Goal: Information Seeking & Learning: Check status

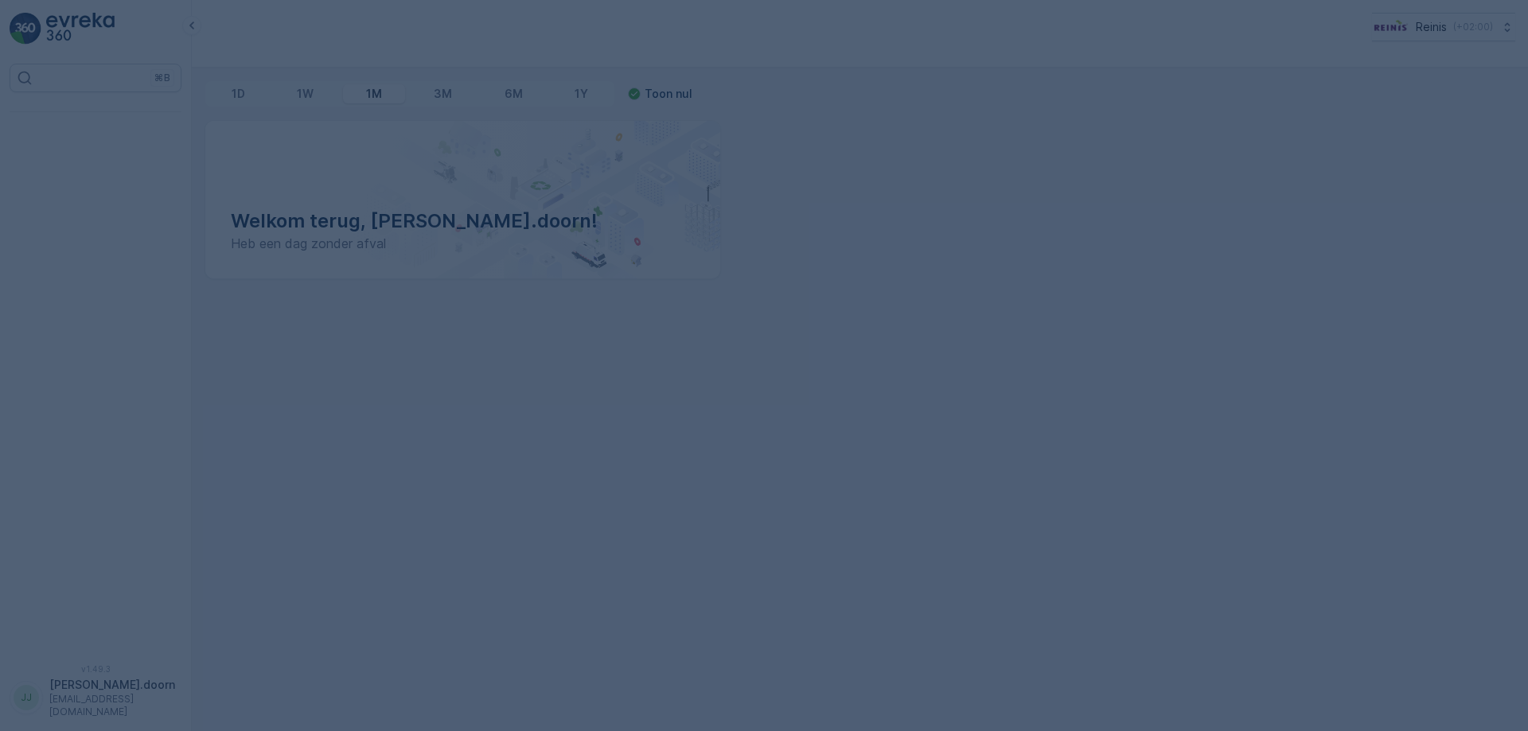
click at [630, 299] on div at bounding box center [764, 365] width 1528 height 731
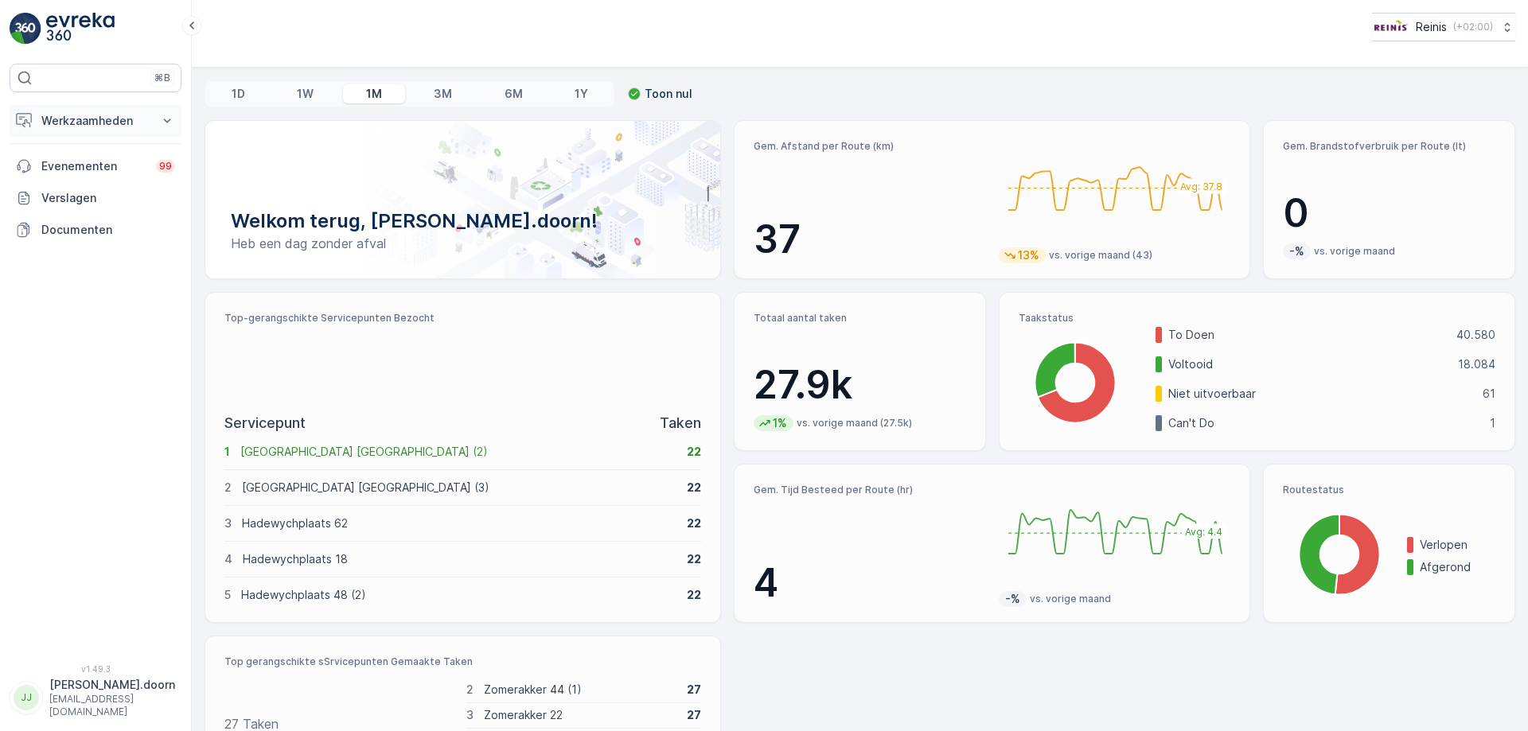
click at [169, 119] on icon at bounding box center [167, 121] width 16 height 16
click at [85, 193] on p "Routes en Taken" at bounding box center [86, 193] width 91 height 16
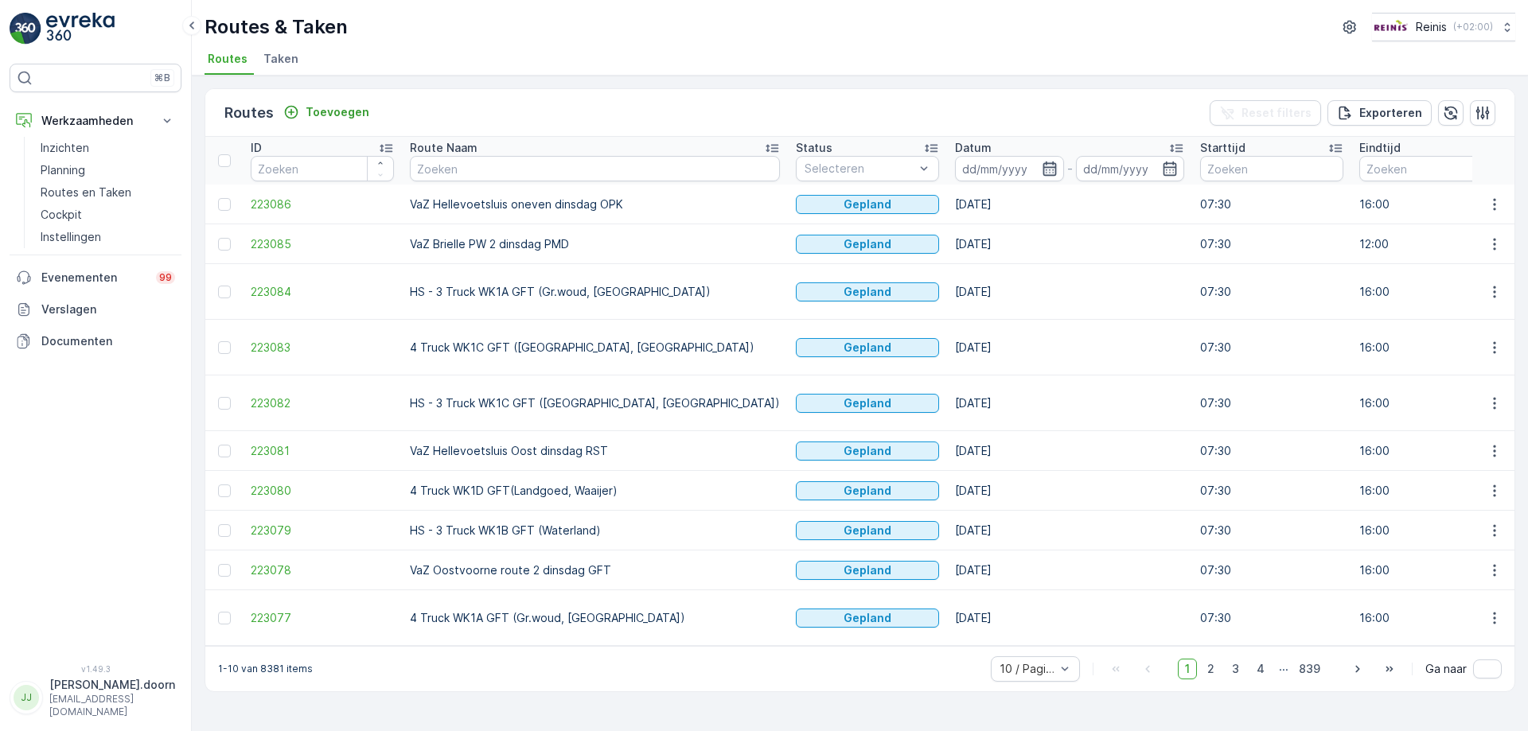
click at [1043, 167] on icon "button" at bounding box center [1050, 169] width 14 height 14
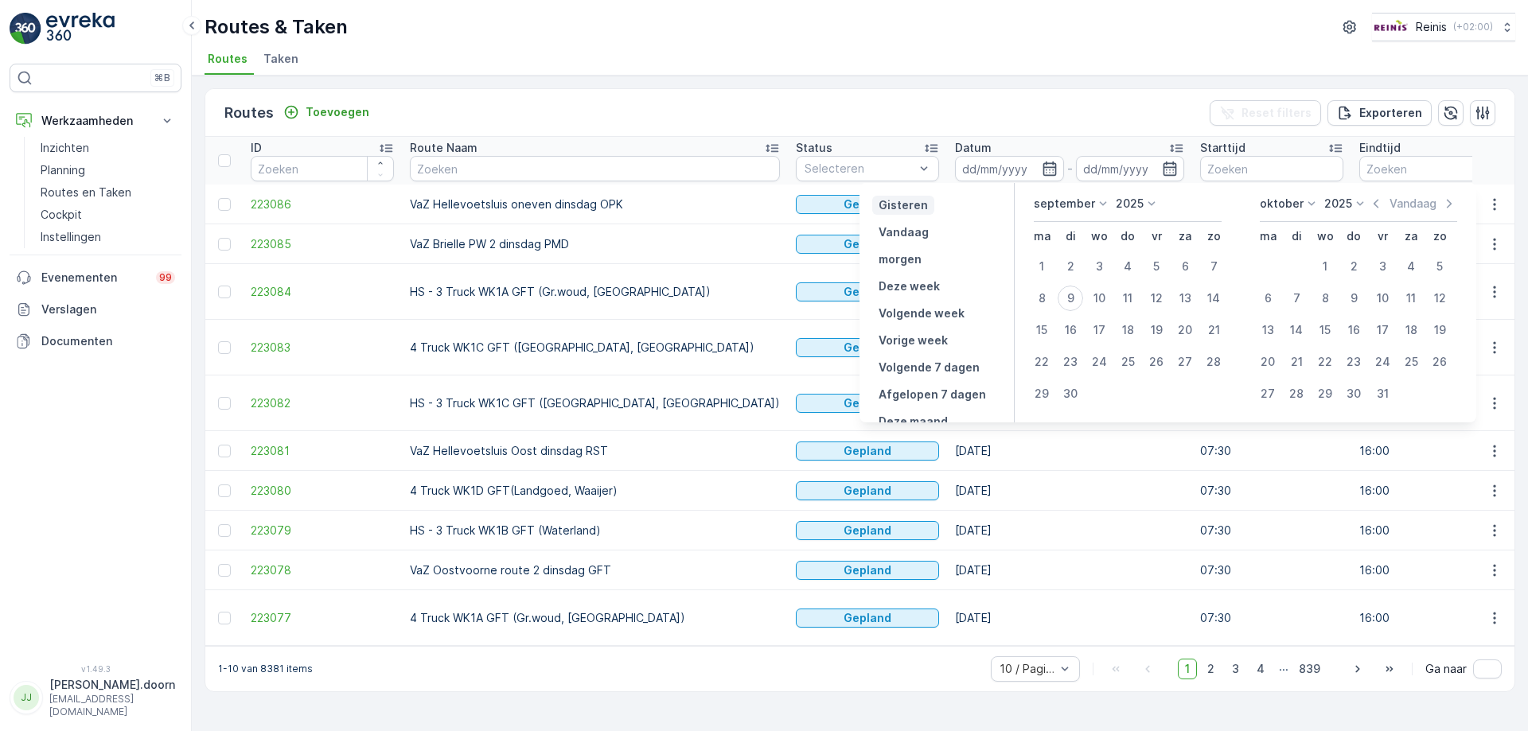
click at [907, 205] on p "Gisteren" at bounding box center [903, 205] width 49 height 16
type input "[DATE]"
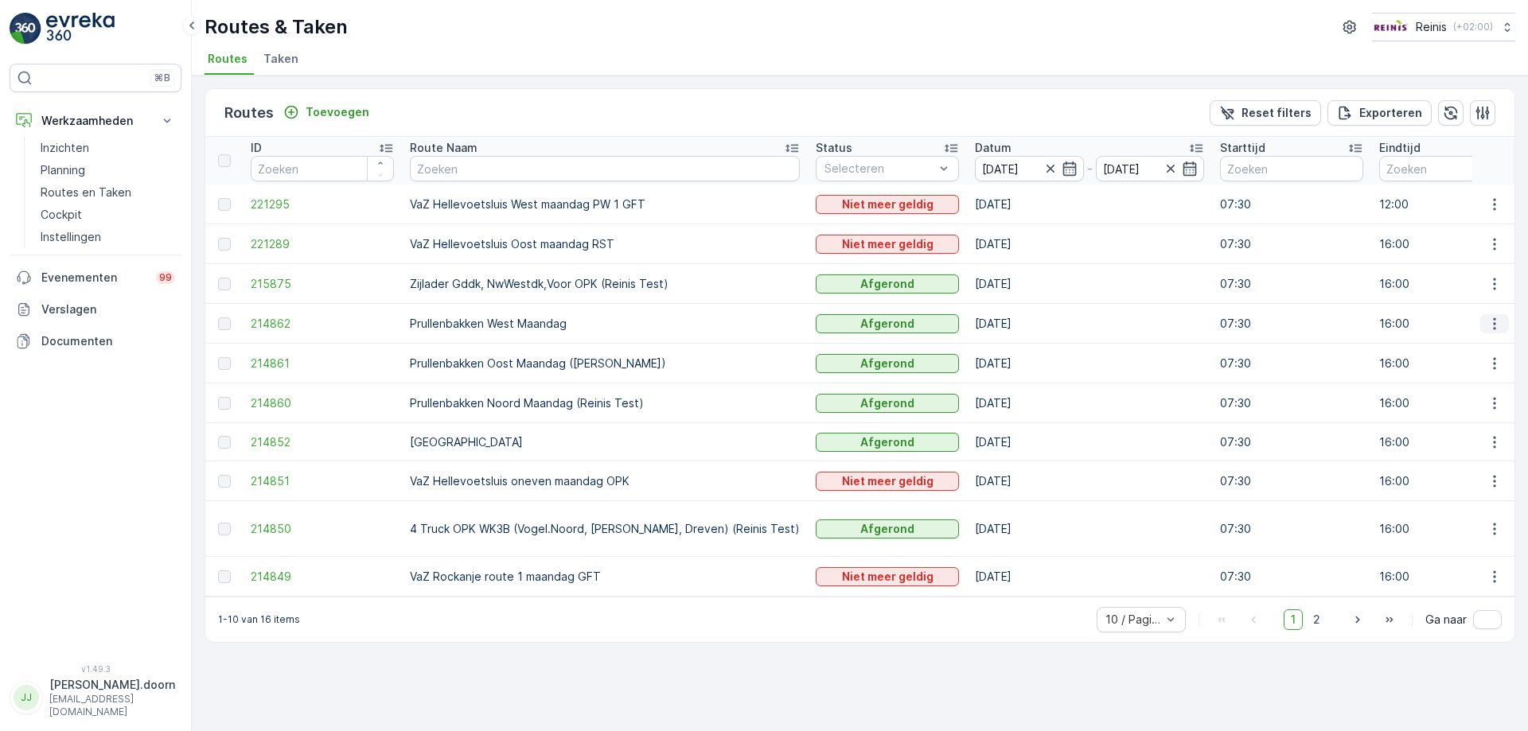
click at [1492, 324] on icon "button" at bounding box center [1495, 324] width 16 height 16
click at [1468, 369] on span "Toon route tracking" at bounding box center [1469, 370] width 107 height 16
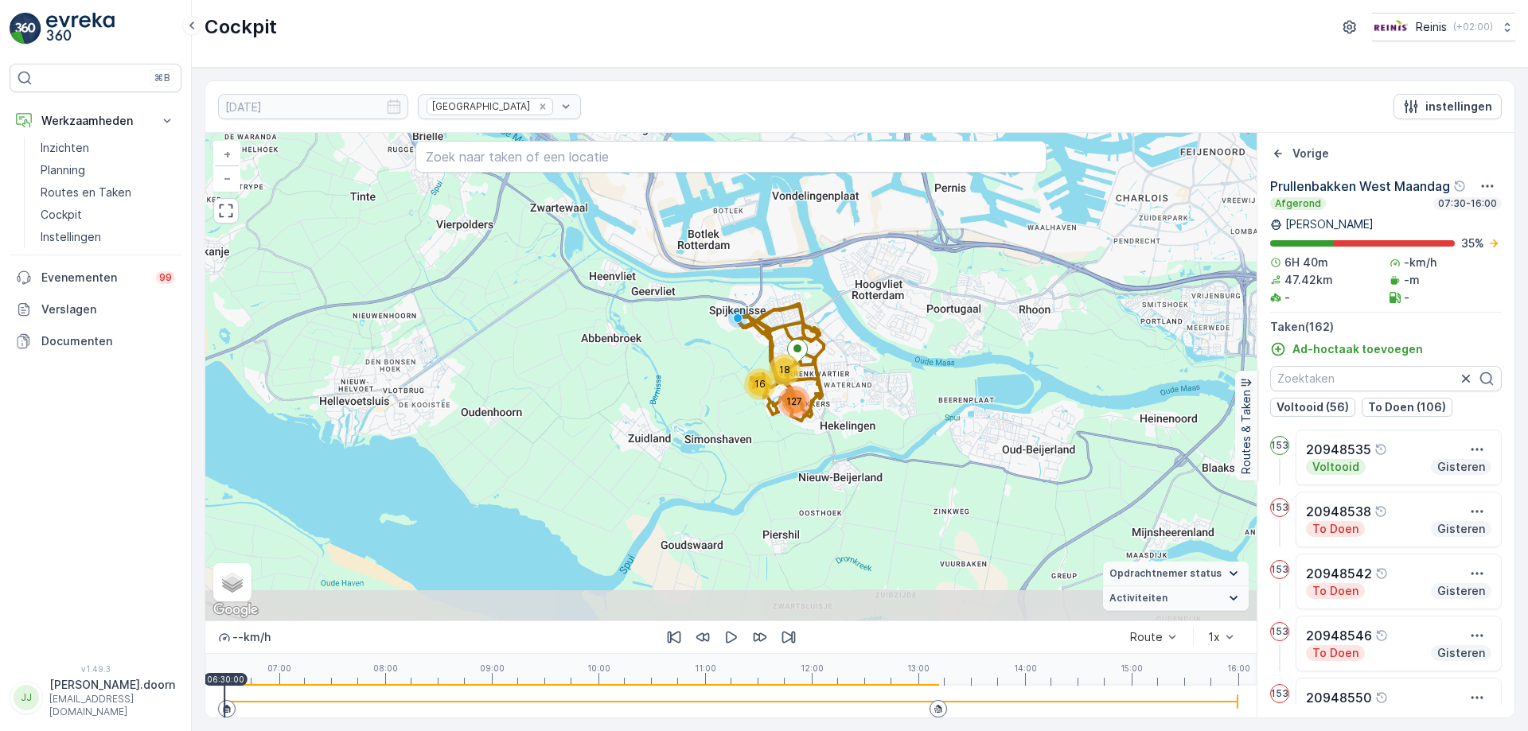
drag, startPoint x: 923, startPoint y: 447, endPoint x: 895, endPoint y: 343, distance: 107.0
click at [895, 343] on div "16 18 127 + − Satelliet stappenplan Terrein Hybride Leaflet Sneltoetsen Kaartge…" at bounding box center [730, 377] width 1051 height 488
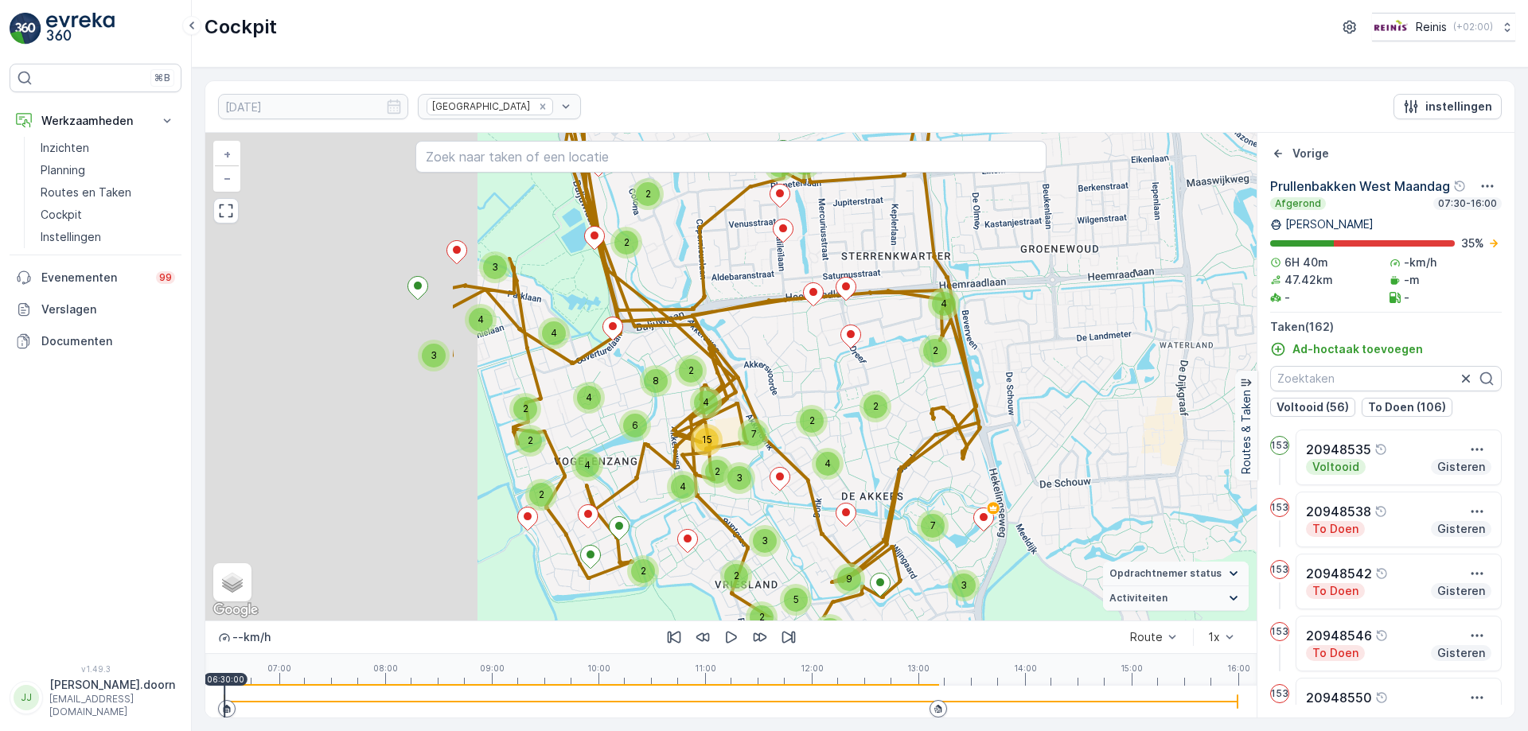
drag, startPoint x: 706, startPoint y: 395, endPoint x: 991, endPoint y: 346, distance: 289.1
click at [991, 346] on div "2 2 3 4 3 3 7 4 2 2 2 3 4 2 2 3 2 5 9 3 4 4 2 4 4 7 15 6 8 2 2 2 4 2 2 2 3 + − …" at bounding box center [730, 377] width 1051 height 488
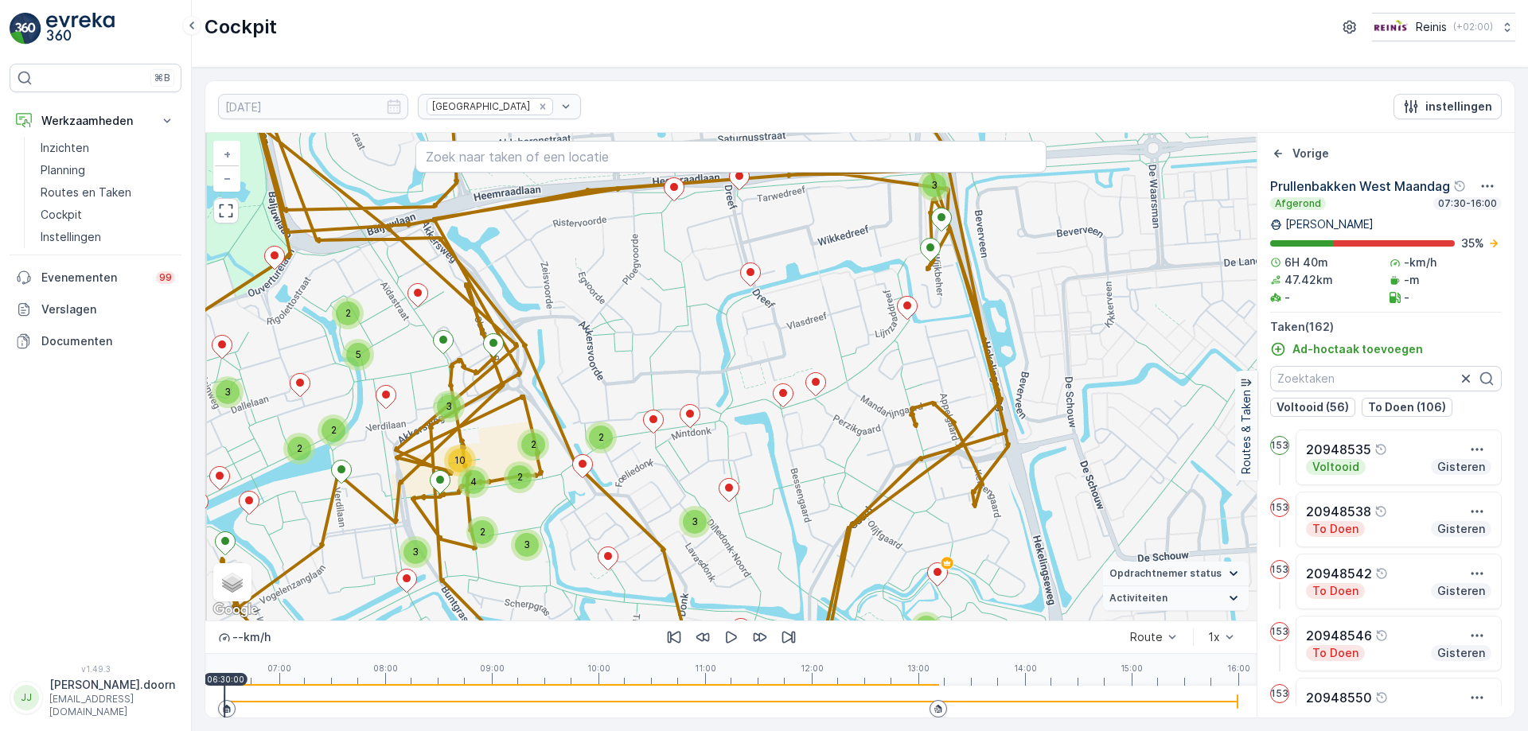
drag, startPoint x: 997, startPoint y: 411, endPoint x: 1035, endPoint y: 362, distance: 61.3
click at [1035, 362] on div "2 3 2 2 2 2 2 3 2 3 2 2 2 2 4 4 2 2 3 3 2 3 3 2 2 2 4 10 2 2 2 5 2 2 2 2 2 + − …" at bounding box center [730, 377] width 1051 height 488
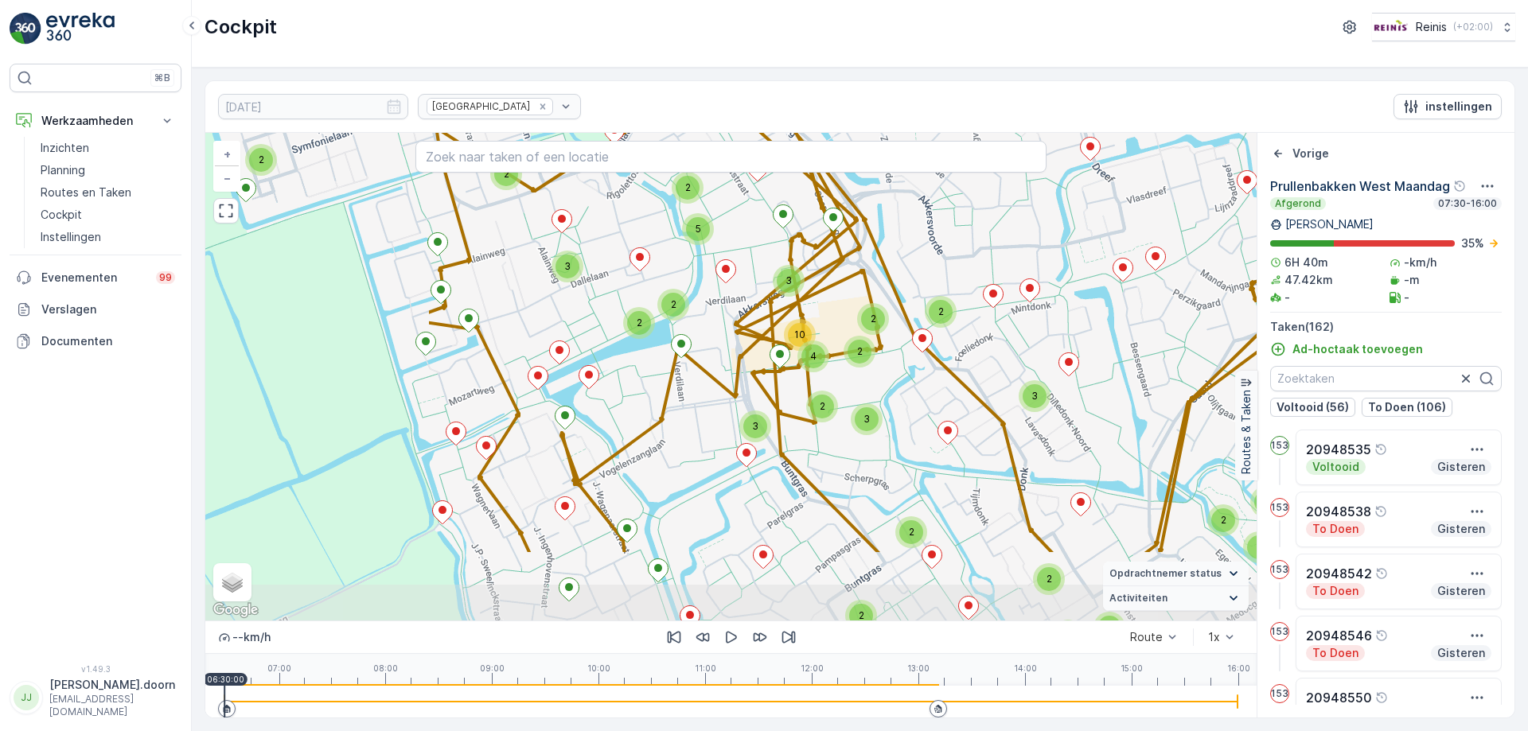
drag, startPoint x: 832, startPoint y: 353, endPoint x: 1141, endPoint y: 237, distance: 330.0
click at [1141, 237] on div "2 3 2 2 2 2 2 3 2 3 2 2 2 2 4 4 2 2 3 3 2 3 3 2 2 2 4 10 2 2 2 5 2 2 2 2 2 + − …" at bounding box center [730, 377] width 1051 height 488
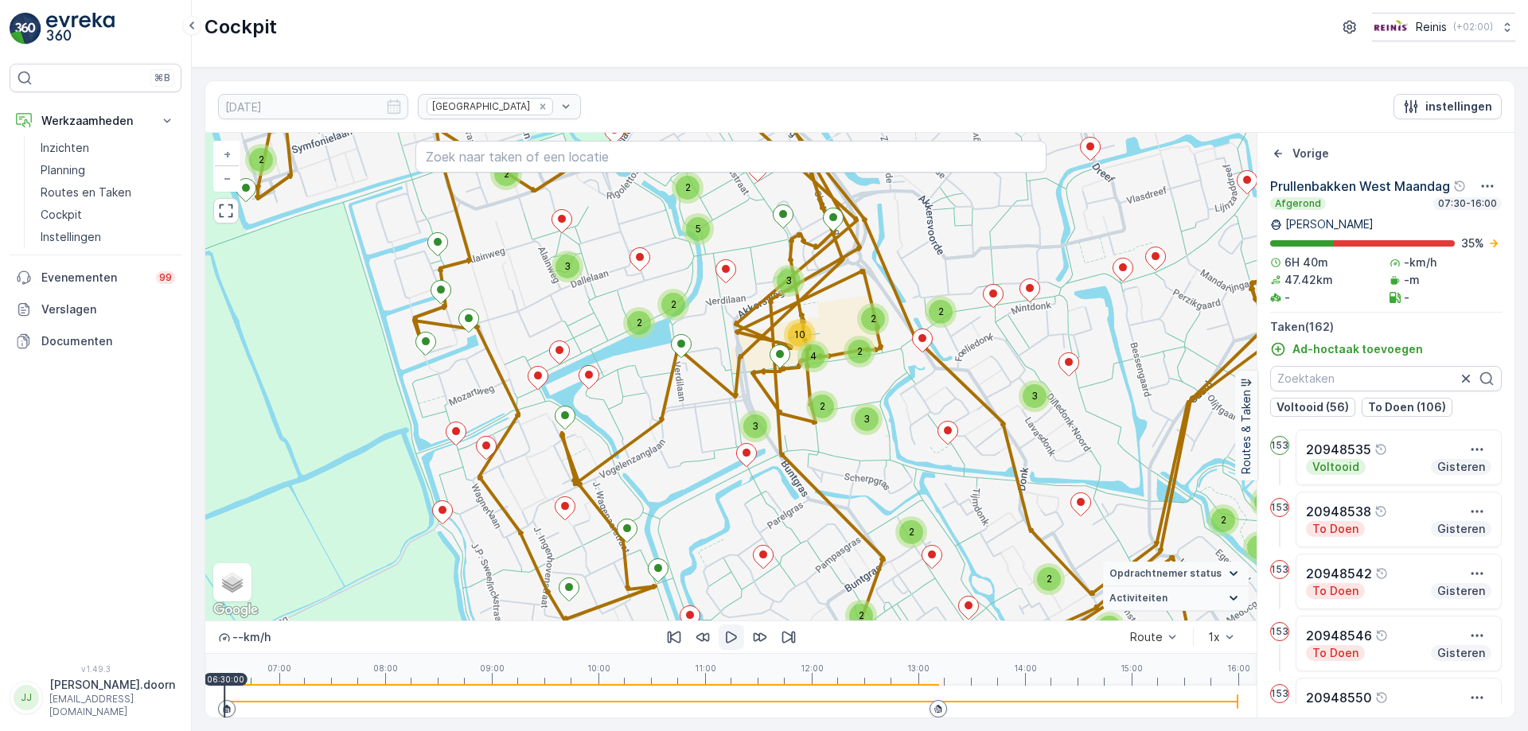
click at [727, 638] on icon "button" at bounding box center [731, 638] width 11 height 12
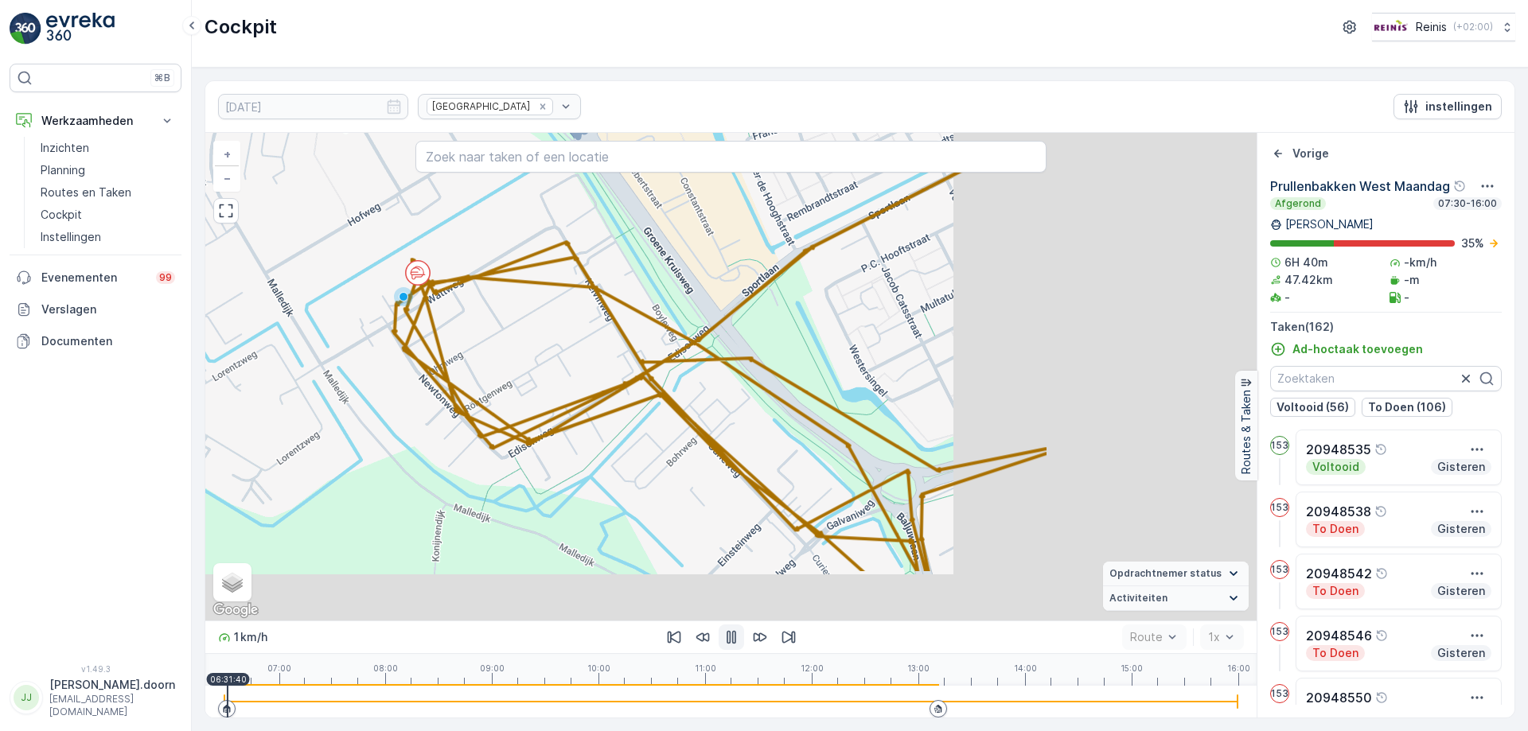
drag, startPoint x: 896, startPoint y: 414, endPoint x: 602, endPoint y: 324, distance: 307.9
click at [602, 324] on div "2 3 2 2 2 2 2 3 2 3 2 2 2 2 4 4 2 2 3 3 2 3 3 2 2 2 4 10 2 2 2 5 2 2 2 2 2 + − …" at bounding box center [730, 377] width 1051 height 488
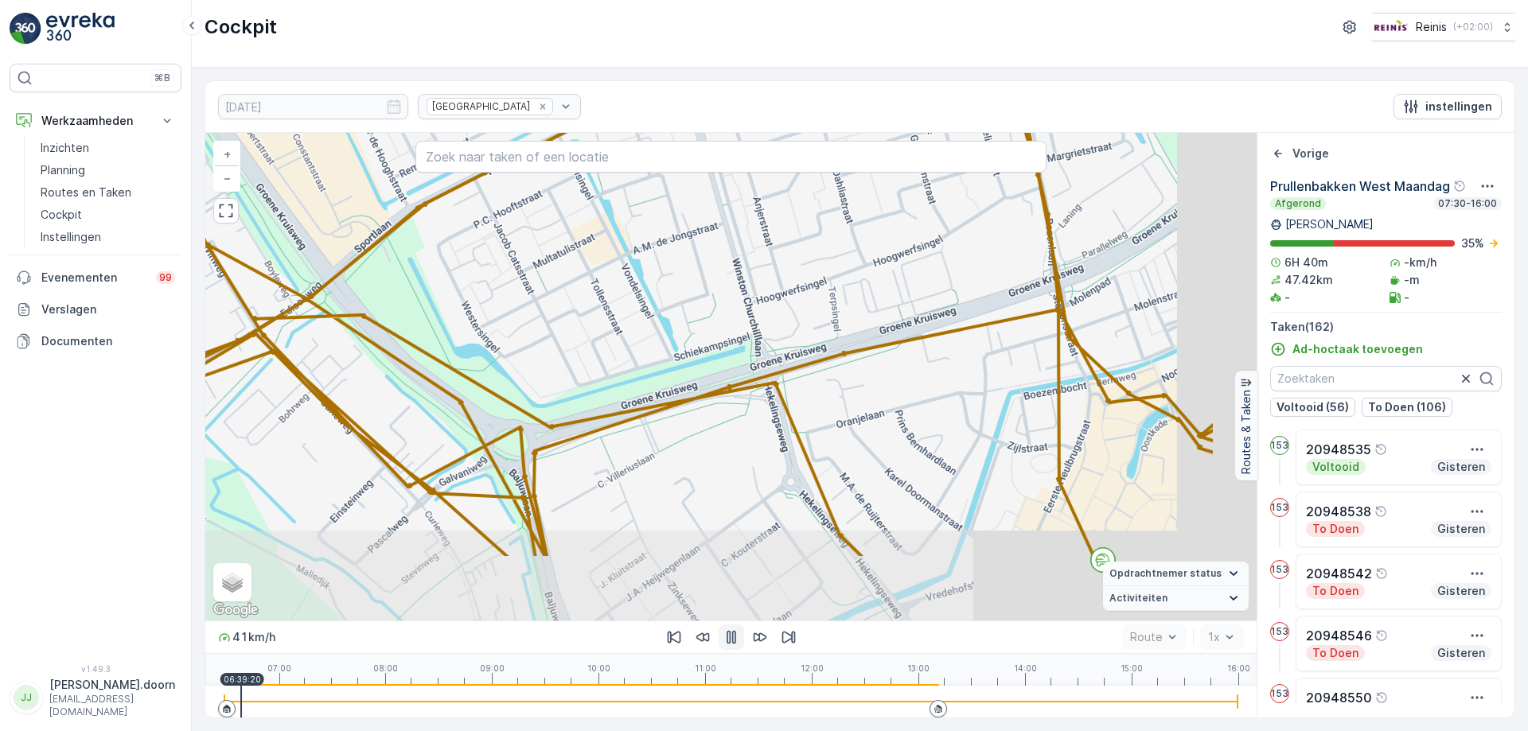
drag, startPoint x: 1104, startPoint y: 388, endPoint x: 814, endPoint y: 135, distance: 385.2
click at [813, 132] on div "08.09.2025 Prullenbakken instellingen 2 3 2 2 2 2 2 3 2 3 2 2 2 2 4 4 2 2 3 3 2…" at bounding box center [860, 399] width 1311 height 638
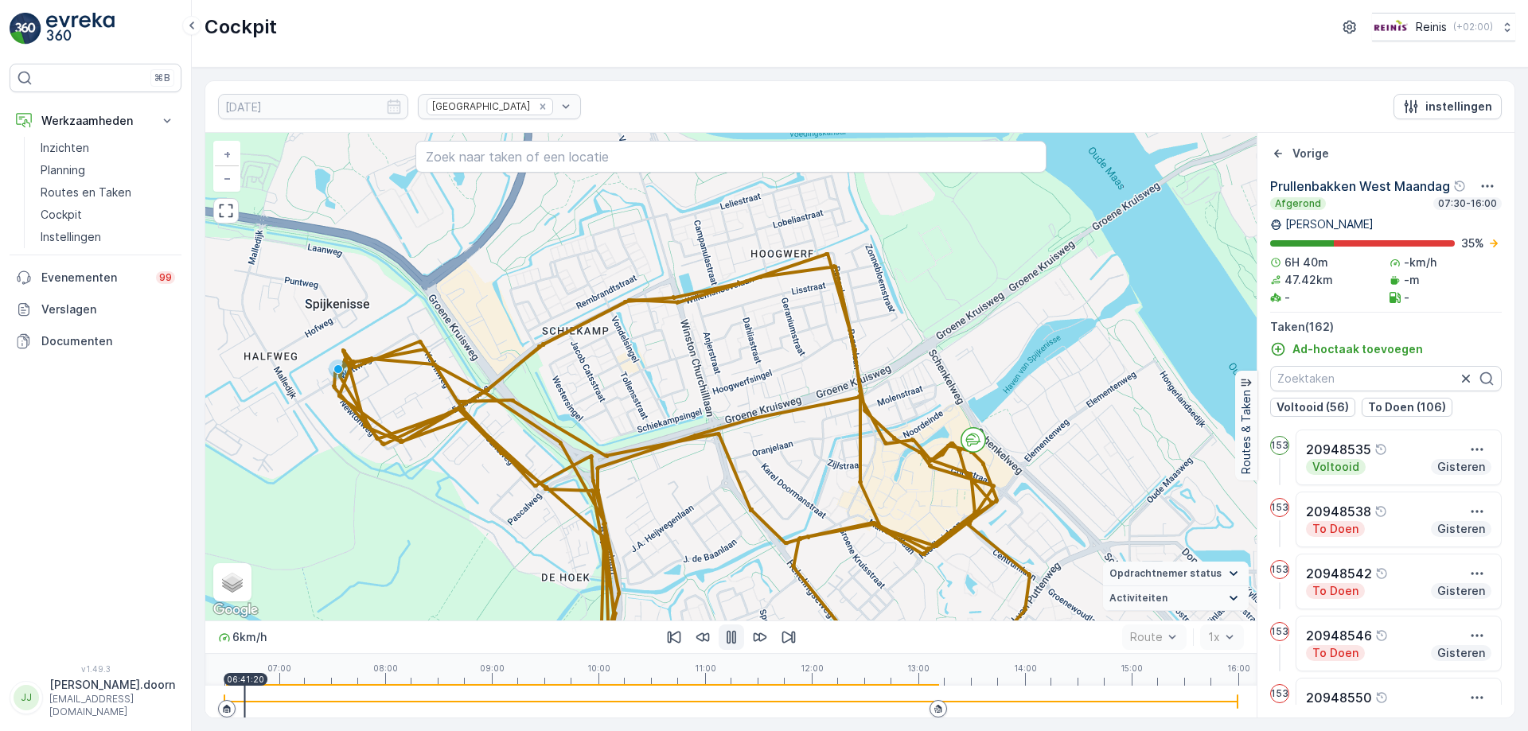
drag, startPoint x: 798, startPoint y: 449, endPoint x: 616, endPoint y: 291, distance: 240.4
click at [807, 439] on div "2 2 3 4 3 3 7 4 2 2 2 3 4 2 2 3 2 5 9 3 4 4 2 4 4 7 15 6 8 2 2 2 4 2 2 2 3 + − …" at bounding box center [730, 377] width 1051 height 488
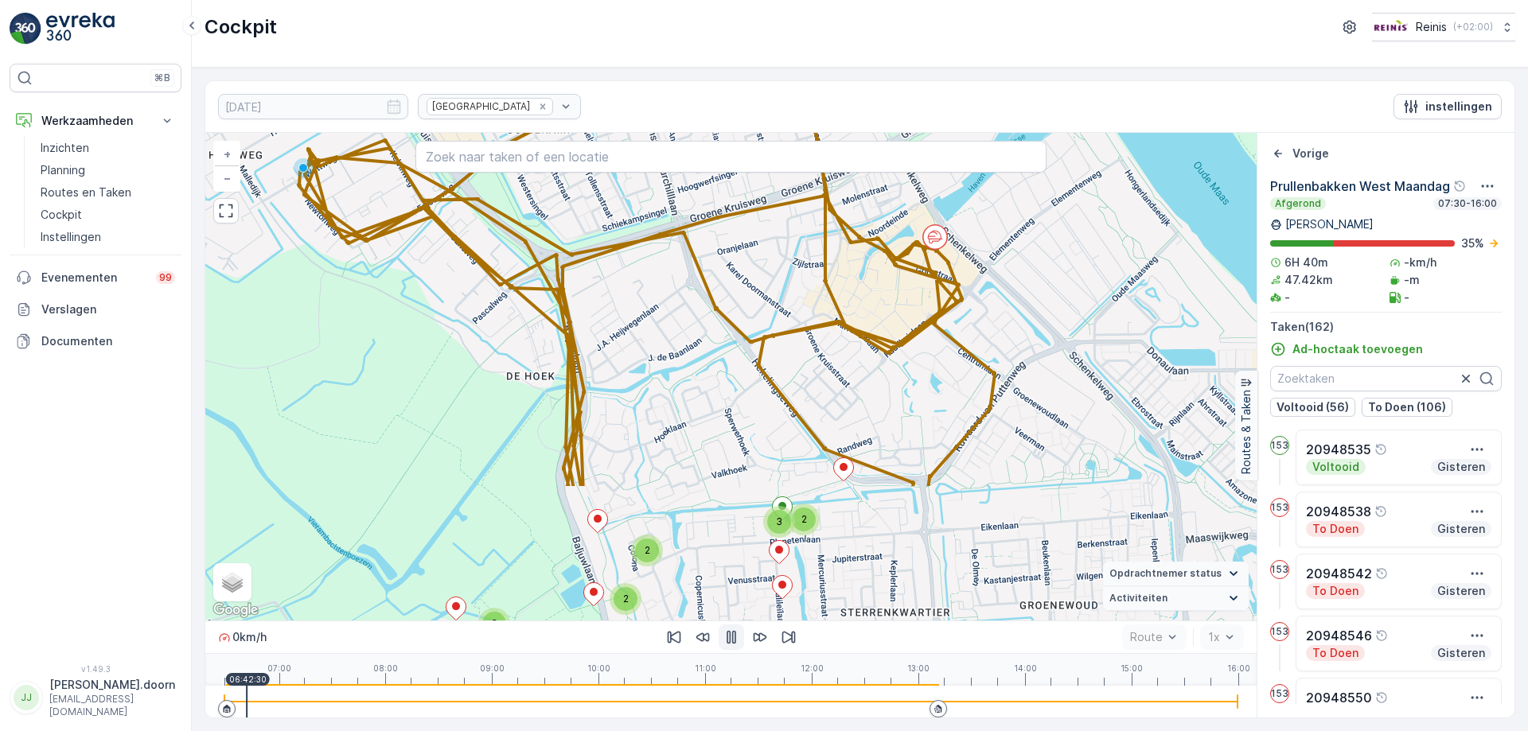
drag, startPoint x: 906, startPoint y: 455, endPoint x: 876, endPoint y: 271, distance: 186.3
click at [876, 271] on div "2 2 3 4 3 3 7 4 2 2 2 3 4 2 2 3 2 5 9 3 4 4 2 4 4 7 15 6 8 2 2 2 4 2 2 2 3 + − …" at bounding box center [730, 377] width 1051 height 488
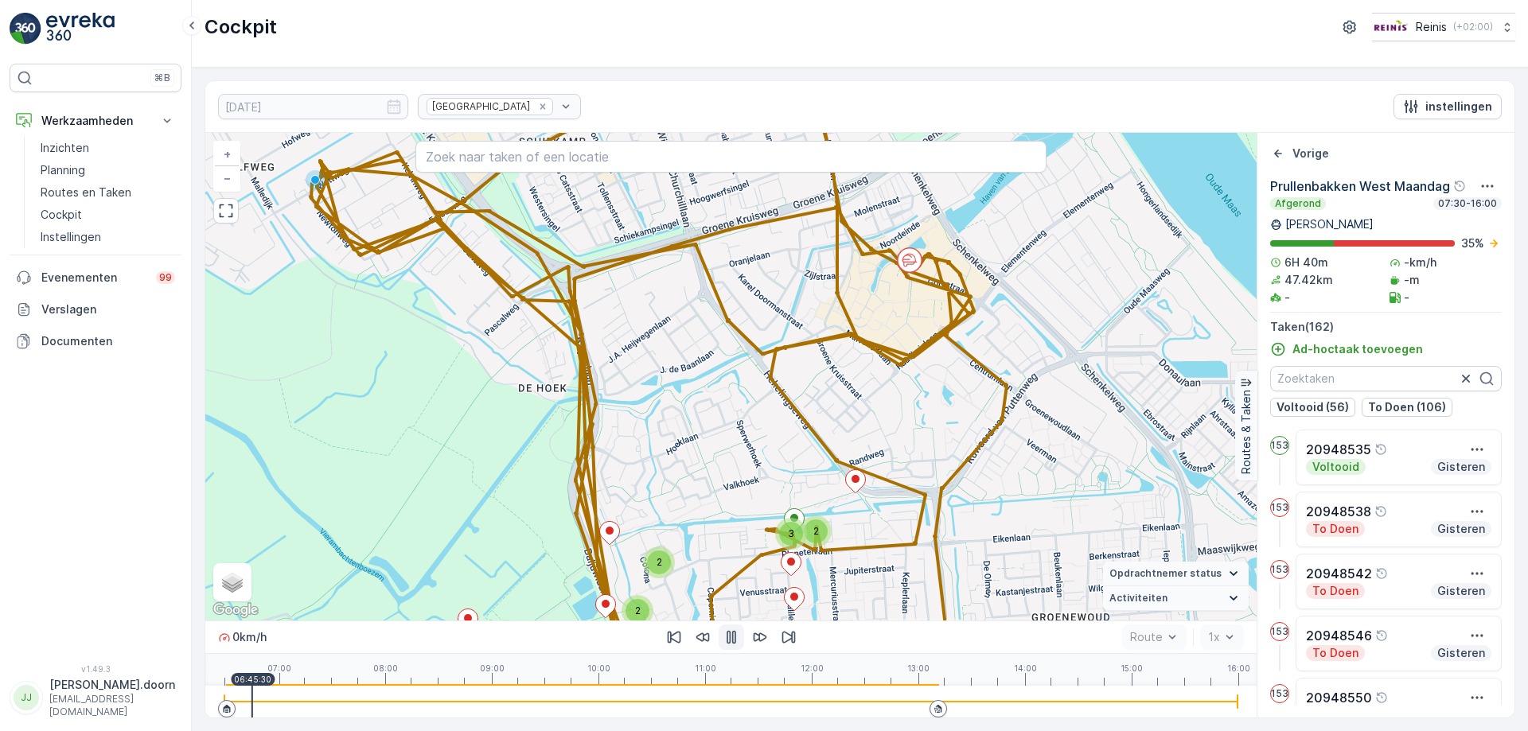
drag, startPoint x: 915, startPoint y: 412, endPoint x: 927, endPoint y: 423, distance: 16.9
click at [927, 423] on div "2 2 3 4 3 3 7 4 2 2 2 3 4 2 2 3 2 5 9 3 4 4 2 4 4 7 15 6 8 2 2 2 4 2 2 2 3 + − …" at bounding box center [730, 377] width 1051 height 488
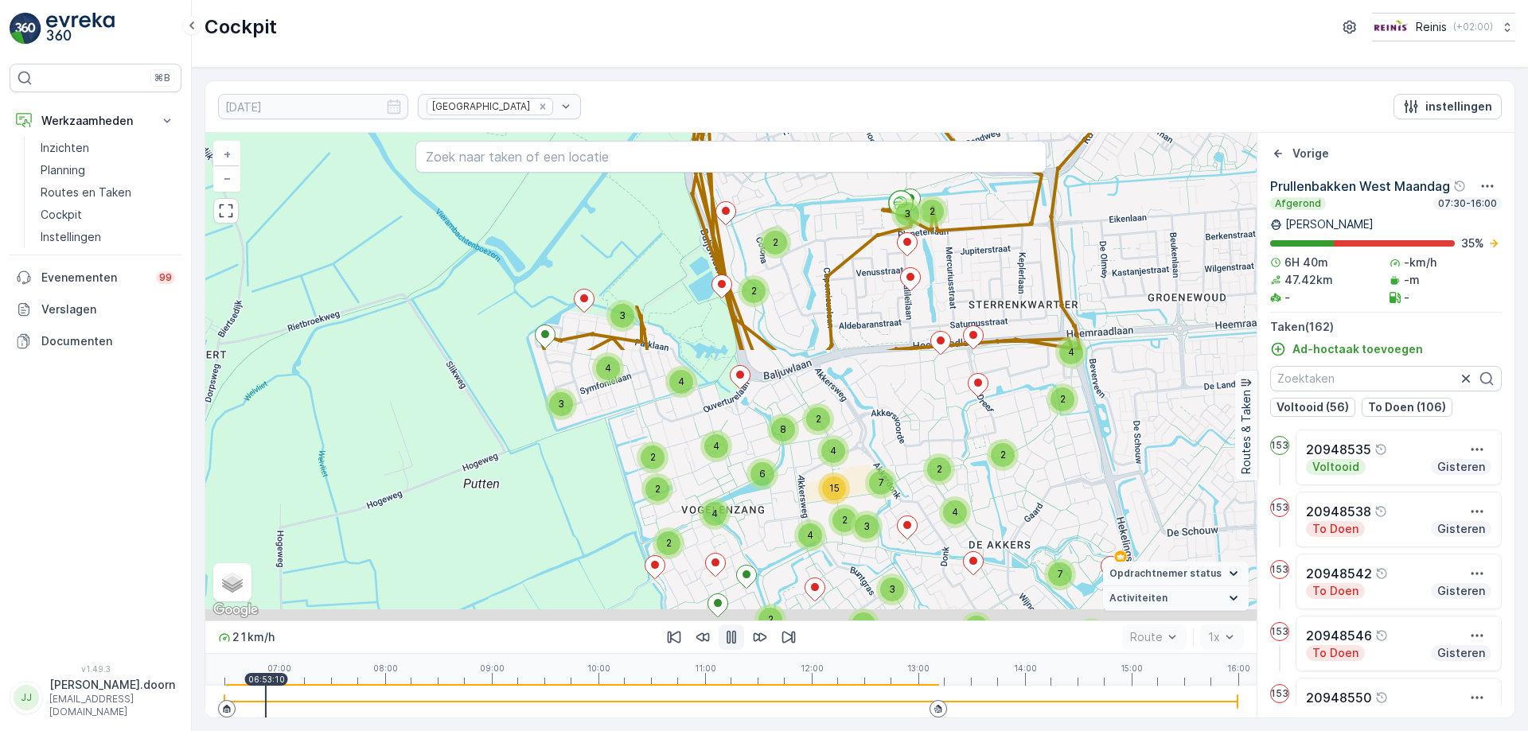
drag, startPoint x: 925, startPoint y: 488, endPoint x: 1006, endPoint y: 246, distance: 255.2
click at [1006, 246] on div "2 2 3 4 3 3 7 4 2 2 2 3 4 2 2 3 2 5 9 3 4 4 2 4 4 7 15 6 8 2 2 2 4 2 2 2 3 + − …" at bounding box center [730, 377] width 1051 height 488
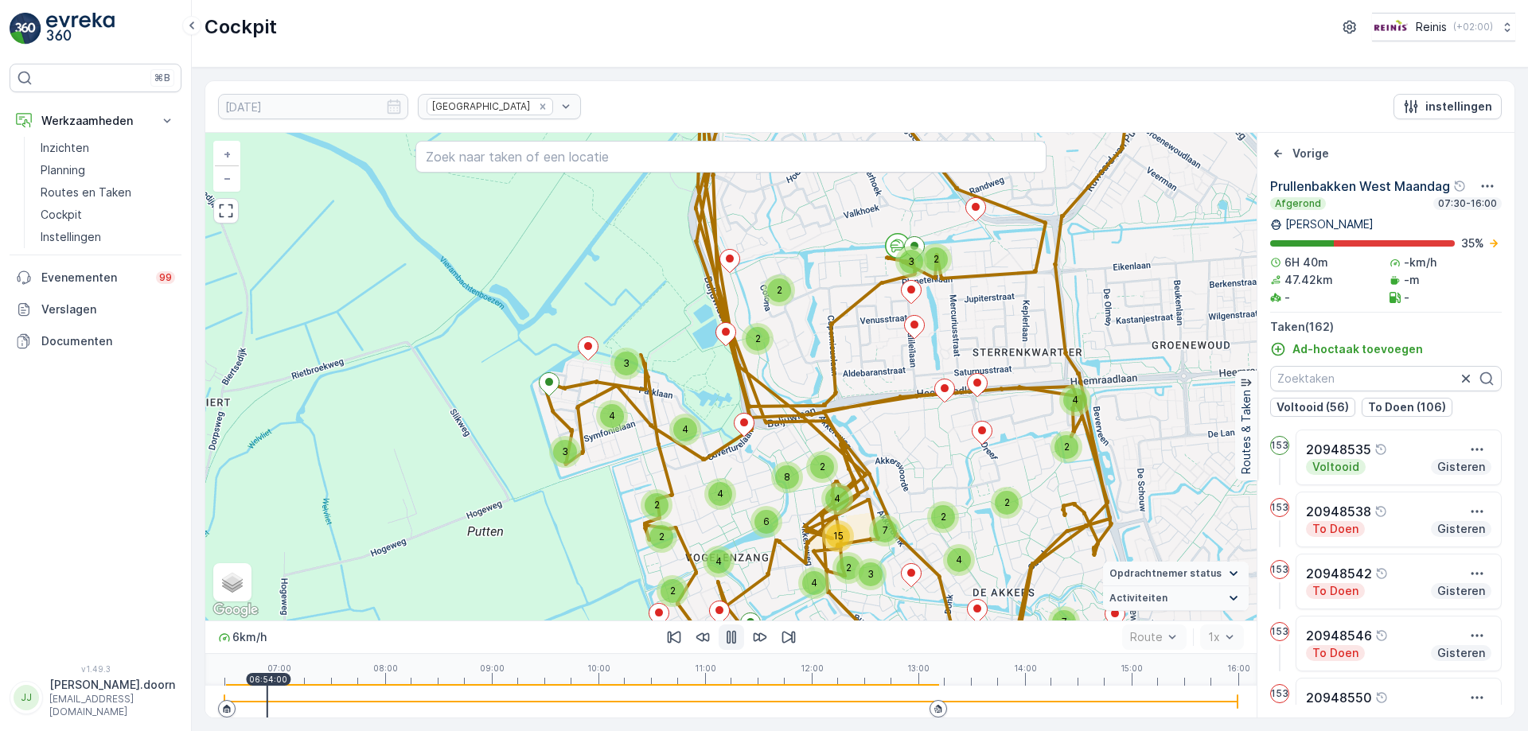
drag, startPoint x: 971, startPoint y: 250, endPoint x: 975, endPoint y: 265, distance: 15.6
click at [975, 265] on div "2 2 3 4 3 3 7 4 2 2 2 3 4 2 2 3 2 5 9 3 4 4 2 4 4 7 15 6 8 2 2 2 4 2 2 2 3 + − …" at bounding box center [730, 377] width 1051 height 488
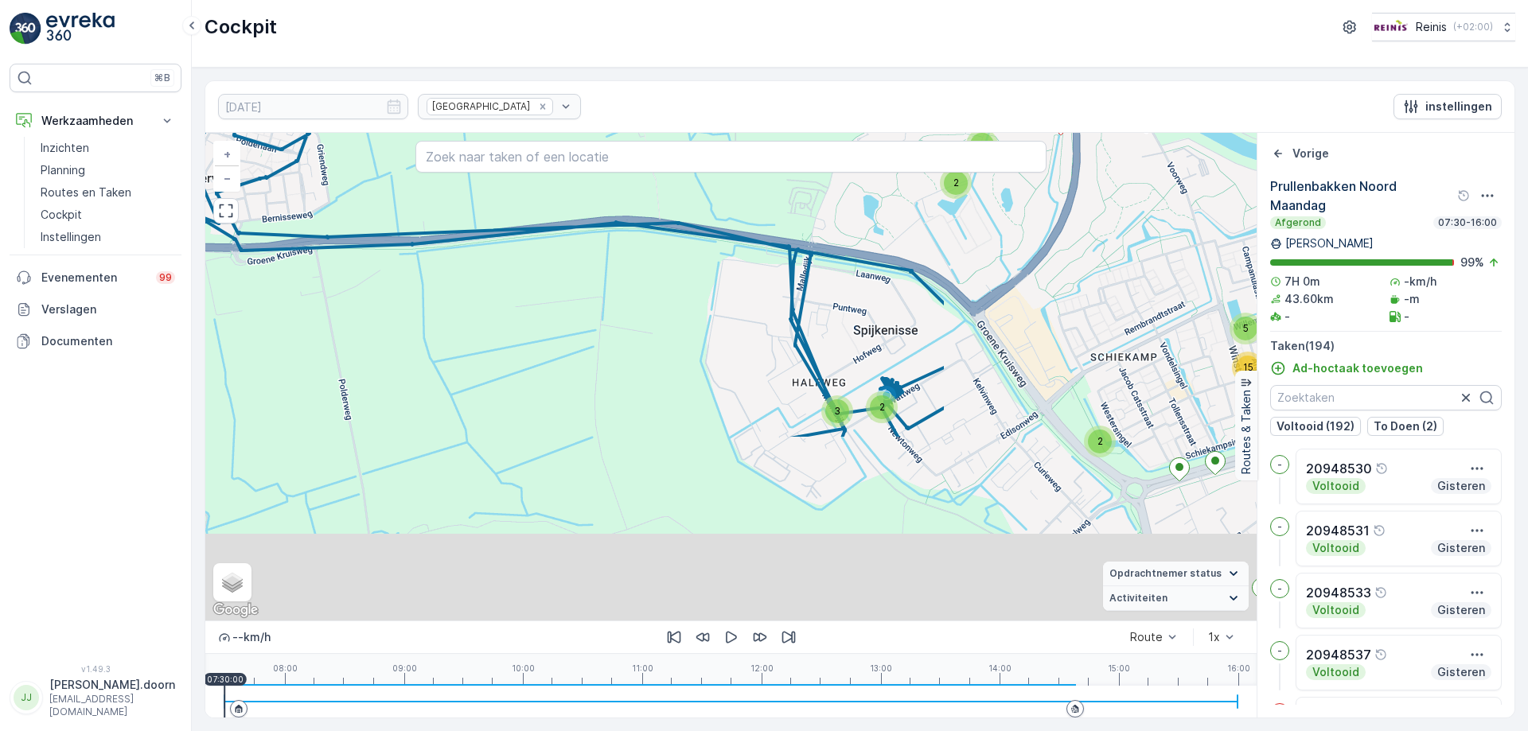
drag, startPoint x: 1023, startPoint y: 474, endPoint x: 605, endPoint y: 240, distance: 478.6
click at [605, 240] on div "2 2 2 7 7 2 3 4 7 5 3 16 4 4 3 2 2 11 2 5 6 2 10 4 10 11 10 5 15 7 2 2 3 2 4 + …" at bounding box center [730, 377] width 1051 height 488
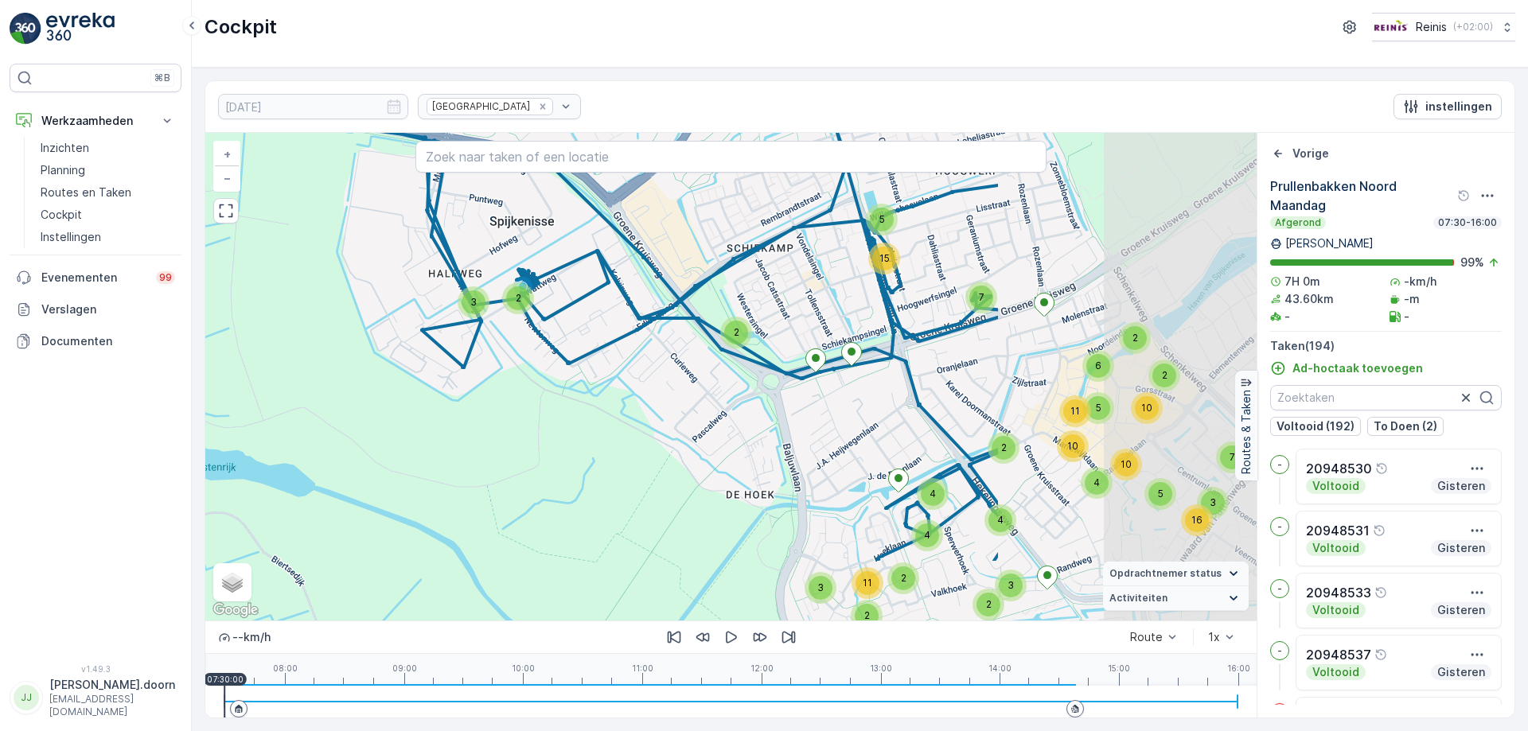
drag, startPoint x: 837, startPoint y: 384, endPoint x: 634, endPoint y: 316, distance: 213.2
click at [613, 322] on div "2 2 2 7 7 2 3 4 7 5 3 16 4 4 3 2 2 11 2 5 6 2 10 4 10 11 10 5 15 7 2 2 3 2 4 + …" at bounding box center [730, 377] width 1051 height 488
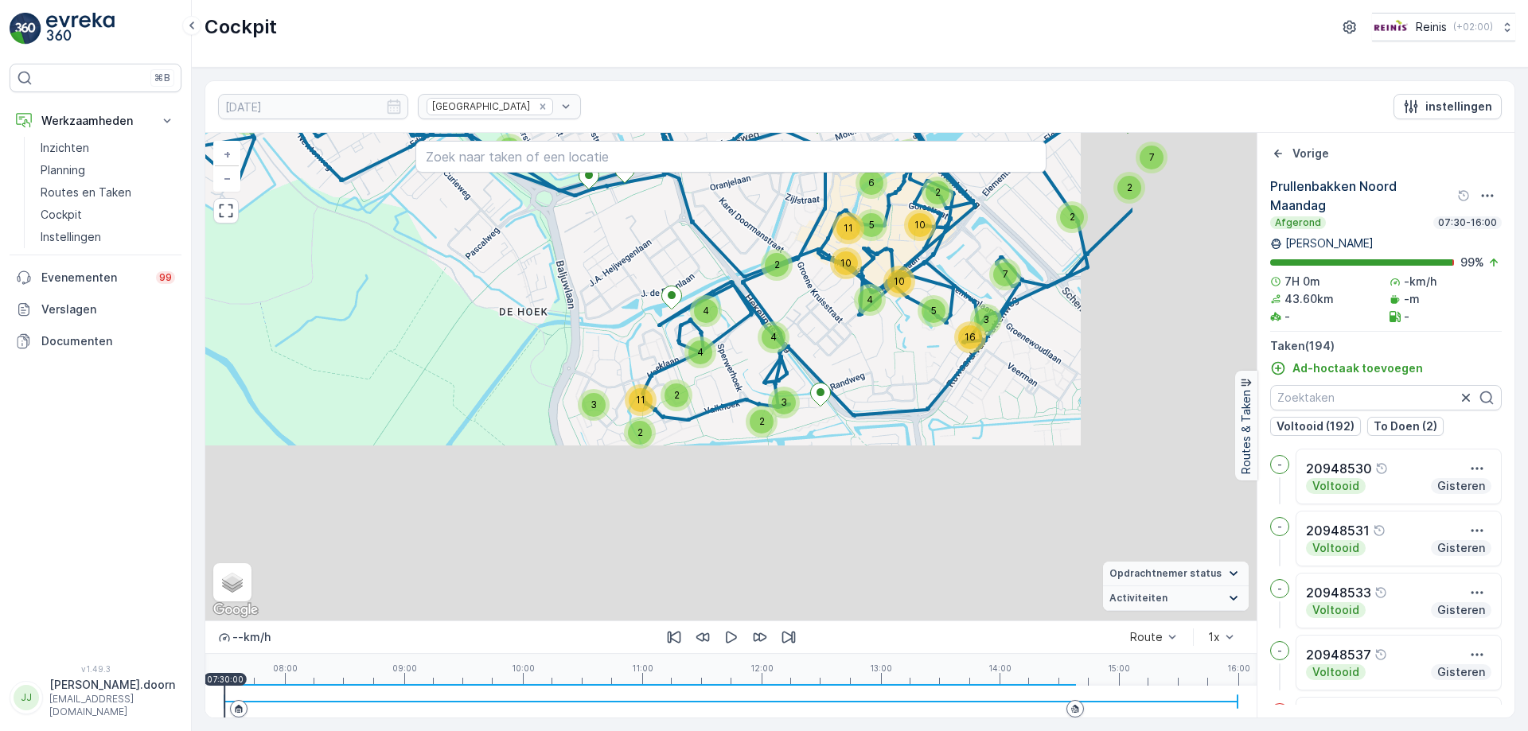
drag, startPoint x: 1014, startPoint y: 421, endPoint x: 791, endPoint y: 263, distance: 273.4
click at [782, 247] on div "2 2 2 7 7 2 3 4 7 5 3 16 4 4 3 2 2 11 2 5 6 2 10 4 10 11 10 5 15 7 2 2 3 2 4 + …" at bounding box center [730, 377] width 1051 height 488
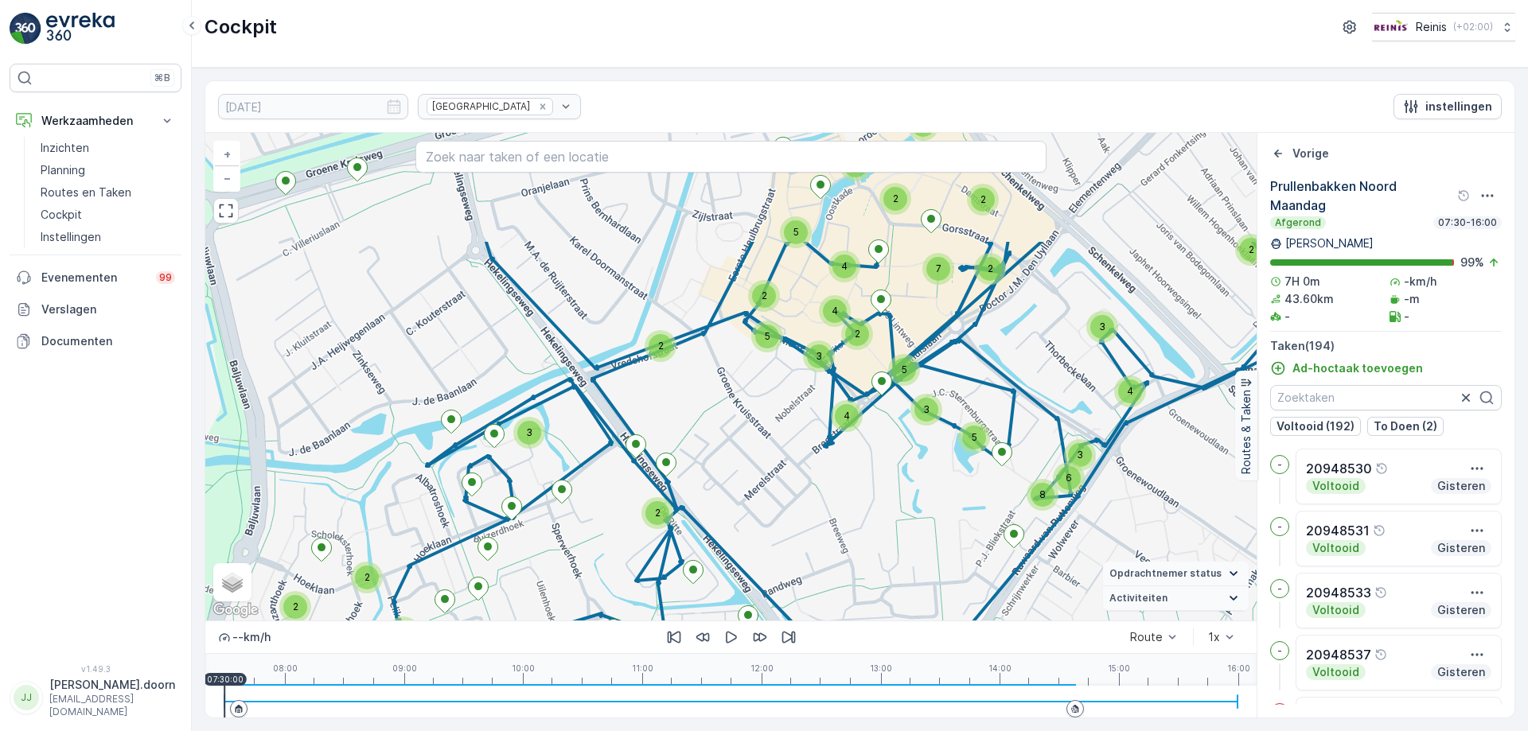
drag, startPoint x: 880, startPoint y: 322, endPoint x: 895, endPoint y: 482, distance: 160.6
click at [895, 482] on div "2 2 2 3 3 3 2 2 2 3 4 5 3 6 8 3 2 8 2 2 4 2 2 2 2 7 4 3 5 4 5 2 2 3 5 5 4 7 4 3…" at bounding box center [730, 377] width 1051 height 488
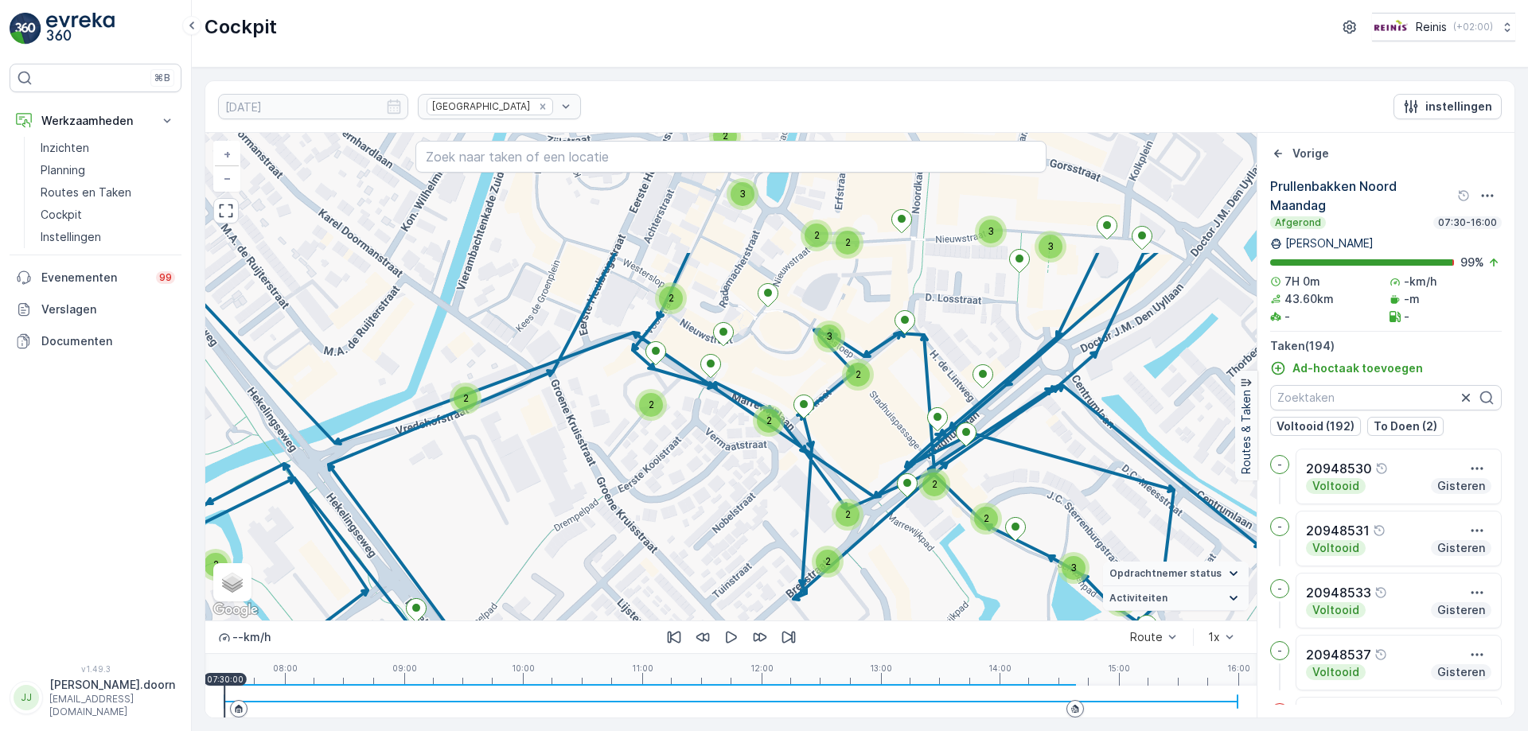
drag, startPoint x: 874, startPoint y: 406, endPoint x: 924, endPoint y: 575, distance: 176.0
click at [924, 575] on div "2 2 2 2 2 4 2 3 3 2 3 4 2 2 2 2 2 2 3 2 2 2 2 2 3 3 2 2 2 2 3 3 2 2 2 2 2 2 2 3…" at bounding box center [730, 377] width 1051 height 488
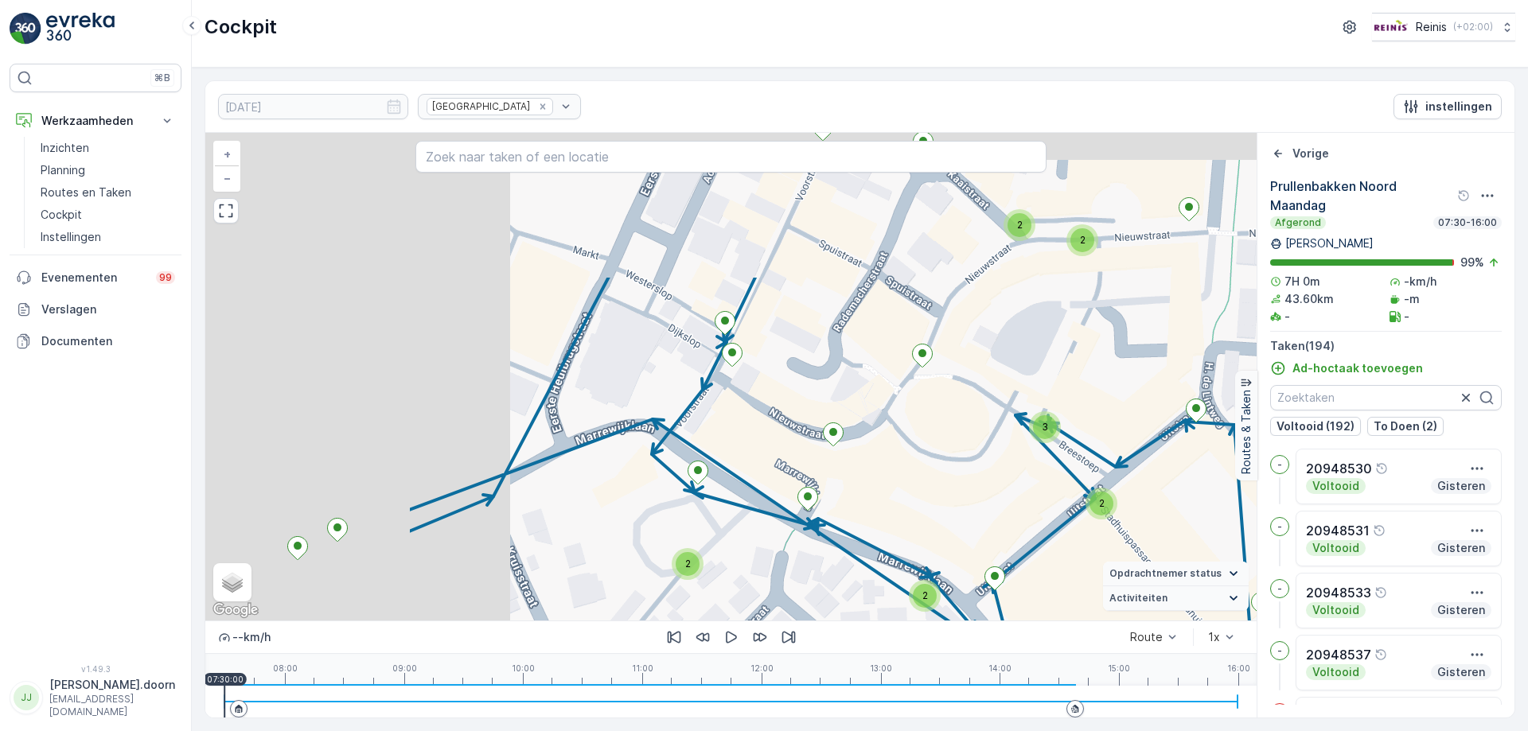
drag, startPoint x: 833, startPoint y: 366, endPoint x: 1343, endPoint y: 620, distance: 569.2
click at [1349, 630] on div "2 2 2 2 2 2 2 2 2 2 2 2 2 2 2 2 2 3 2 2 2 2 2 2 2 2 2 + − Satelliet stappenplan…" at bounding box center [859, 425] width 1309 height 585
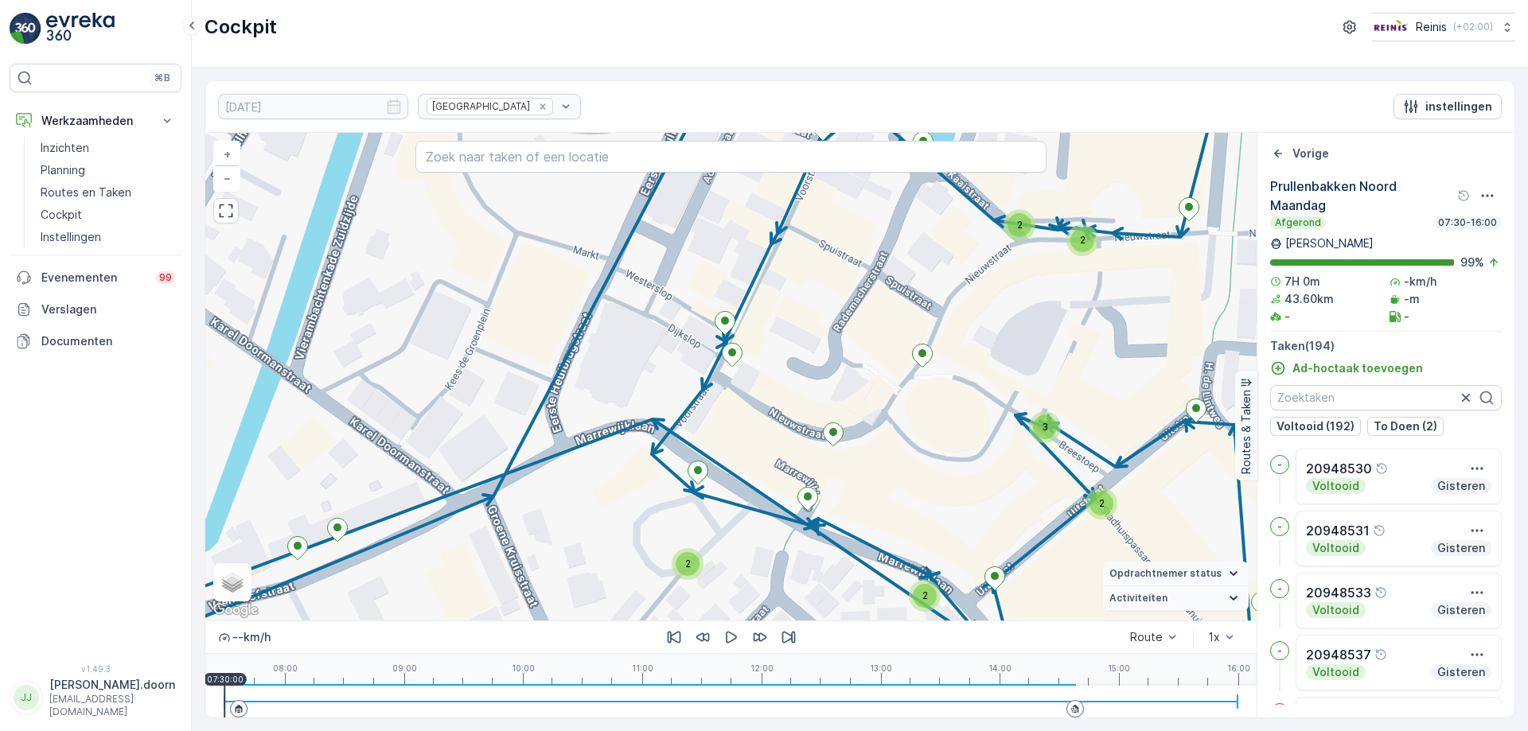
drag, startPoint x: 1110, startPoint y: 298, endPoint x: 1137, endPoint y: 283, distance: 30.7
click at [1137, 283] on div "2 2 2 2 2 2 2 2 2 2 2 2 2 2 2 2 2 3 2 2 2 2 2 2 2 2 2 + − Satelliet stappenplan…" at bounding box center [730, 377] width 1051 height 488
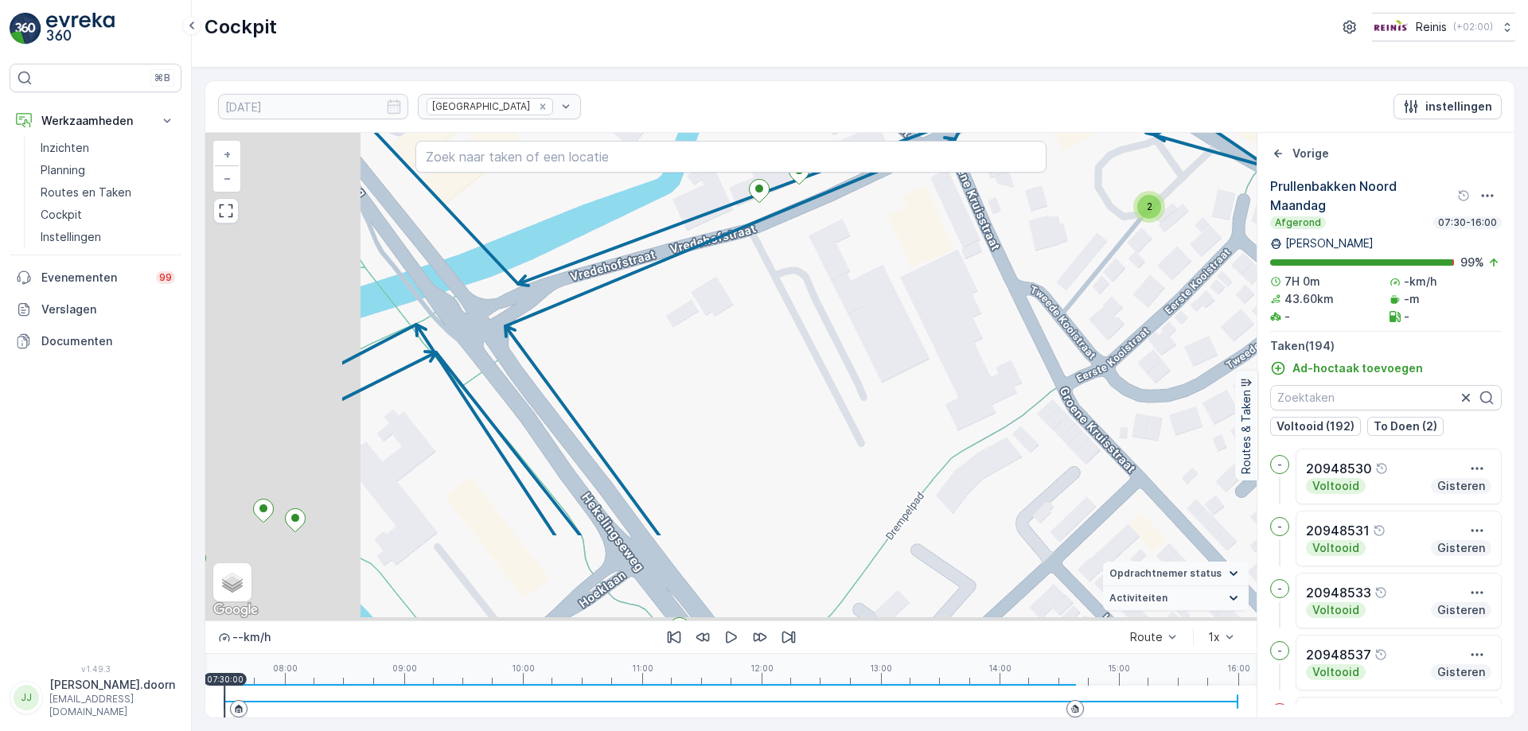
drag, startPoint x: 811, startPoint y: 416, endPoint x: 1093, endPoint y: 256, distance: 324.0
click at [1091, 258] on div "2 2 2 2 2 2 2 2 2 2 2 2 2 2 2 2 2 3 2 2 2 2 2 2 2 2 2 + − Satelliet stappenplan…" at bounding box center [730, 377] width 1051 height 488
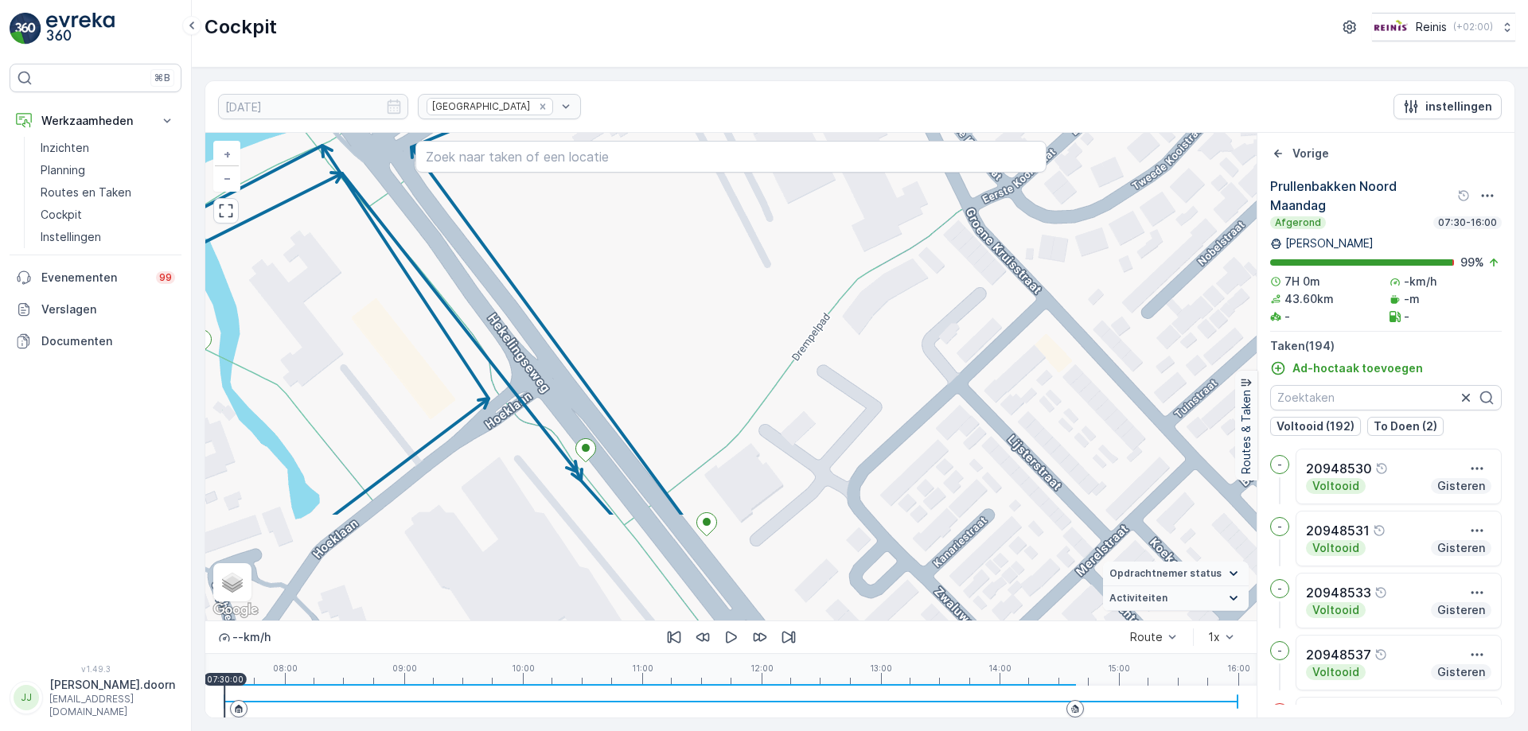
drag, startPoint x: 914, startPoint y: 342, endPoint x: 779, endPoint y: 215, distance: 185.2
click at [776, 217] on div "2 2 2 2 2 2 2 2 2 2 2 2 2 2 2 2 2 3 2 2 2 2 2 2 2 2 2 + − Satelliet stappenplan…" at bounding box center [730, 377] width 1051 height 488
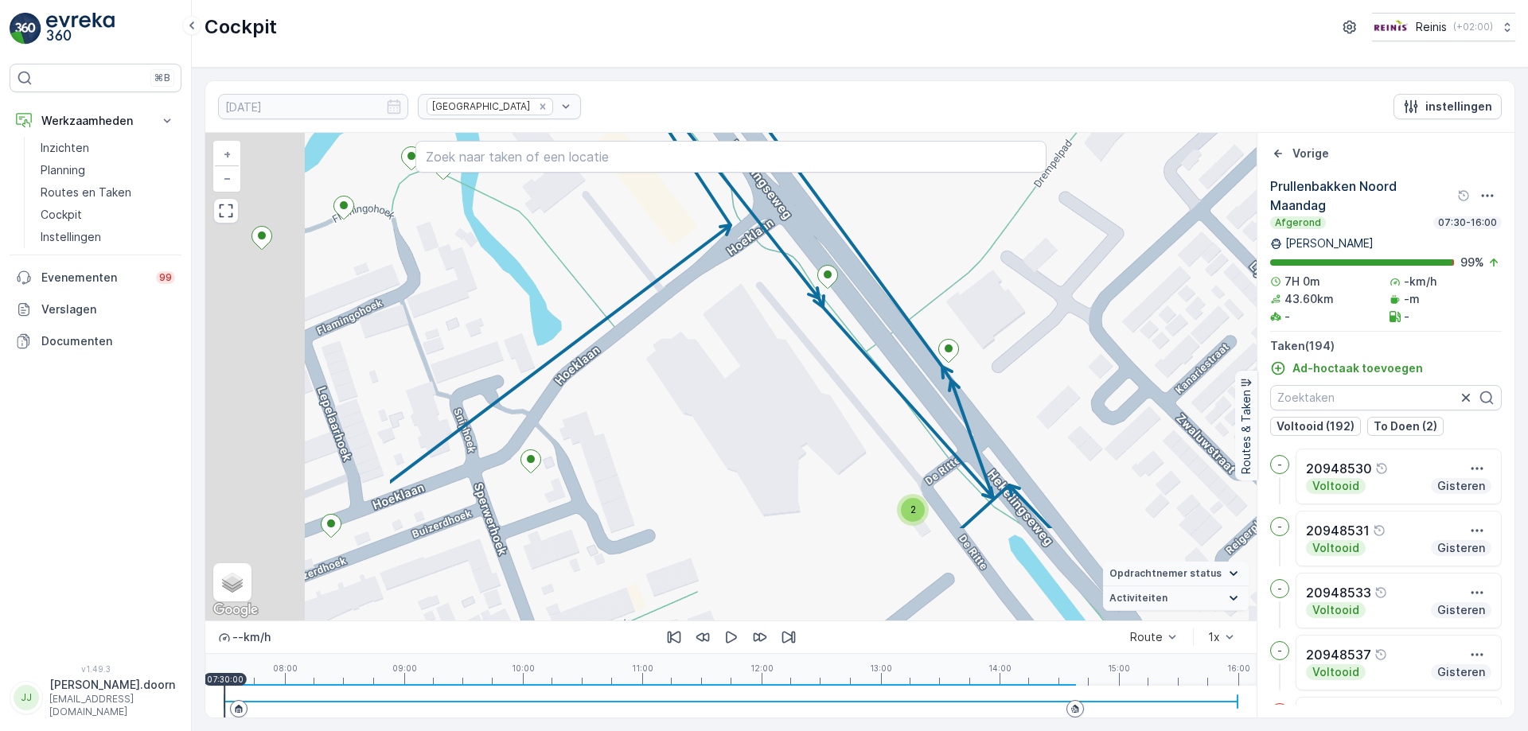
drag, startPoint x: 709, startPoint y: 396, endPoint x: 1055, endPoint y: 232, distance: 382.4
click at [1059, 228] on div "2 2 2 2 2 2 2 2 2 2 2 2 2 2 2 2 2 3 2 2 2 2 2 2 2 2 2 + − Satelliet stappenplan…" at bounding box center [730, 377] width 1051 height 488
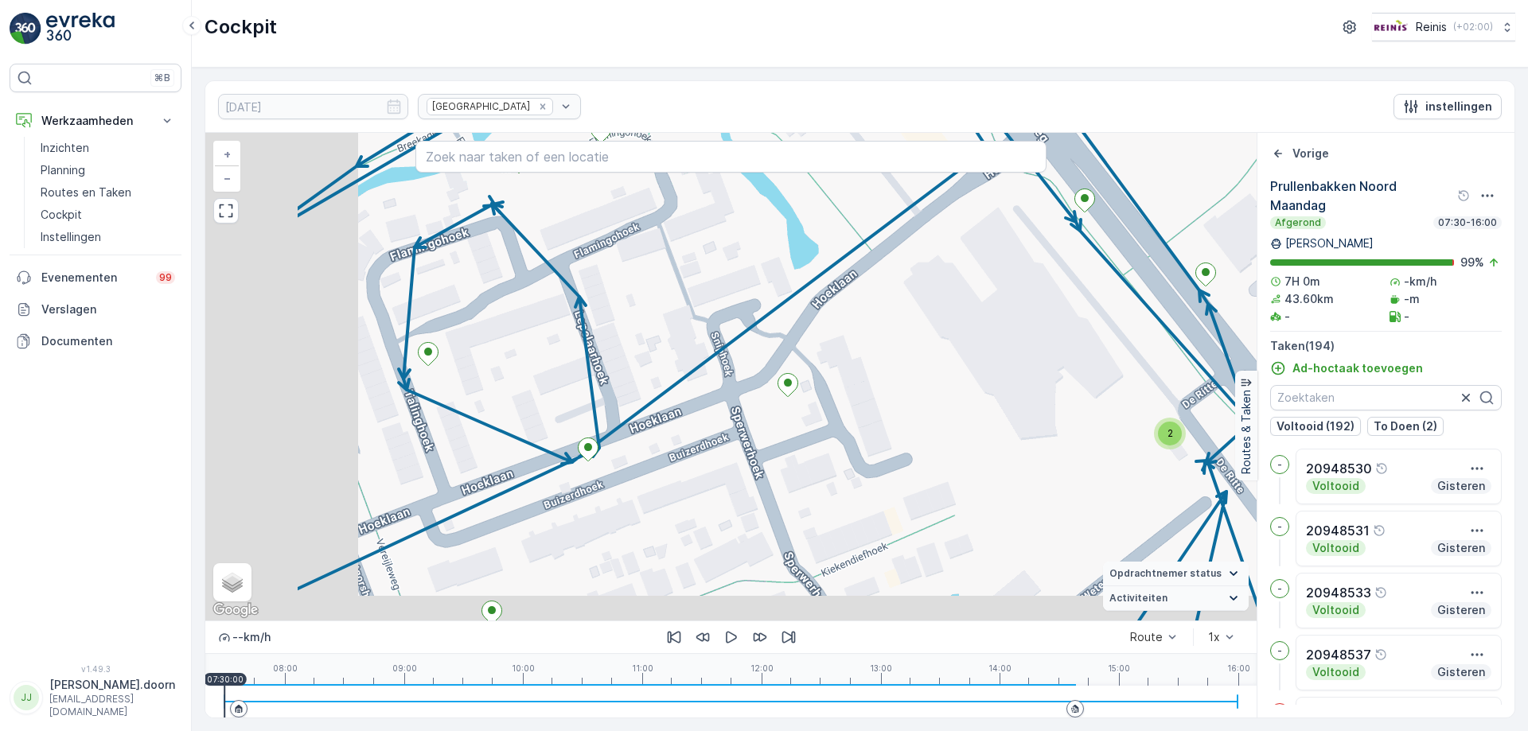
drag, startPoint x: 550, startPoint y: 404, endPoint x: 747, endPoint y: 355, distance: 203.5
click at [747, 355] on div "2 2 2 2 2 2 2 2 2 2 2 2 2 2 2 2 2 3 2 2 2 2 2 2 2 2 2 + − Satelliet stappenplan…" at bounding box center [730, 377] width 1051 height 488
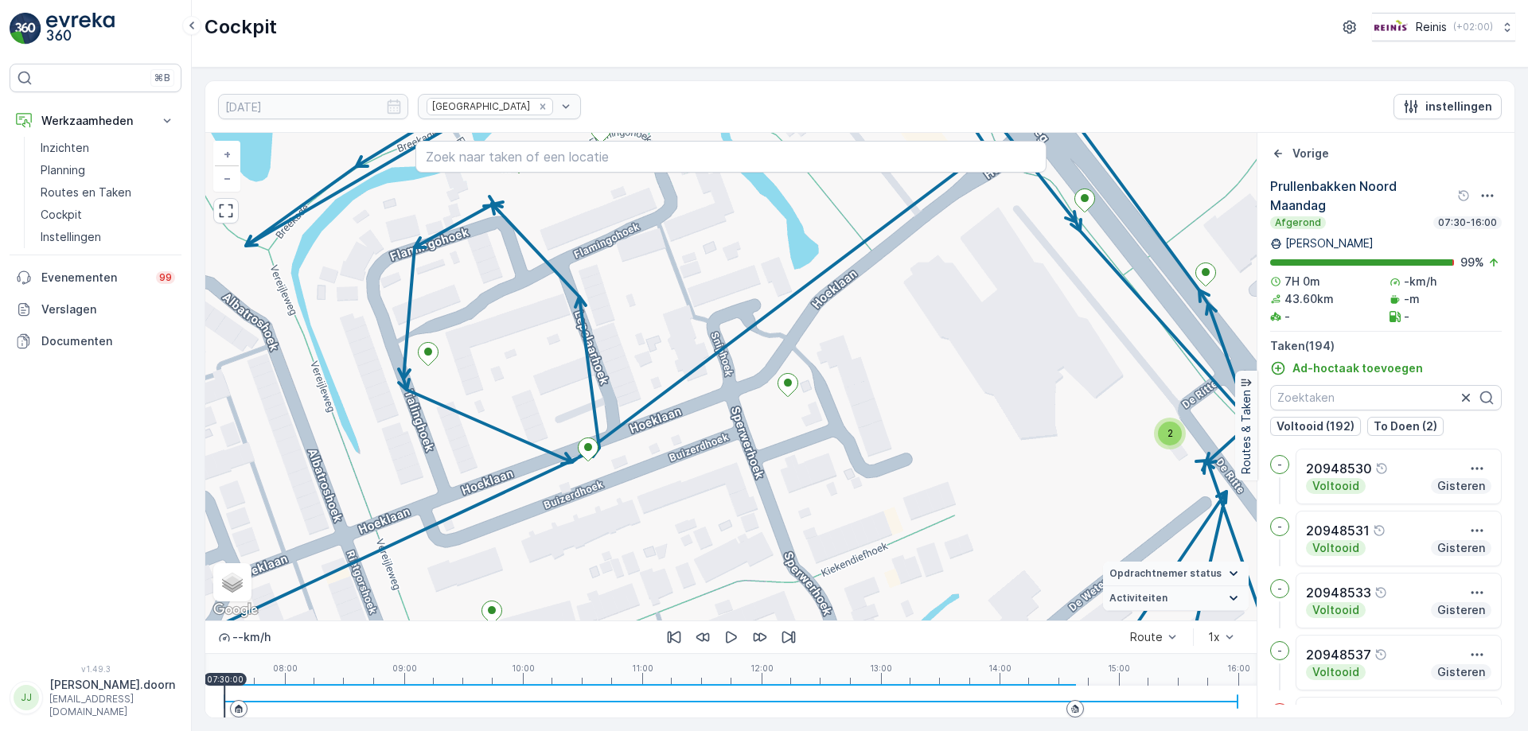
drag, startPoint x: 738, startPoint y: 443, endPoint x: 528, endPoint y: 241, distance: 291.1
click at [528, 242] on div "2 2 2 2 2 2 2 2 2 2 2 2 2 2 2 2 2 3 2 2 2 2 2 2 2 2 2 + − Satelliet stappenplan…" at bounding box center [730, 377] width 1051 height 488
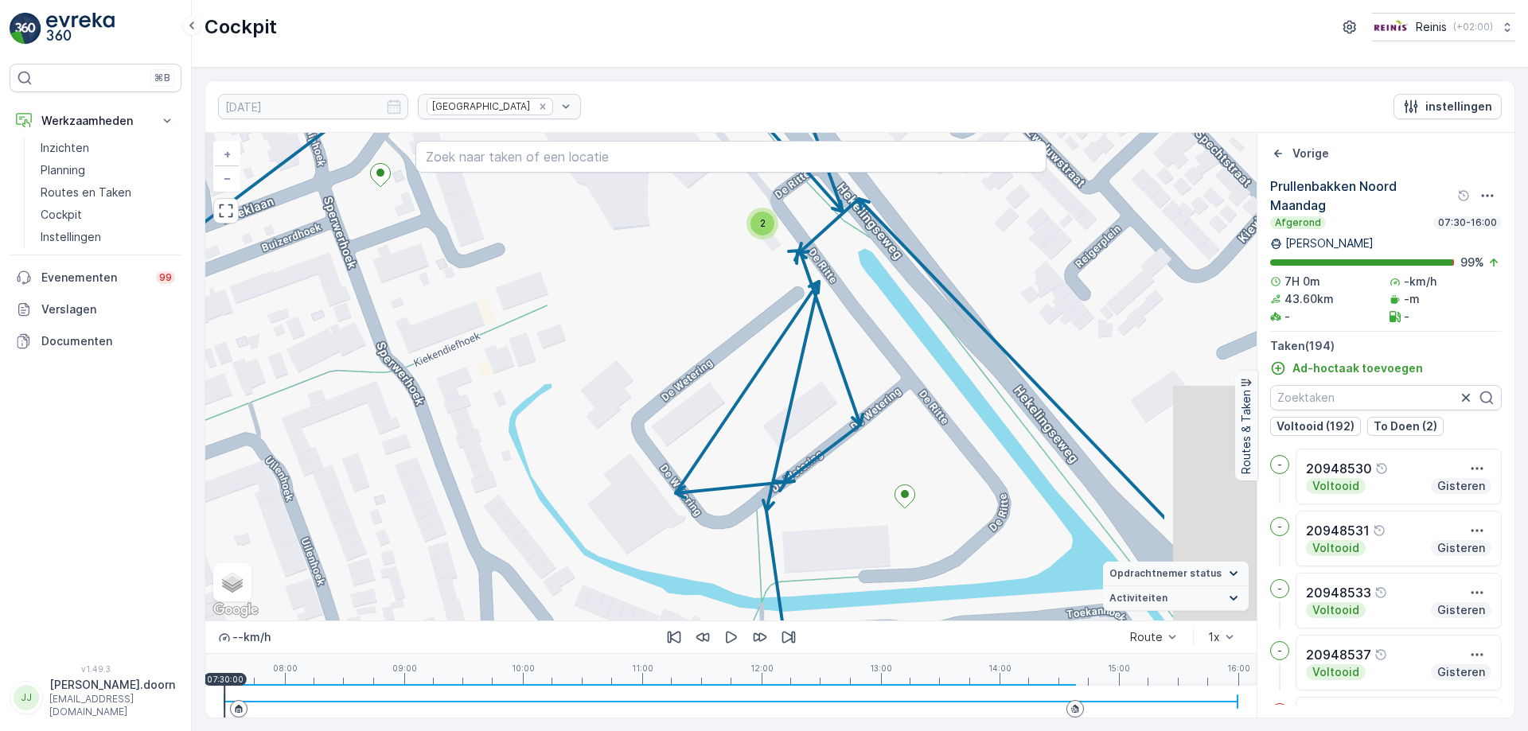
drag, startPoint x: 984, startPoint y: 376, endPoint x: 614, endPoint y: 307, distance: 376.4
click at [599, 307] on div "2 2 2 2 2 2 2 2 2 2 2 2 2 2 2 2 2 3 2 2 2 2 2 2 2 2 2 + − Satelliet stappenplan…" at bounding box center [730, 377] width 1051 height 488
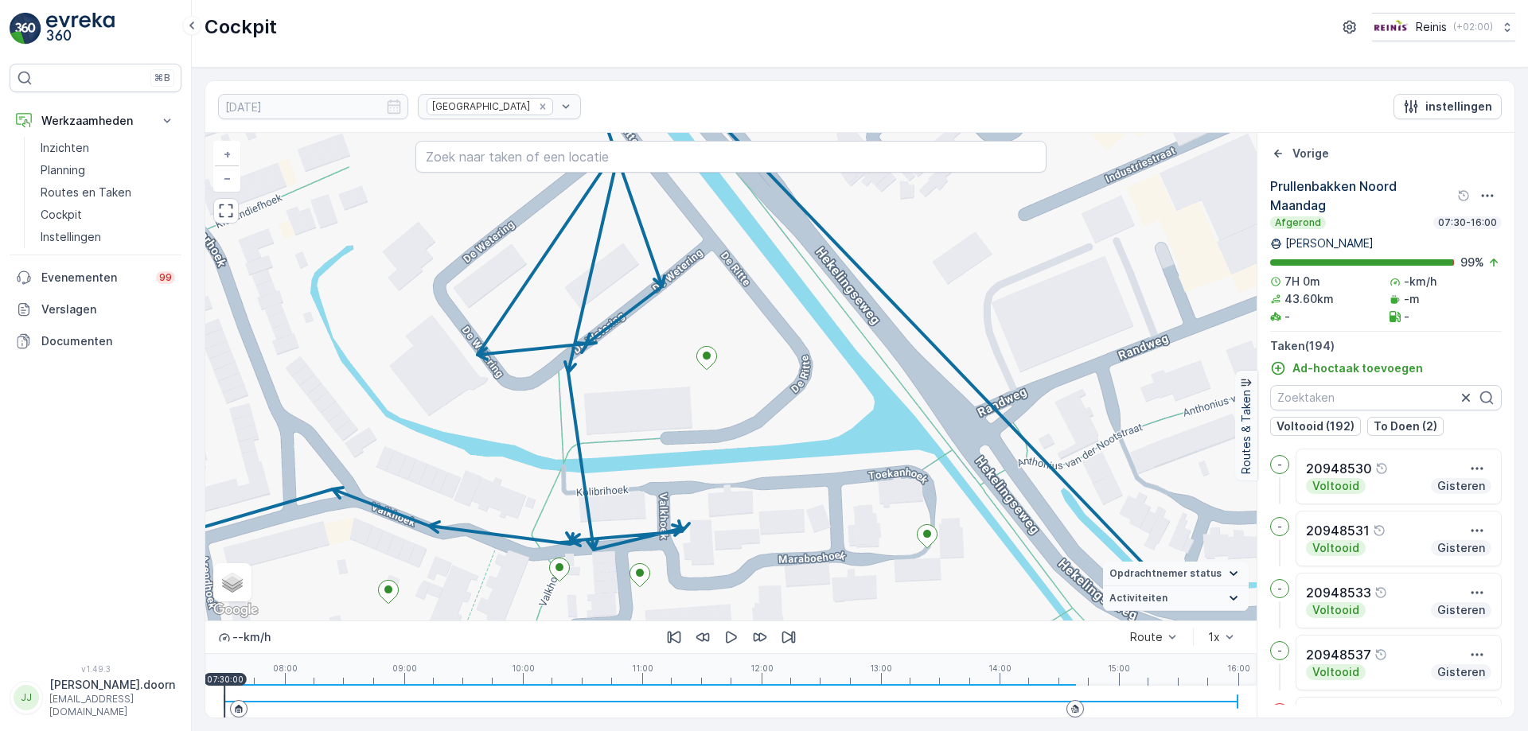
drag, startPoint x: 839, startPoint y: 419, endPoint x: 833, endPoint y: 265, distance: 154.5
click at [831, 263] on div "2 2 2 2 2 2 2 2 2 2 2 2 2 2 2 2 2 3 2 2 2 2 2 2 2 2 2 + − Satelliet stappenplan…" at bounding box center [730, 377] width 1051 height 488
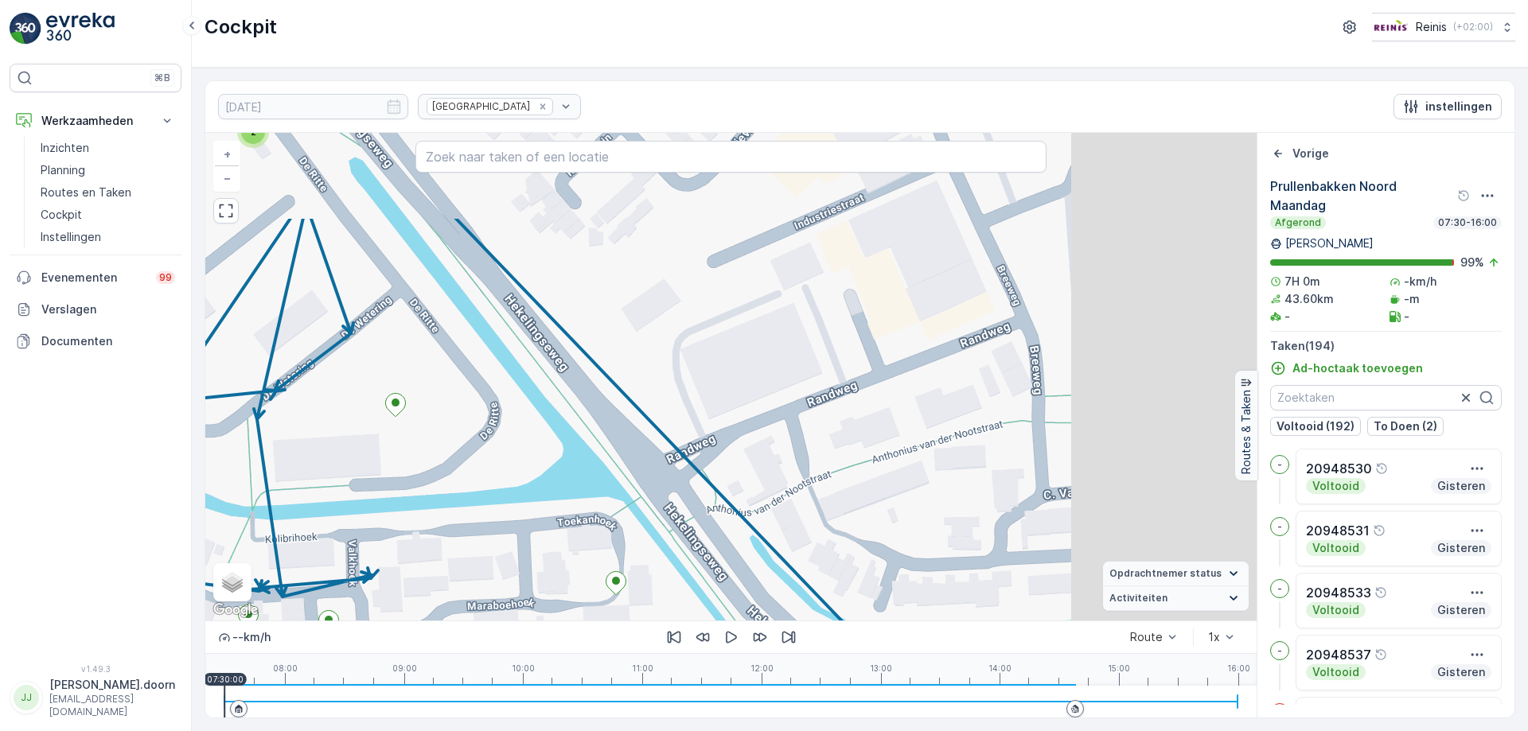
drag, startPoint x: 980, startPoint y: 357, endPoint x: 716, endPoint y: 473, distance: 288.7
click at [666, 486] on div "2 2 2 2 2 2 2 2 2 2 2 2 2 2 2 2 2 3 2 2 2 2 2 2 2 2 2 + − Satelliet stappenplan…" at bounding box center [730, 377] width 1051 height 488
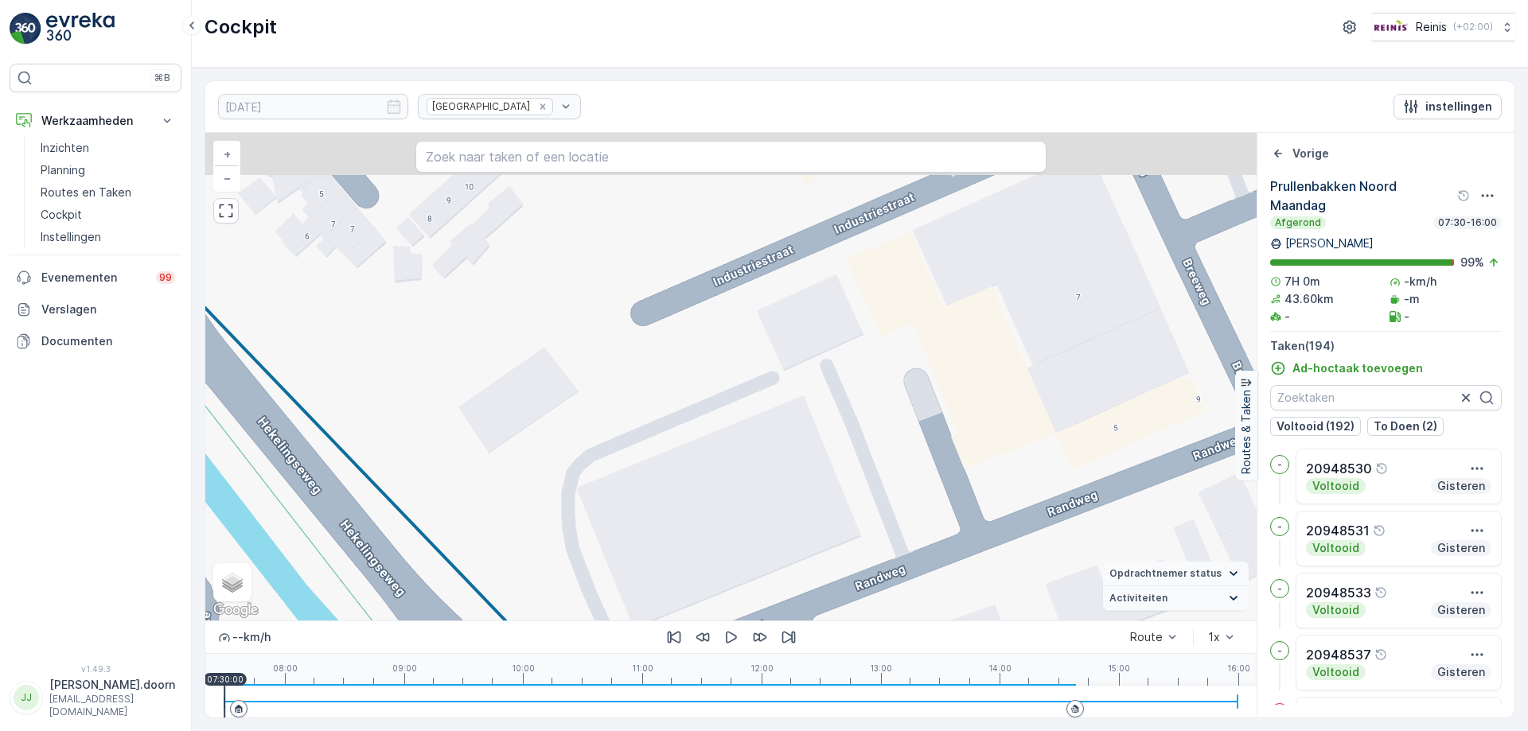
drag, startPoint x: 855, startPoint y: 357, endPoint x: 895, endPoint y: 562, distance: 208.6
click at [891, 579] on div "2 2 2 2 2 + − Satelliet stappenplan Terrein Hybride Leaflet Sneltoetsen Kaartge…" at bounding box center [730, 377] width 1051 height 488
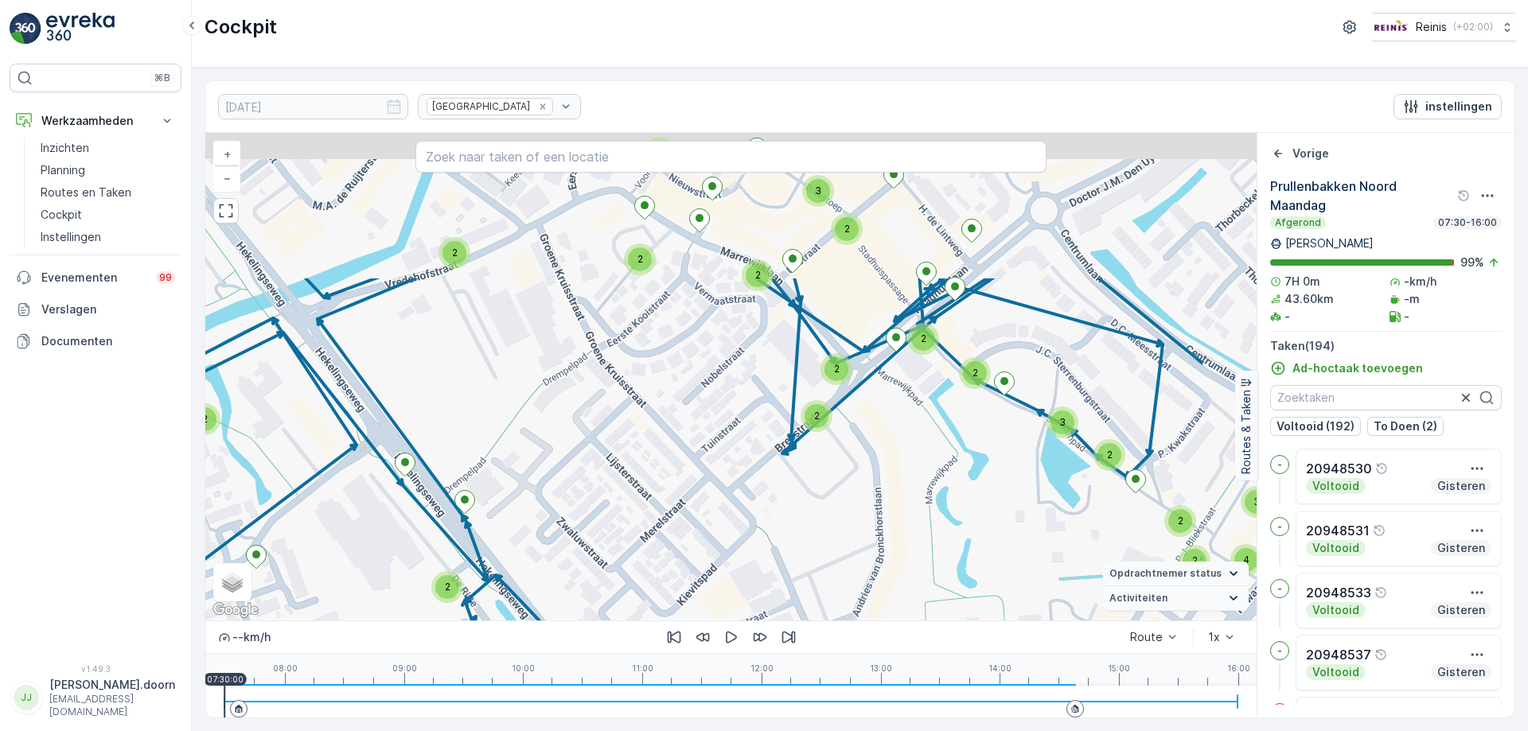
drag, startPoint x: 1040, startPoint y: 320, endPoint x: 880, endPoint y: 497, distance: 238.4
click at [880, 507] on div "2 2 2 2 2 4 2 3 3 2 3 4 2 2 2 2 2 2 3 2 2 2 2 2 3 3 2 2 2 2 3 3 2 2 2 2 2 2 2 3…" at bounding box center [730, 377] width 1051 height 488
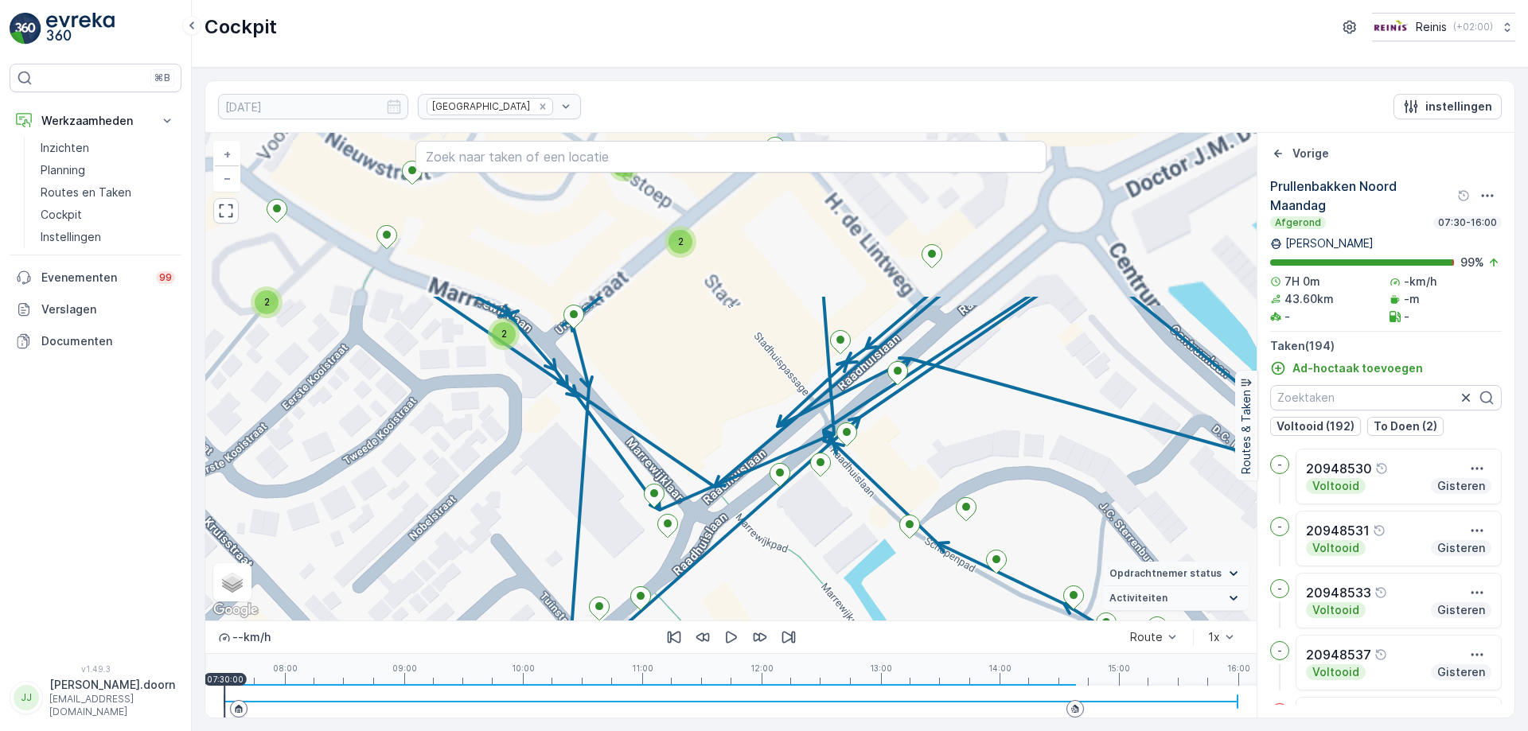
drag, startPoint x: 946, startPoint y: 349, endPoint x: 856, endPoint y: 563, distance: 231.2
click at [856, 563] on div "2 2 2 2 2 2 2 2 2 2 2 2 2 2 2 2 2 3 2 2 2 2 2 2 2 2 2 + − Satelliet stappenplan…" at bounding box center [730, 377] width 1051 height 488
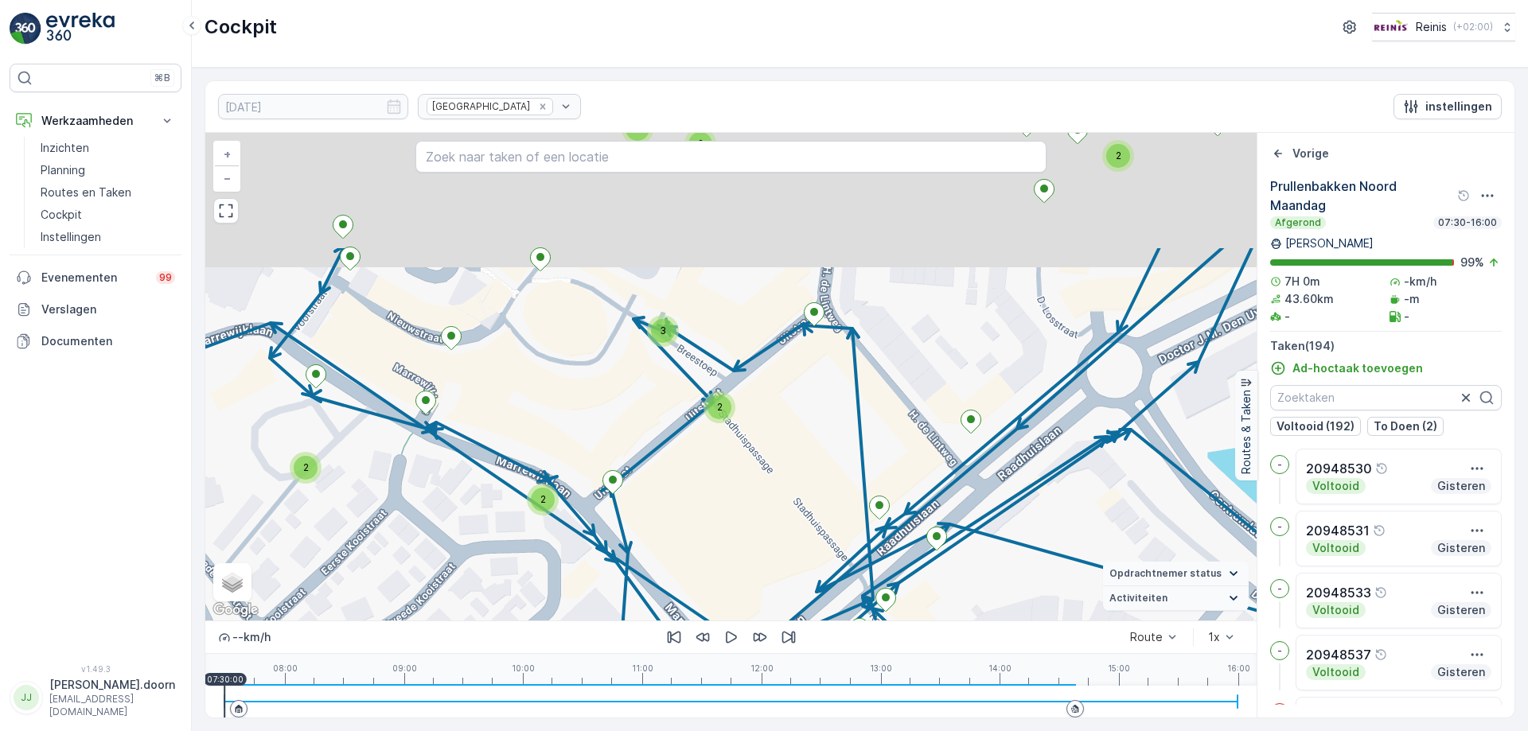
click at [753, 483] on div "2 2 2 2 2 2 2 2 2 2 2 2 2 2 2 2 2 3 2 2 2 2 2 2 2 2 2 + − Satelliet stappenplan…" at bounding box center [730, 377] width 1051 height 488
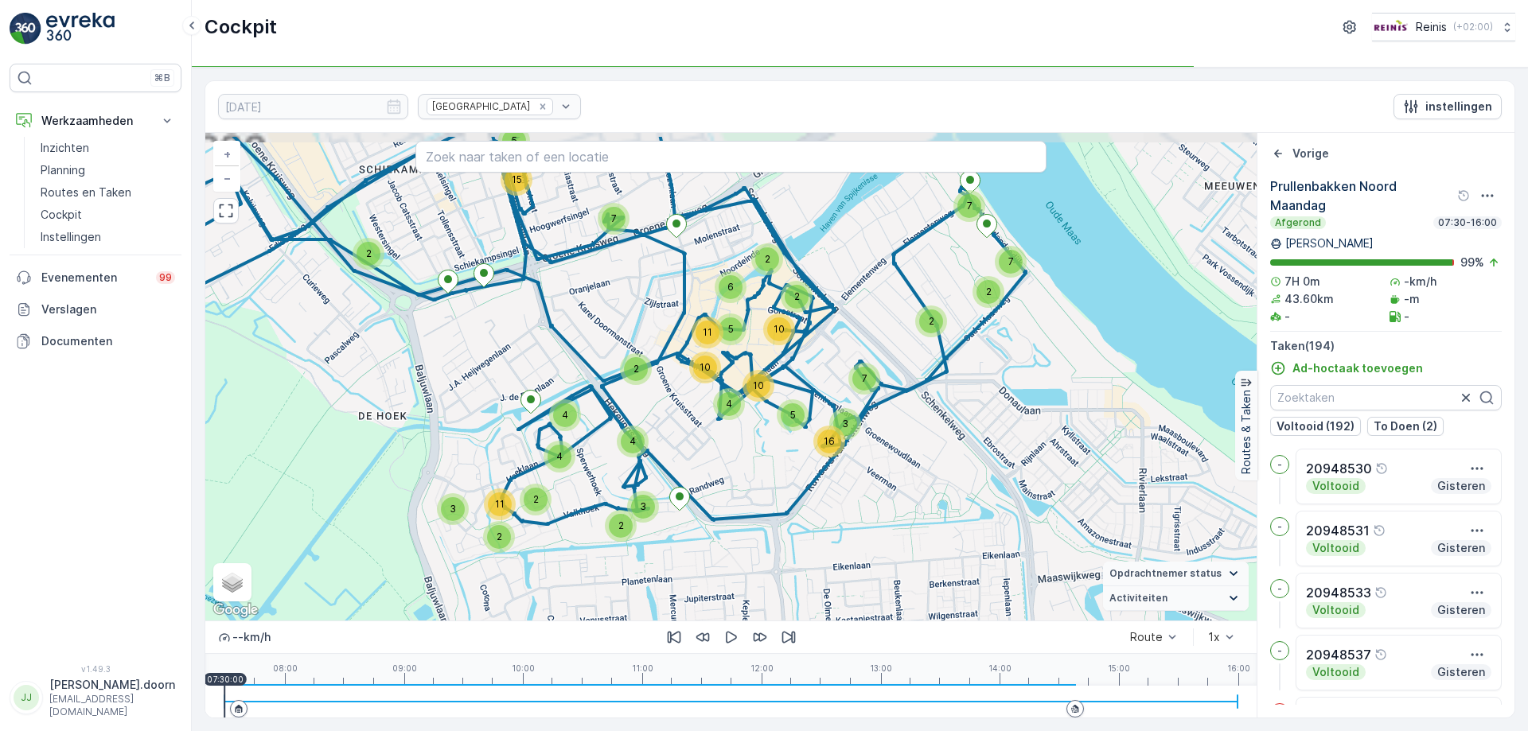
drag, startPoint x: 922, startPoint y: 271, endPoint x: 969, endPoint y: 274, distance: 47.1
click at [915, 279] on icon at bounding box center [121, 207] width 1810 height 634
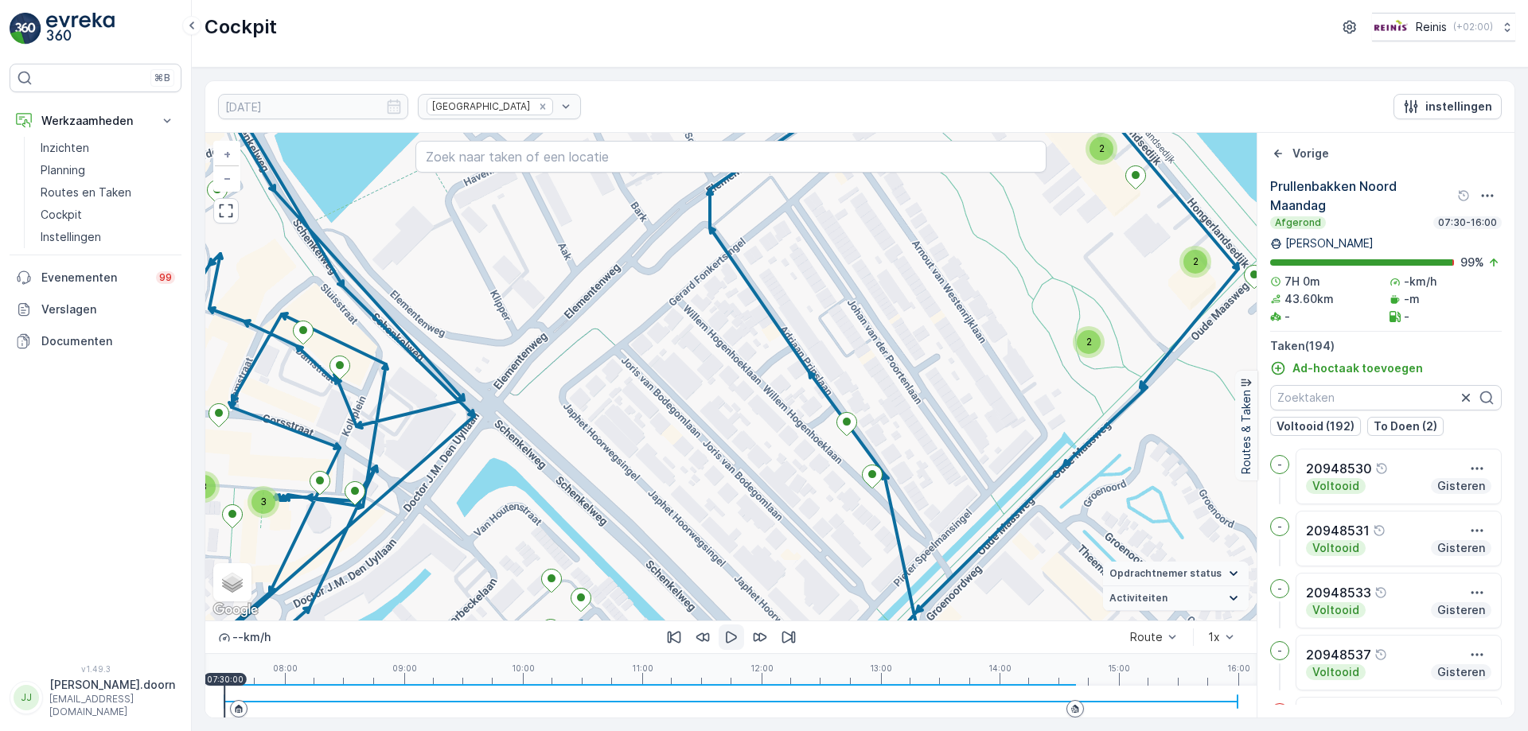
click at [736, 636] on icon "button" at bounding box center [732, 638] width 16 height 16
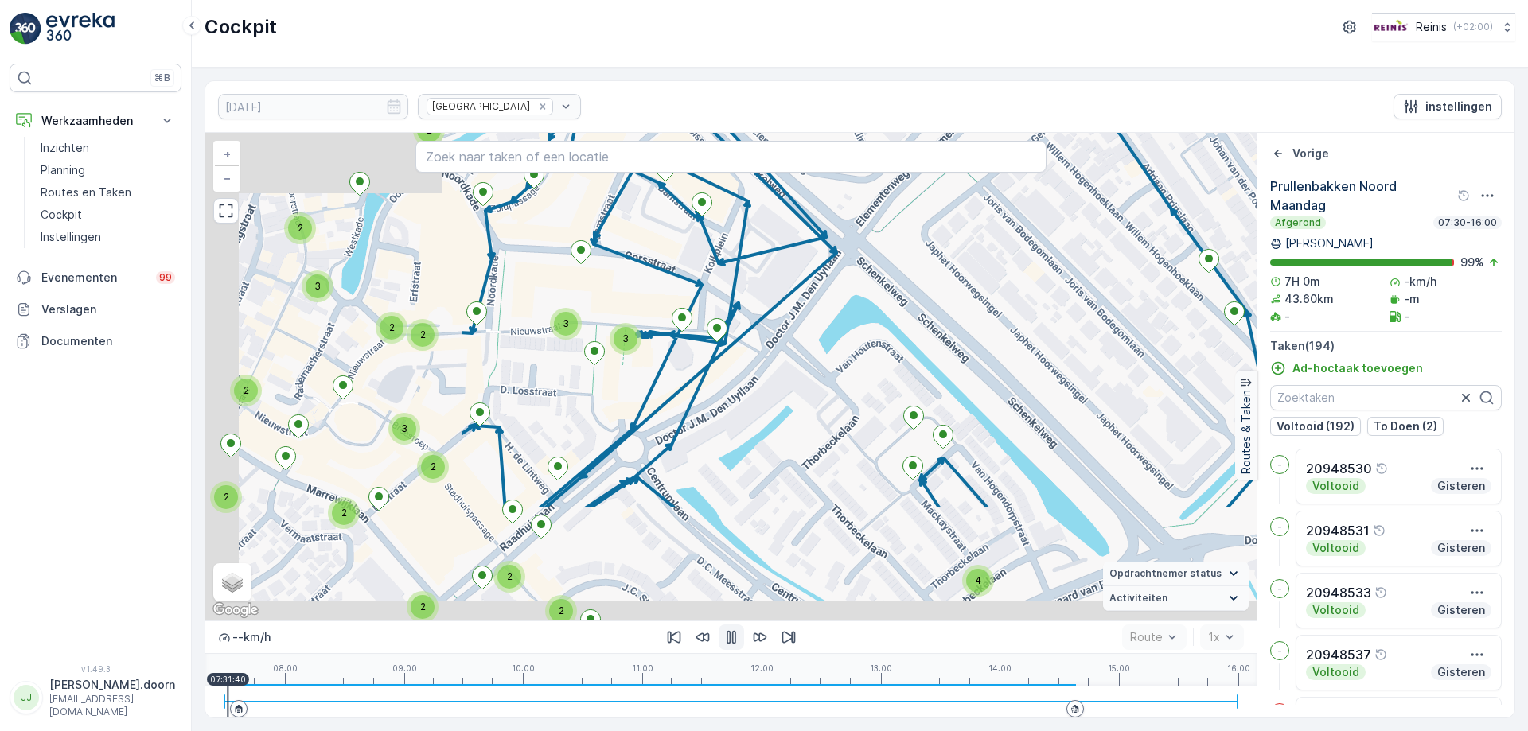
drag, startPoint x: 549, startPoint y: 439, endPoint x: 911, endPoint y: 276, distance: 397.2
click at [911, 276] on div "2 2 2 2 2 4 2 3 3 2 3 4 2 2 2 2 2 2 3 2 2 2 2 2 3 3 2 2 2 2 3 3 2 2 2 2 2 2 2 3…" at bounding box center [730, 377] width 1051 height 488
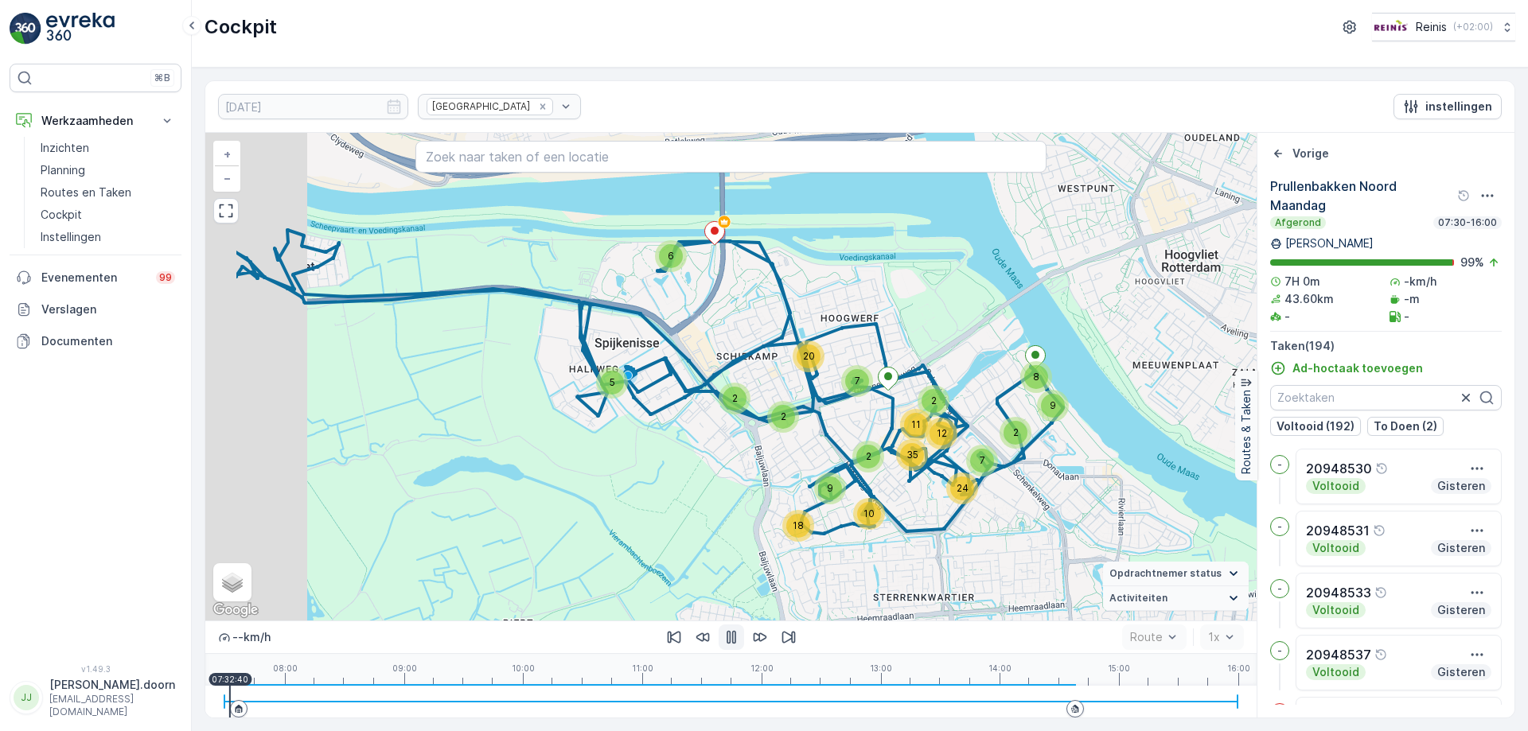
drag, startPoint x: 572, startPoint y: 316, endPoint x: 710, endPoint y: 391, distance: 156.7
click at [710, 391] on icon at bounding box center [610, 375] width 905 height 317
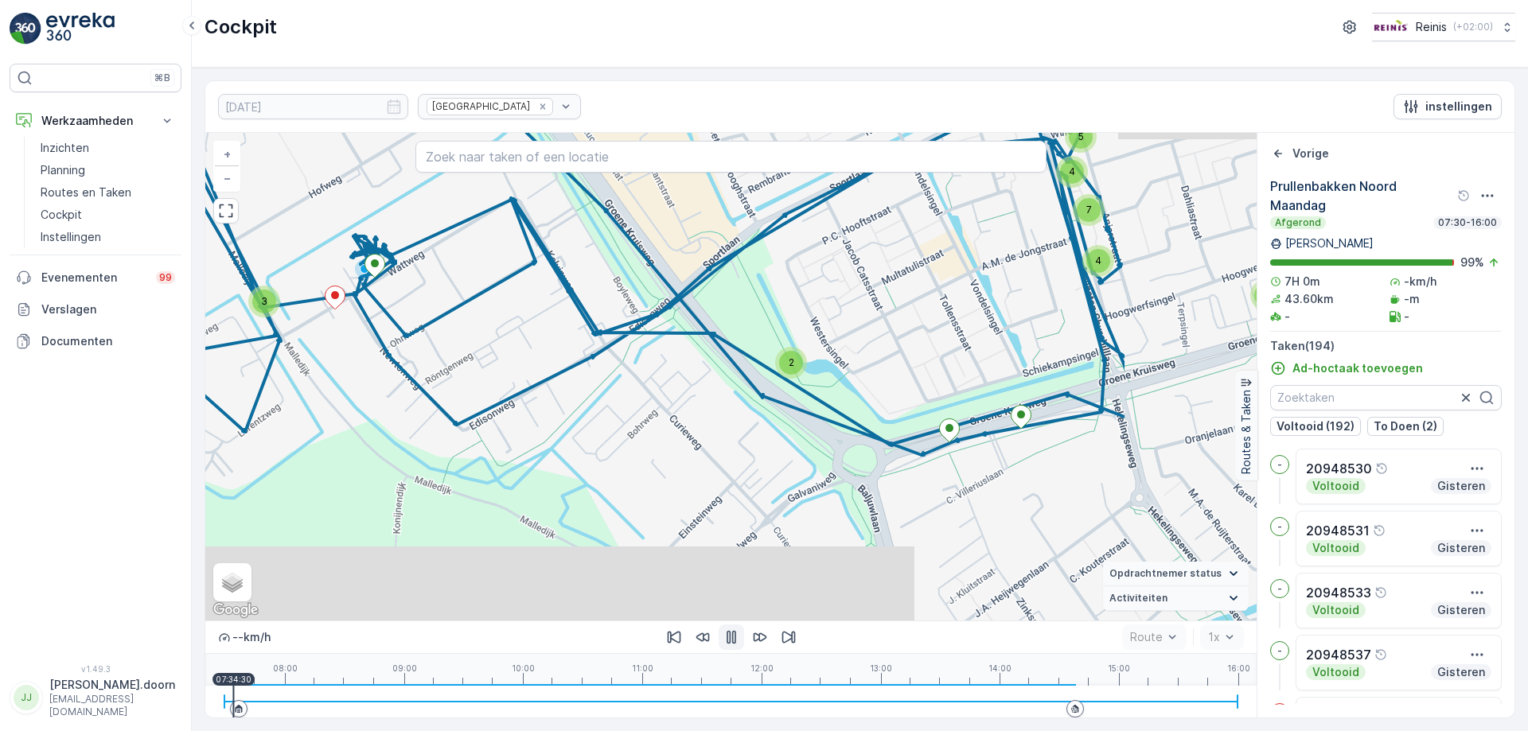
drag, startPoint x: 1047, startPoint y: 511, endPoint x: 825, endPoint y: 340, distance: 280.4
click at [810, 326] on div "2 2 2 3 3 3 2 2 2 3 4 5 3 6 8 3 2 8 2 2 4 2 2 2 2 7 4 3 5 4 5 2 2 3 5 5 4 7 4 3…" at bounding box center [730, 377] width 1051 height 488
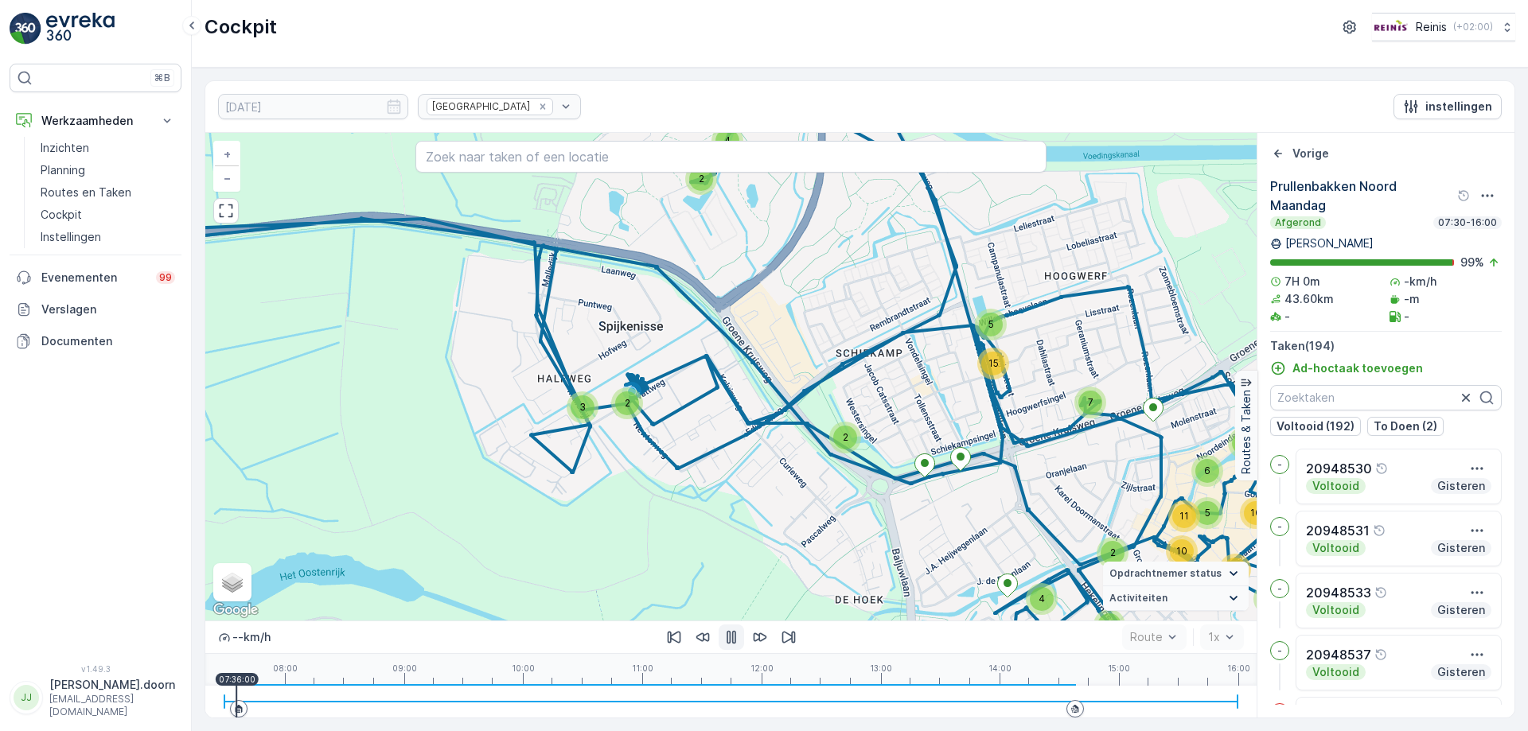
drag, startPoint x: 806, startPoint y: 290, endPoint x: 731, endPoint y: 200, distance: 117.0
click at [731, 200] on div "2 2 2 7 7 2 3 4 7 5 3 16 4 4 3 2 2 11 2 5 6 2 10 4 10 11 10 5 15 7 2 2 3 2 4 + …" at bounding box center [730, 377] width 1051 height 488
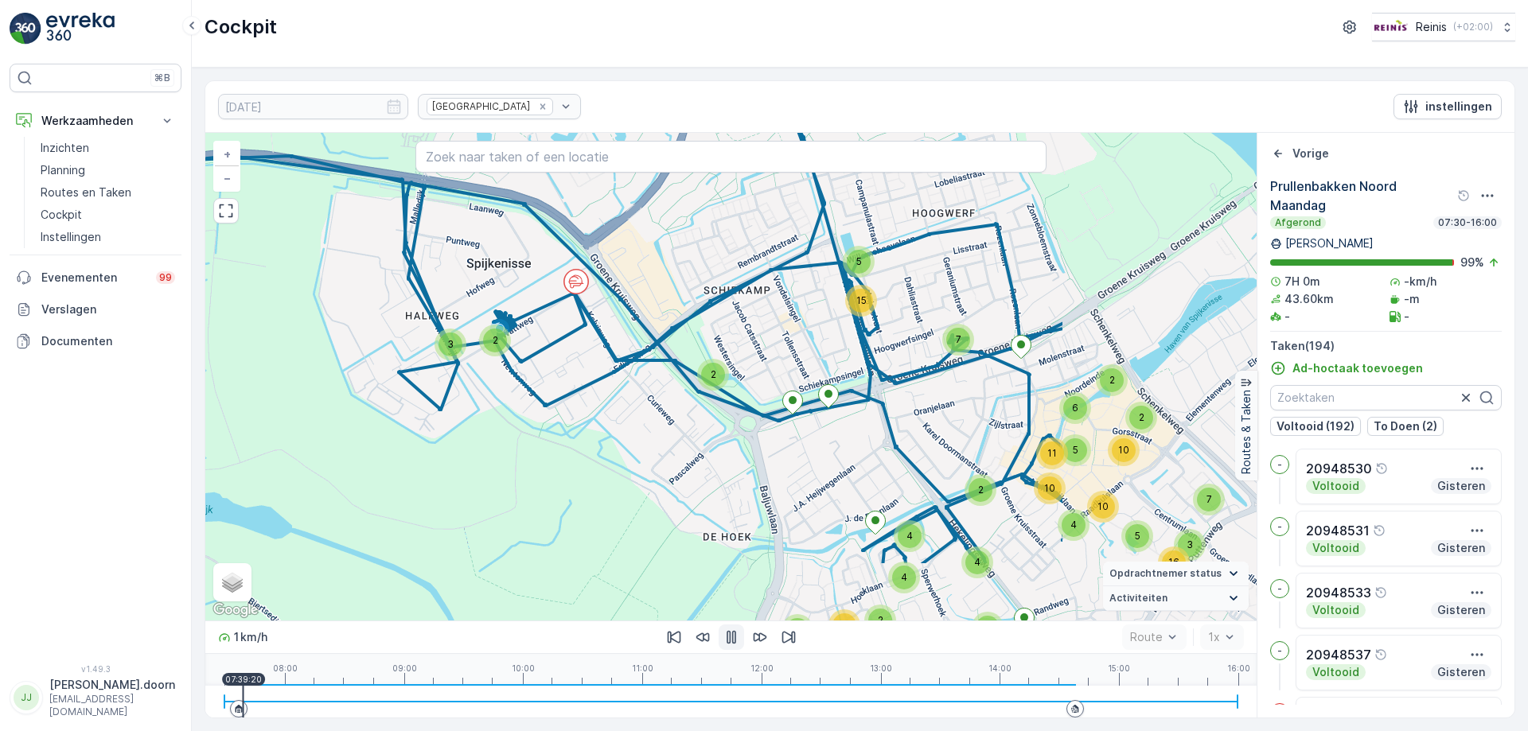
drag, startPoint x: 1004, startPoint y: 439, endPoint x: 730, endPoint y: 361, distance: 284.7
click at [730, 361] on div "2 2 2 7 7 2 3 4 7 5 3 16 4 4 3 2 2 11 2 5 6 2 10 4 10 11 10 5 15 7 2 2 3 2 4 + …" at bounding box center [730, 377] width 1051 height 488
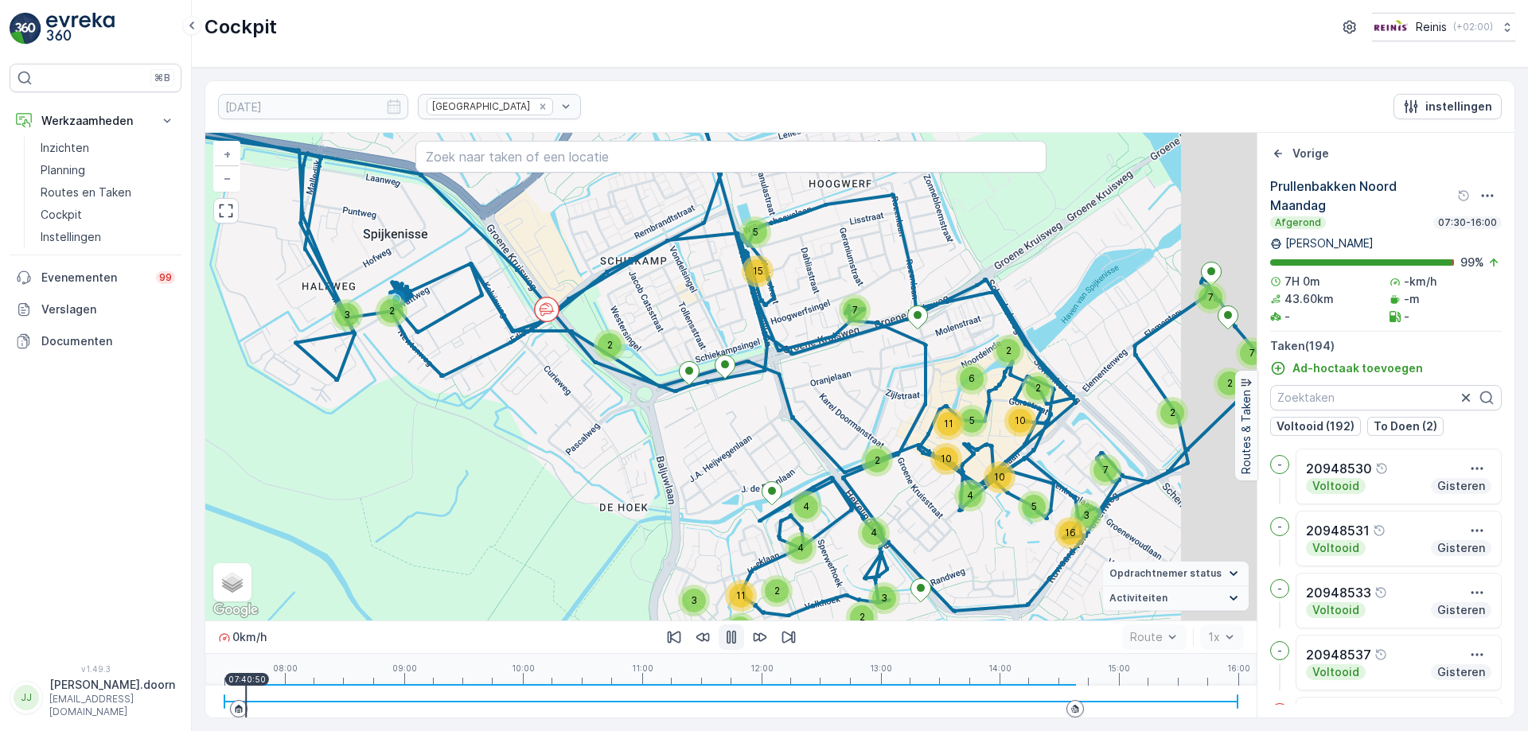
drag, startPoint x: 906, startPoint y: 369, endPoint x: 791, endPoint y: 378, distance: 115.0
click at [791, 378] on div "2 2 2 7 7 2 3 4 7 5 3 16 4 4 3 2 2 11 2 5 6 2 10 4 10 11 10 5 15 7 2 2 3 2 4 + …" at bounding box center [730, 377] width 1051 height 488
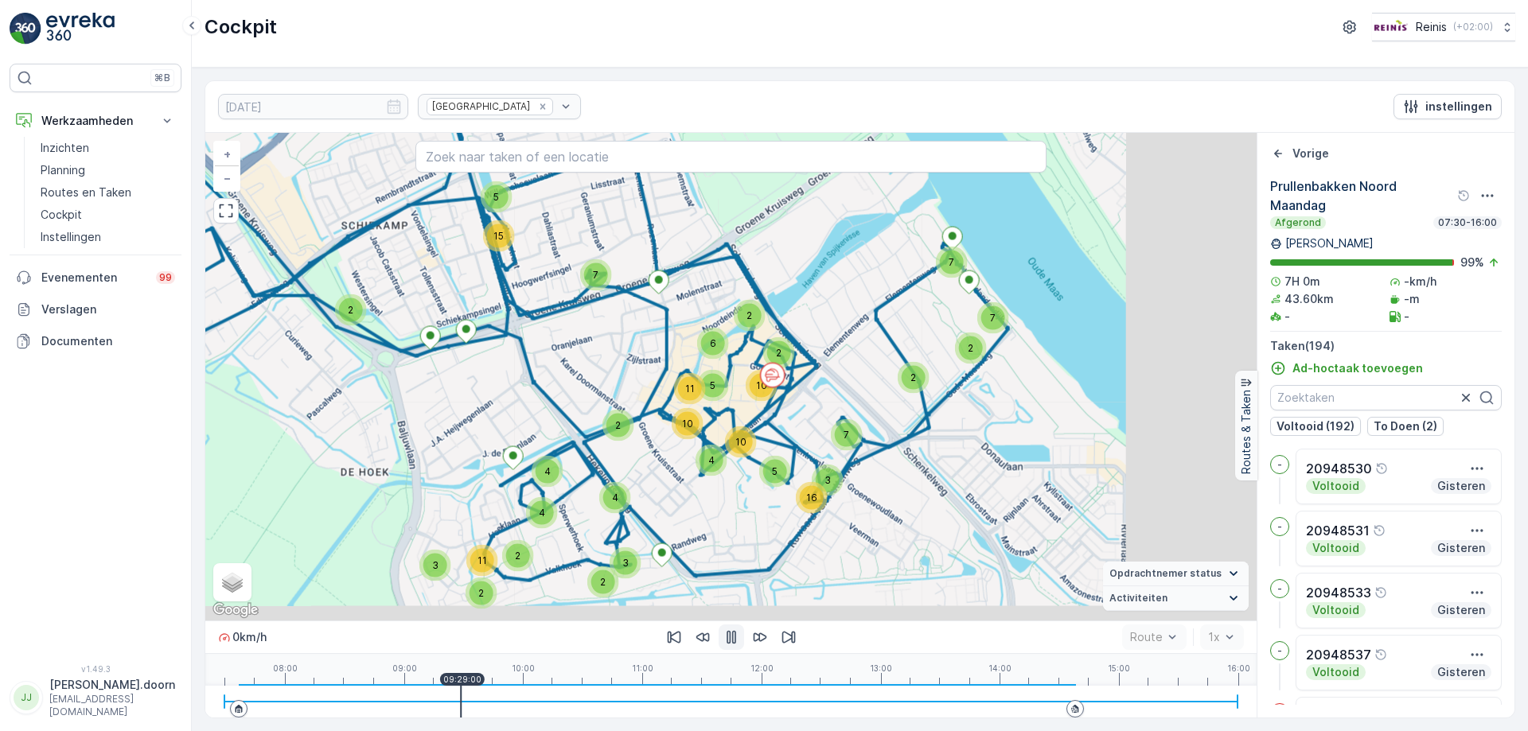
drag, startPoint x: 501, startPoint y: 340, endPoint x: 669, endPoint y: 368, distance: 170.2
click at [669, 368] on div "2 2 2 7 7 2 3 4 7 5 3 16 4 4 3 2 2 11 2 5 6 2 10 4 10 11 10 5 15 7 2 2 3 2 4 + …" at bounding box center [730, 377] width 1051 height 488
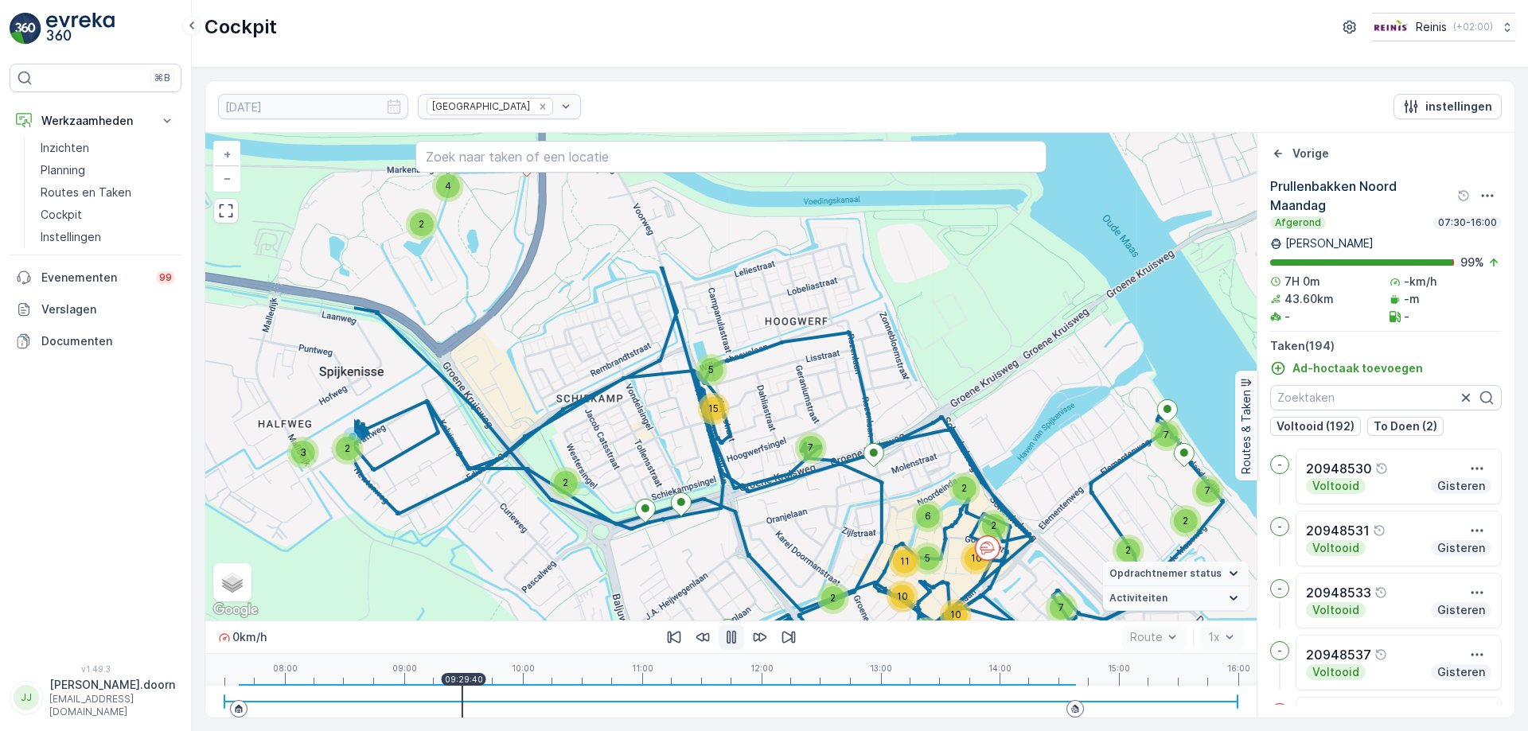
drag, startPoint x: 495, startPoint y: 340, endPoint x: 855, endPoint y: 559, distance: 421.1
click at [860, 565] on div "2 2 2 7 7 2 3 4 7 5 3 16 4 4 3 2 2 11 2 5 6 2 10 4 10 11 10 5 15 7 2 2 3 2 4 + …" at bounding box center [730, 377] width 1051 height 488
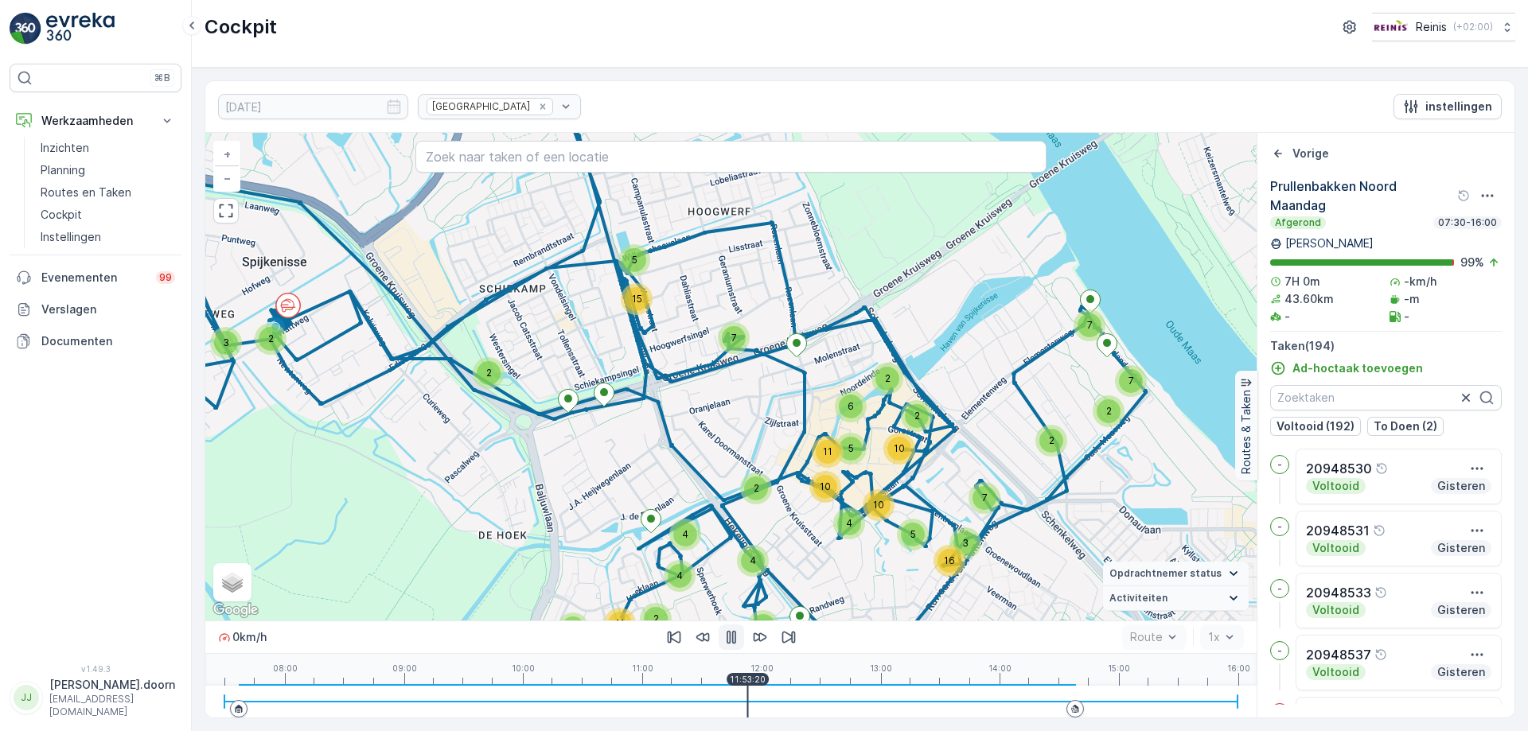
drag, startPoint x: 753, startPoint y: 693, endPoint x: 759, endPoint y: 700, distance: 9.1
click at [753, 693] on div at bounding box center [730, 702] width 1013 height 32
click at [759, 686] on div at bounding box center [730, 702] width 1013 height 32
click at [775, 692] on div at bounding box center [730, 702] width 1013 height 32
click at [786, 690] on div at bounding box center [730, 702] width 1013 height 32
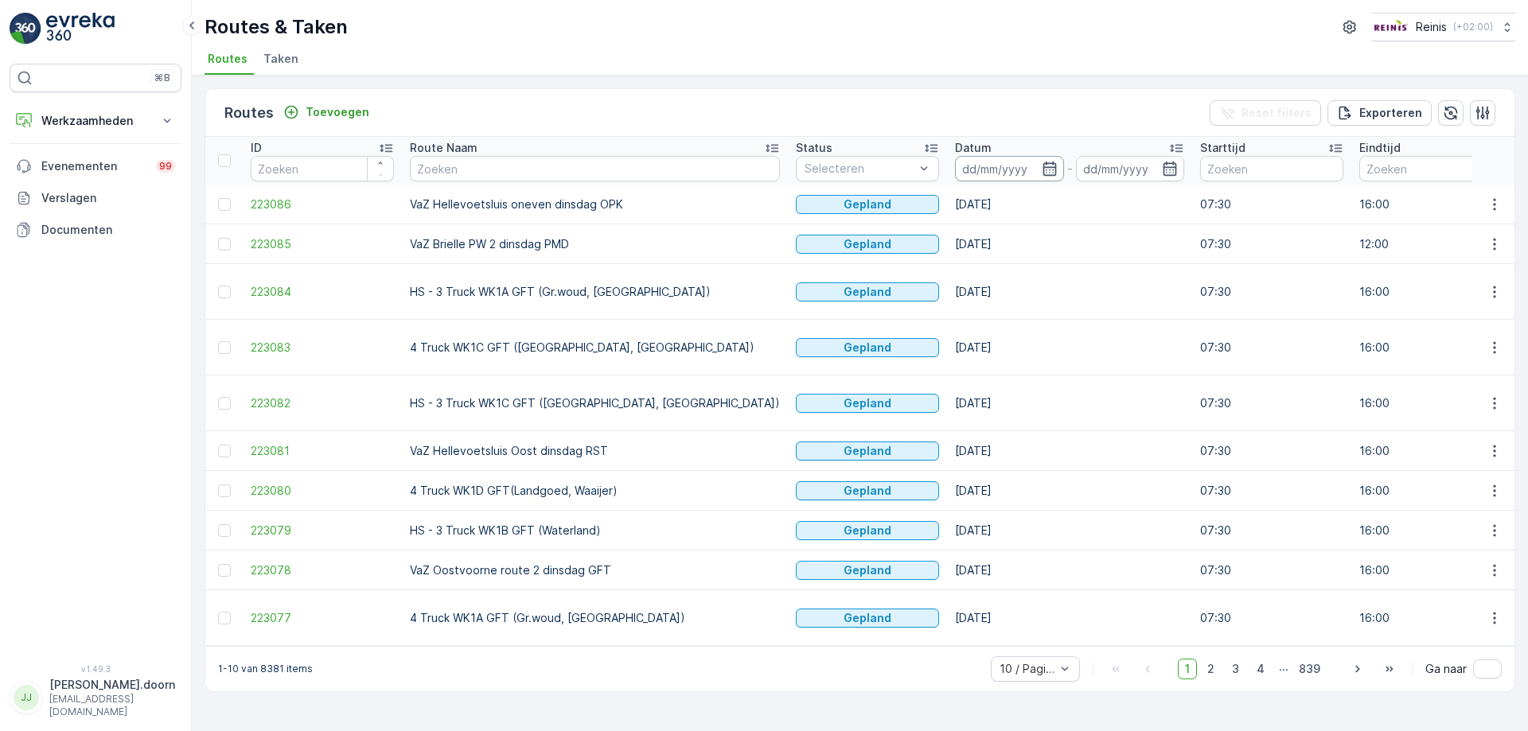
click at [955, 169] on input at bounding box center [1009, 168] width 109 height 25
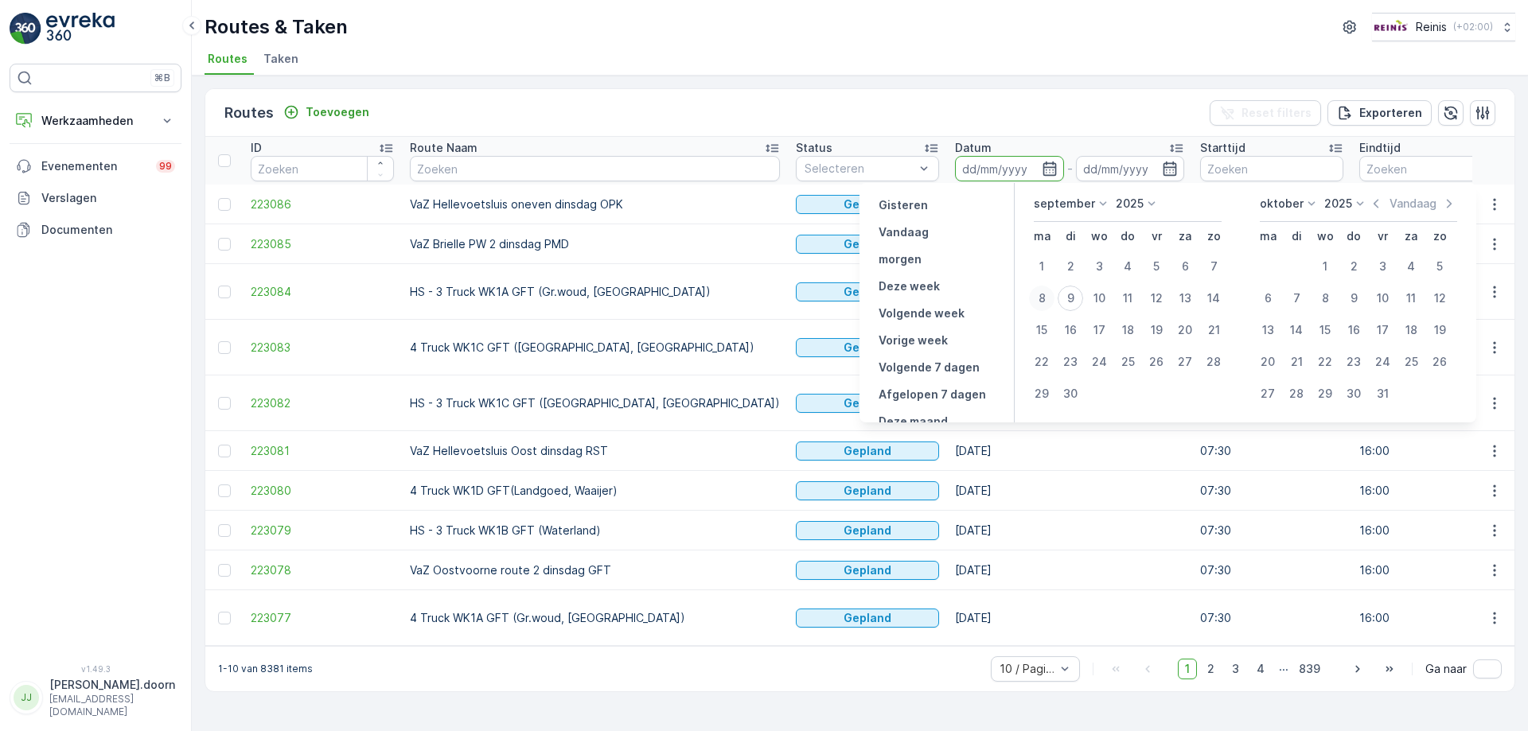
click at [1037, 296] on div "8" at bounding box center [1041, 298] width 25 height 25
type input "[DATE]"
click at [1037, 296] on div "8" at bounding box center [1041, 298] width 25 height 25
type input "[DATE]"
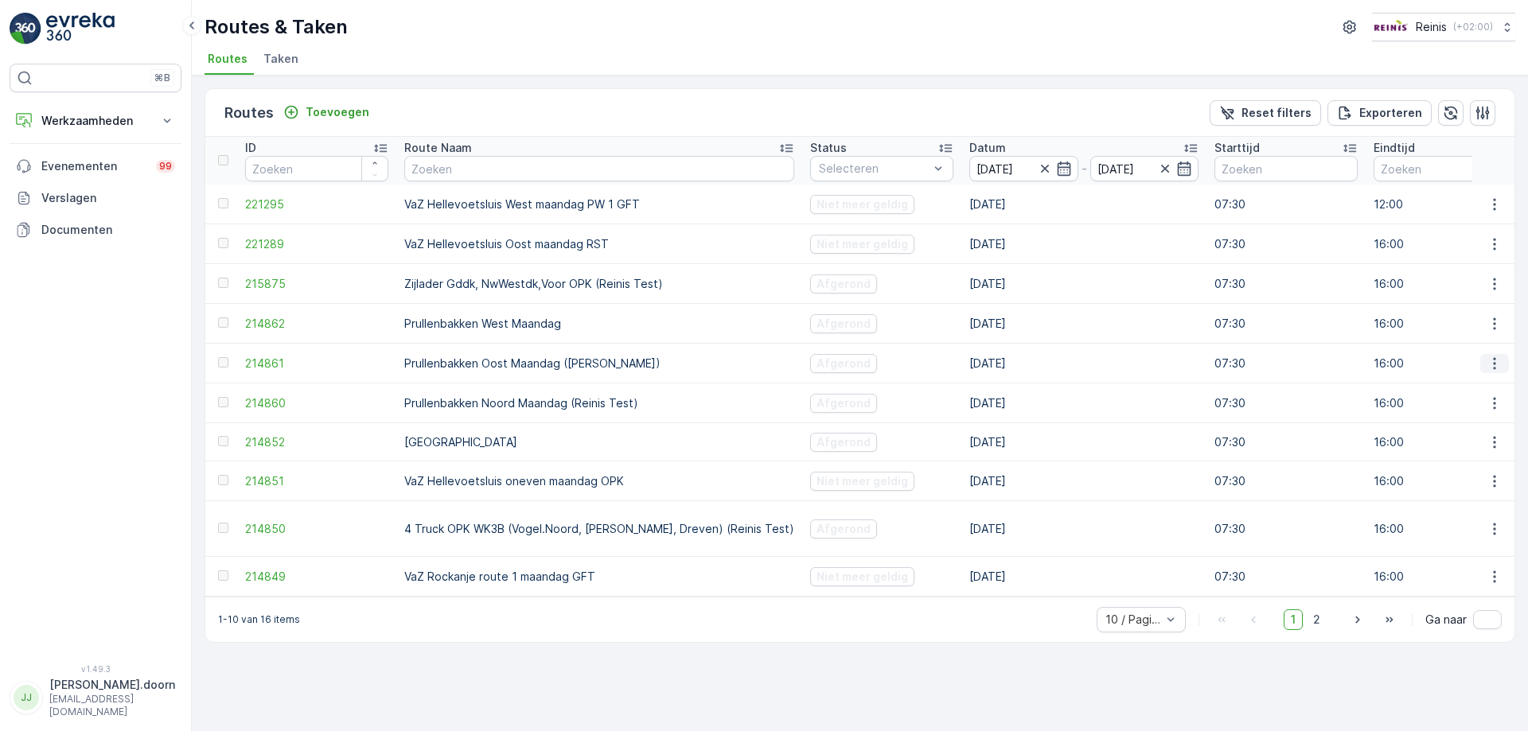
click at [1492, 362] on icon "button" at bounding box center [1495, 364] width 16 height 16
click at [1458, 411] on span "Toon route tracking" at bounding box center [1479, 415] width 107 height 16
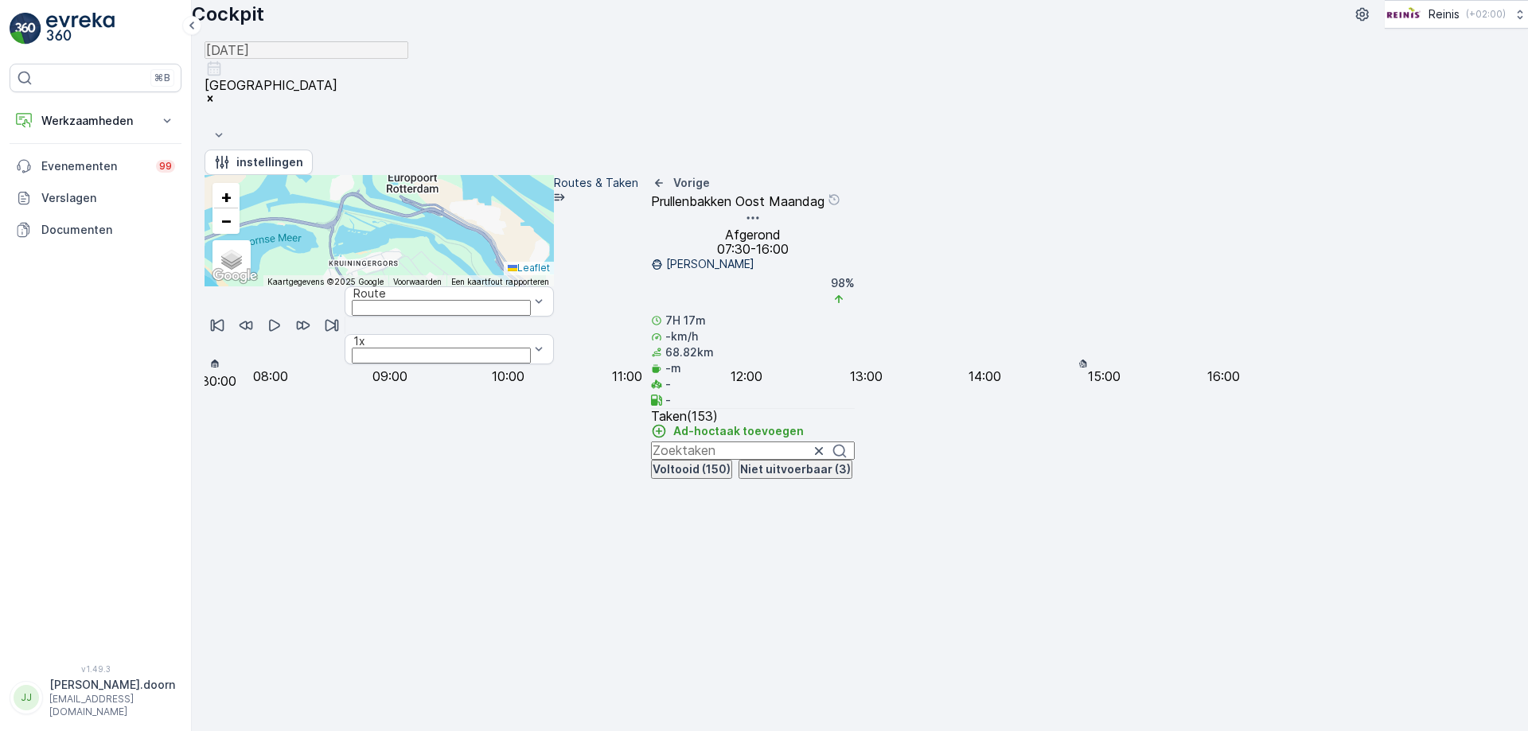
click at [283, 334] on icon "button" at bounding box center [275, 326] width 16 height 16
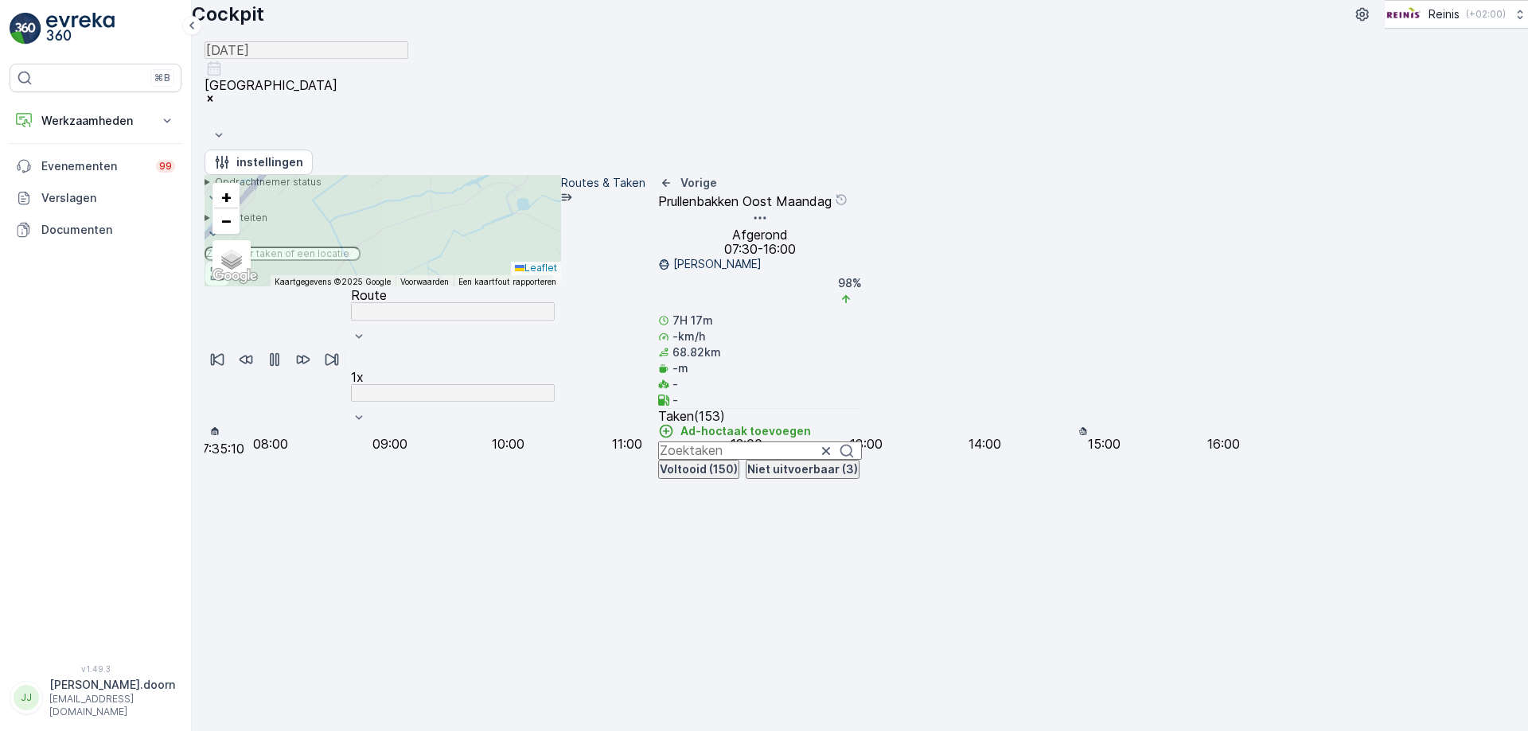
drag, startPoint x: 718, startPoint y: 520, endPoint x: 867, endPoint y: 372, distance: 209.9
click at [561, 287] on div "24 9 4 3 6 3 2 2 3 9 5 4 4 3 10 6 5 3 2 6 3 4 2 9 5 7 + − Satelliet stappenplan…" at bounding box center [383, 230] width 357 height 111
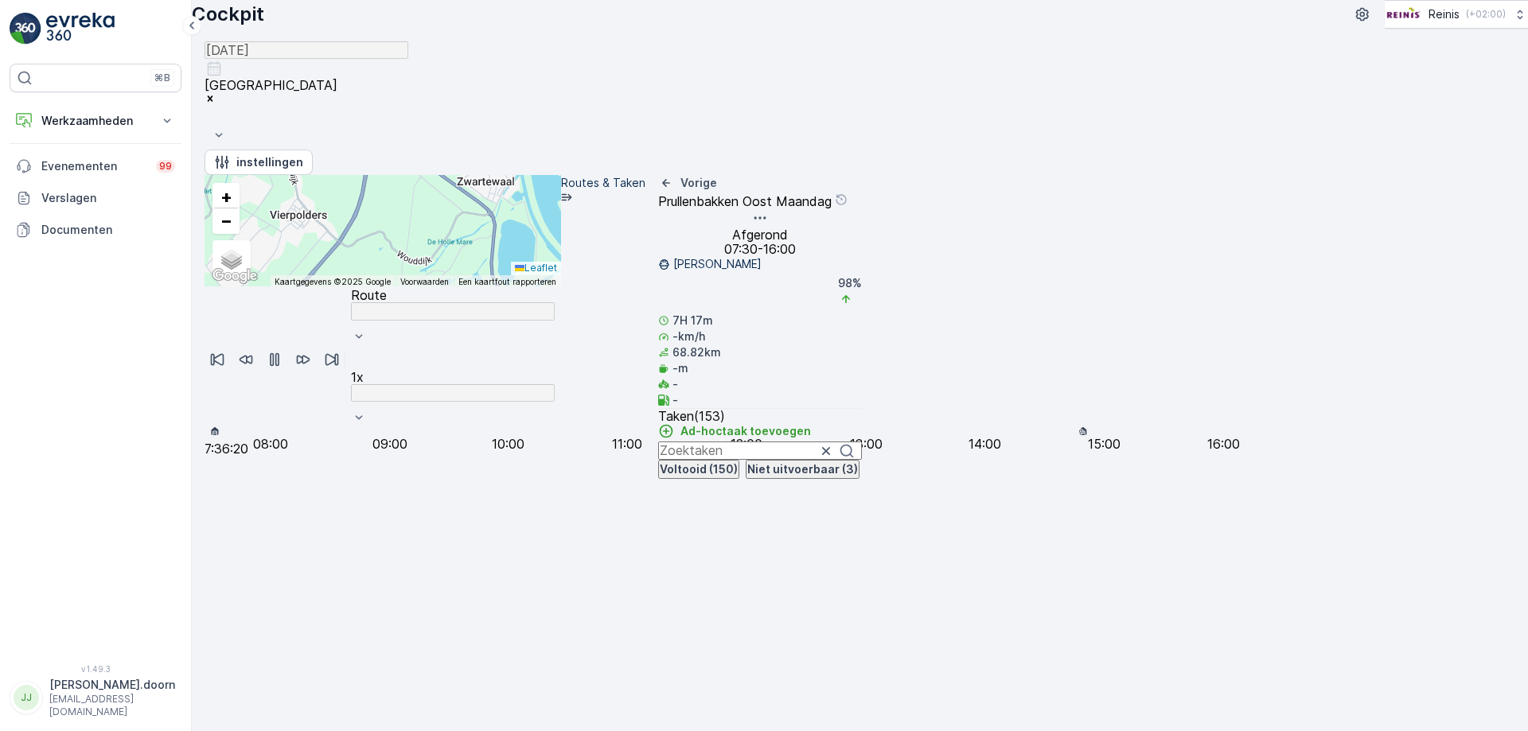
drag, startPoint x: 973, startPoint y: 517, endPoint x: 724, endPoint y: 466, distance: 255.2
click at [561, 287] on div "24 9 5 10 3 2 6 14 4 17 11 4 8 4 16 5 7 + − Satelliet stappenplan Terrein Hybri…" at bounding box center [383, 230] width 357 height 111
drag, startPoint x: 241, startPoint y: 708, endPoint x: 305, endPoint y: 712, distance: 63.8
click at [283, 417] on div at bounding box center [283, 417] width 0 height 0
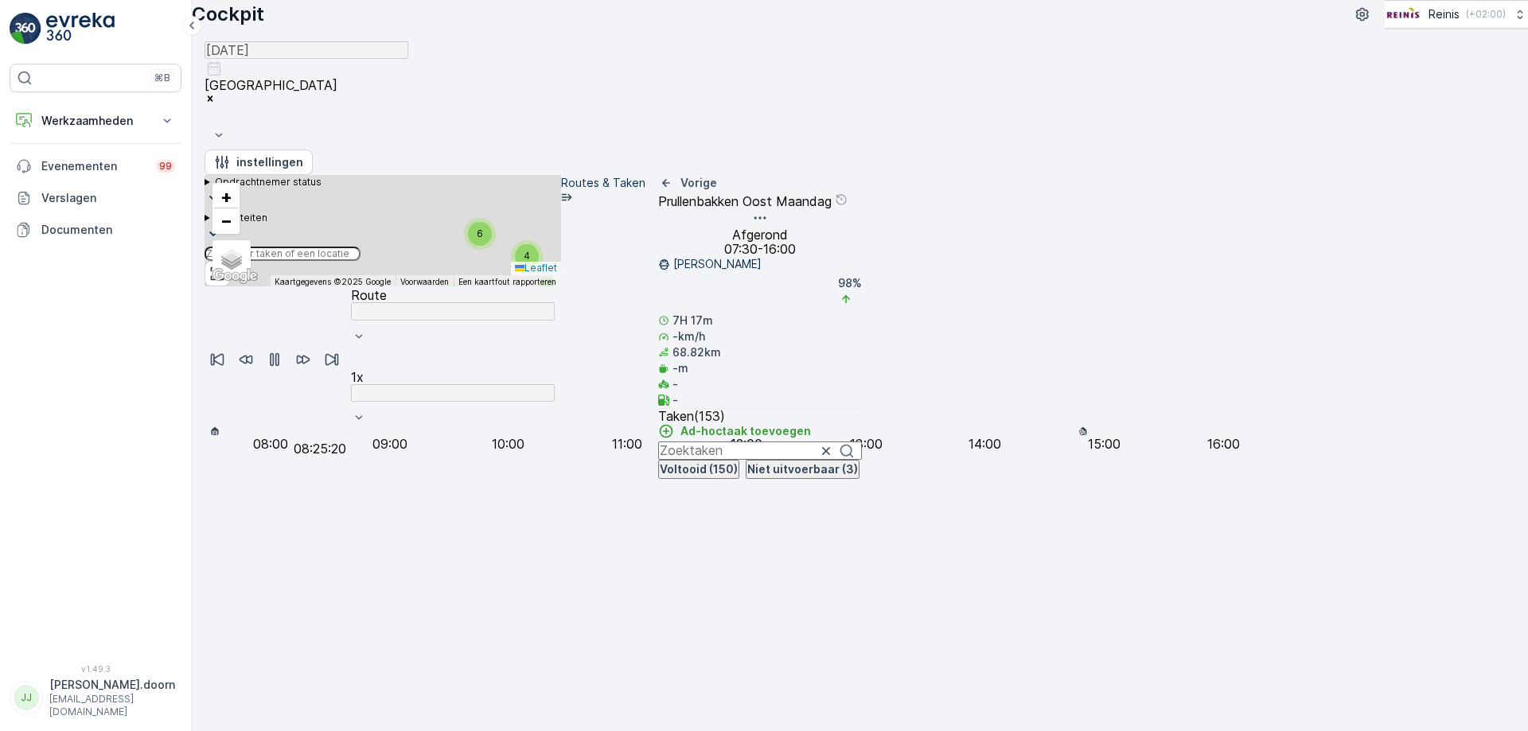
drag, startPoint x: 812, startPoint y: 433, endPoint x: 824, endPoint y: 543, distance: 110.5
click at [561, 287] on div "5 19 9 3 3 4 2 2 2 5 2 2 4 2 2 4 3 4 5 6 5 2 2 3 3 2 5 2 2 2 3 2 + − Satelliet …" at bounding box center [383, 230] width 357 height 111
click at [561, 491] on div "5 19 9 3 3 4 2 2 2 5 2 2 4 2 2 4 3 4 5 6 5 2 2 3 3 2 5 2 2 2 3 2 5 4 4 2 6 2 2 …" at bounding box center [383, 333] width 357 height 316
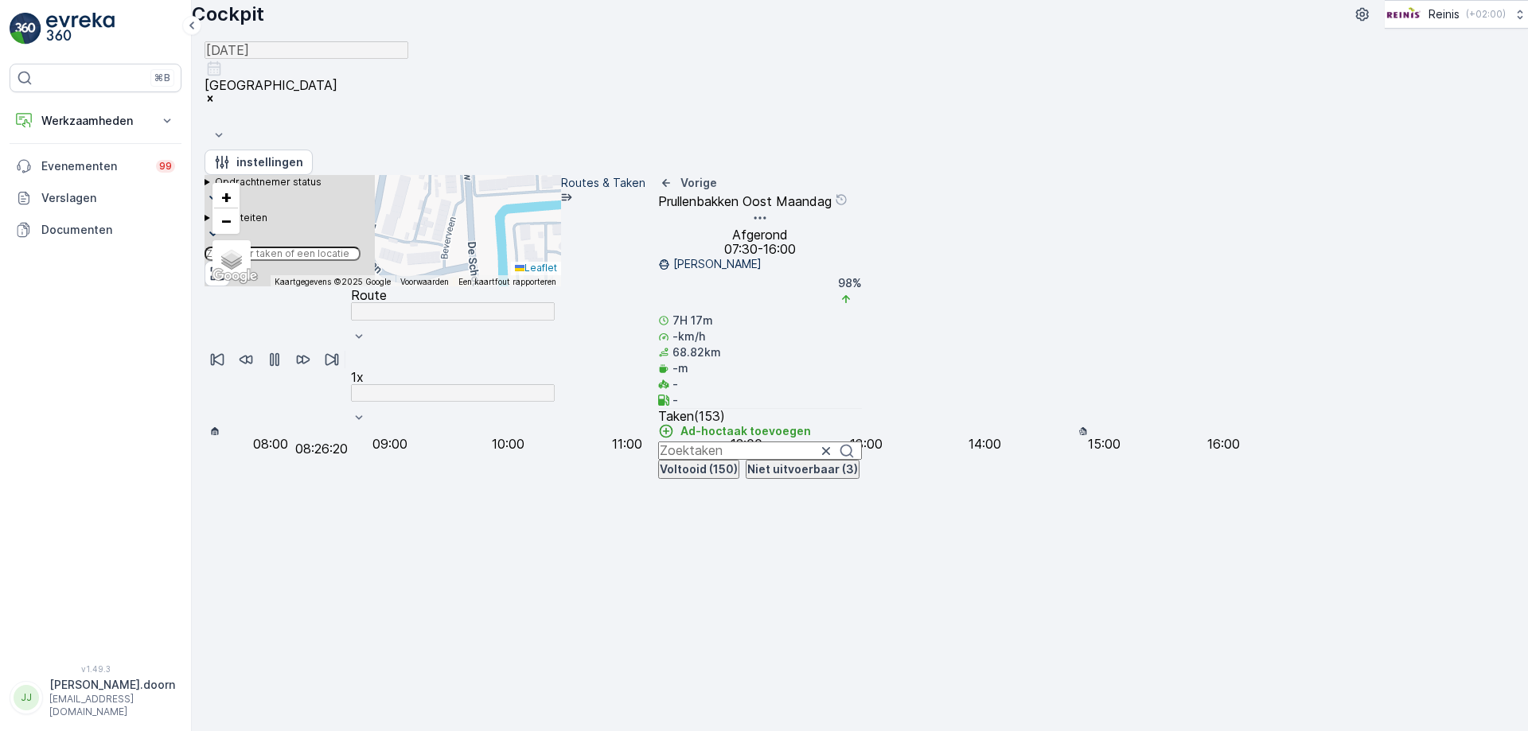
drag, startPoint x: 950, startPoint y: 365, endPoint x: 1087, endPoint y: 326, distance: 142.4
click at [561, 287] on div "5 4 4 2 6 2 2 3 2 2 2 2 2 2 2 2 2 3 3 3 3 2 2 2 2 + − Satelliet stappenplan Ter…" at bounding box center [383, 230] width 357 height 111
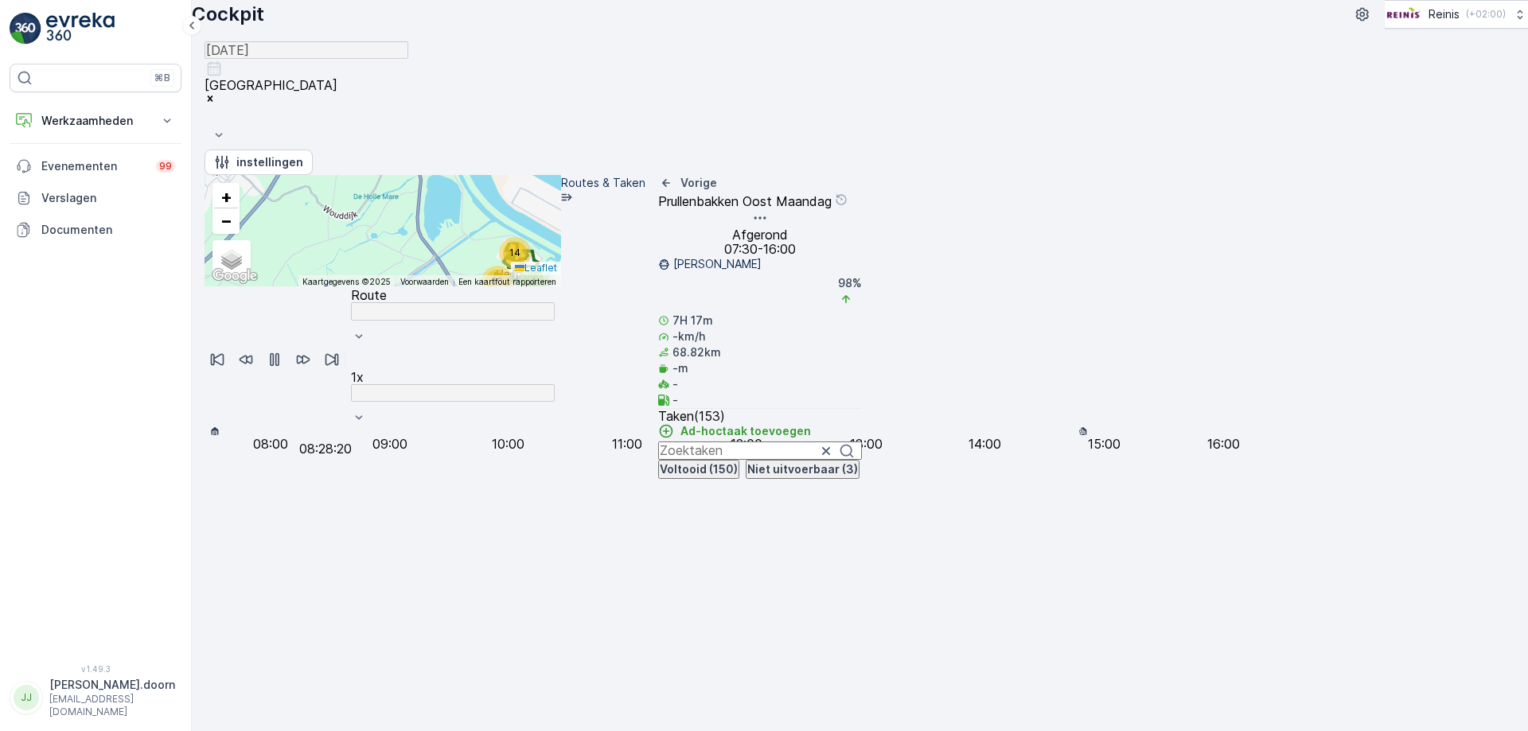
drag, startPoint x: 938, startPoint y: 429, endPoint x: 863, endPoint y: 528, distance: 123.9
click at [561, 287] on div "24 9 5 10 3 2 6 14 4 17 11 4 8 4 16 5 7 + − Satelliet stappenplan Terrein Hybri…" at bounding box center [383, 230] width 357 height 111
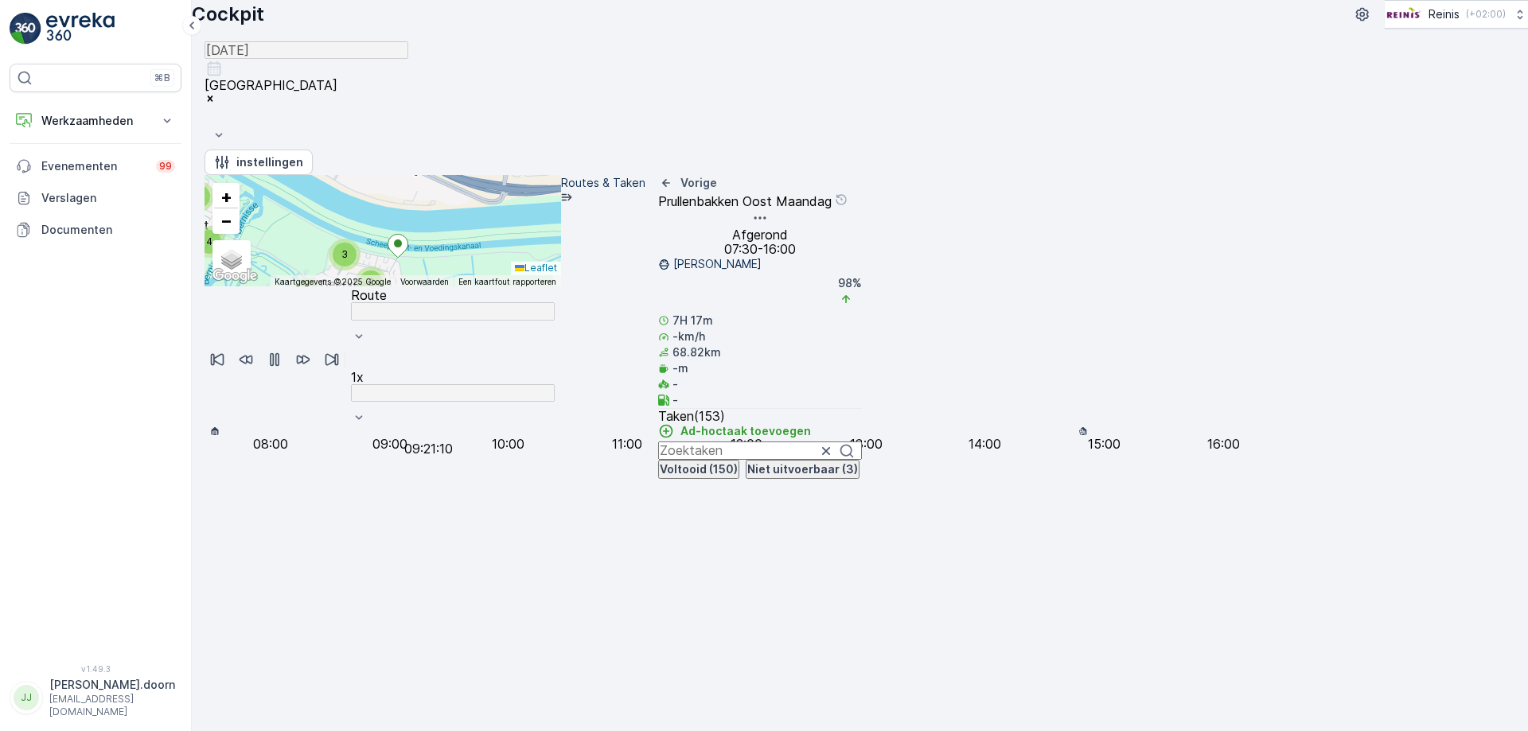
drag, startPoint x: 828, startPoint y: 403, endPoint x: 931, endPoint y: 616, distance: 237.1
click at [561, 287] on div "24 9 4 3 6 3 2 2 3 9 5 4 4 3 10 6 5 3 2 6 3 4 2 9 5 7 + − Satelliet stappenplan…" at bounding box center [383, 230] width 357 height 111
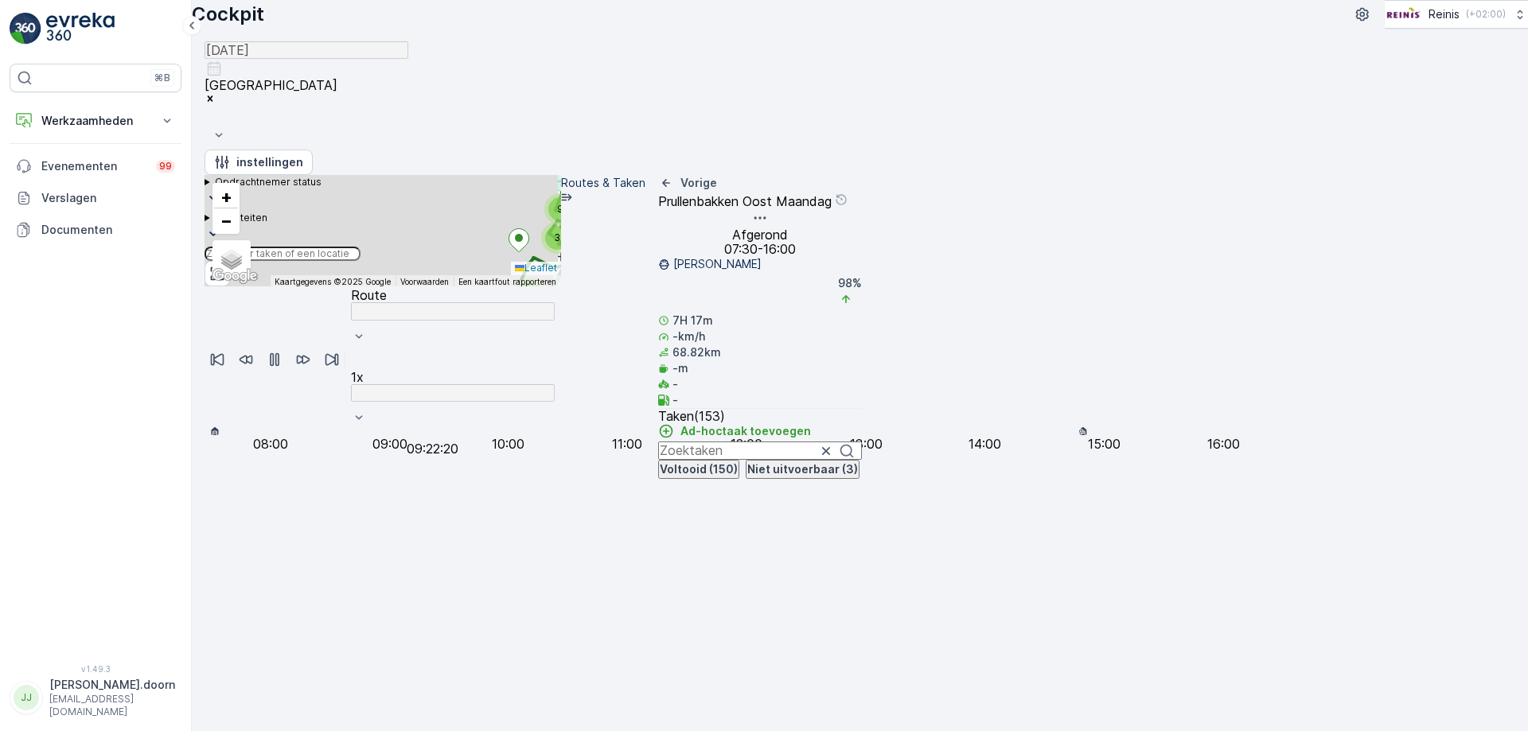
drag, startPoint x: 508, startPoint y: 386, endPoint x: 907, endPoint y: 418, distance: 400.0
click at [561, 287] on div "24 9 4 3 6 3 2 2 3 9 5 4 4 3 10 6 5 3 2 6 3 4 2 9 5 7 + − Satelliet stappenplan…" at bounding box center [383, 230] width 357 height 111
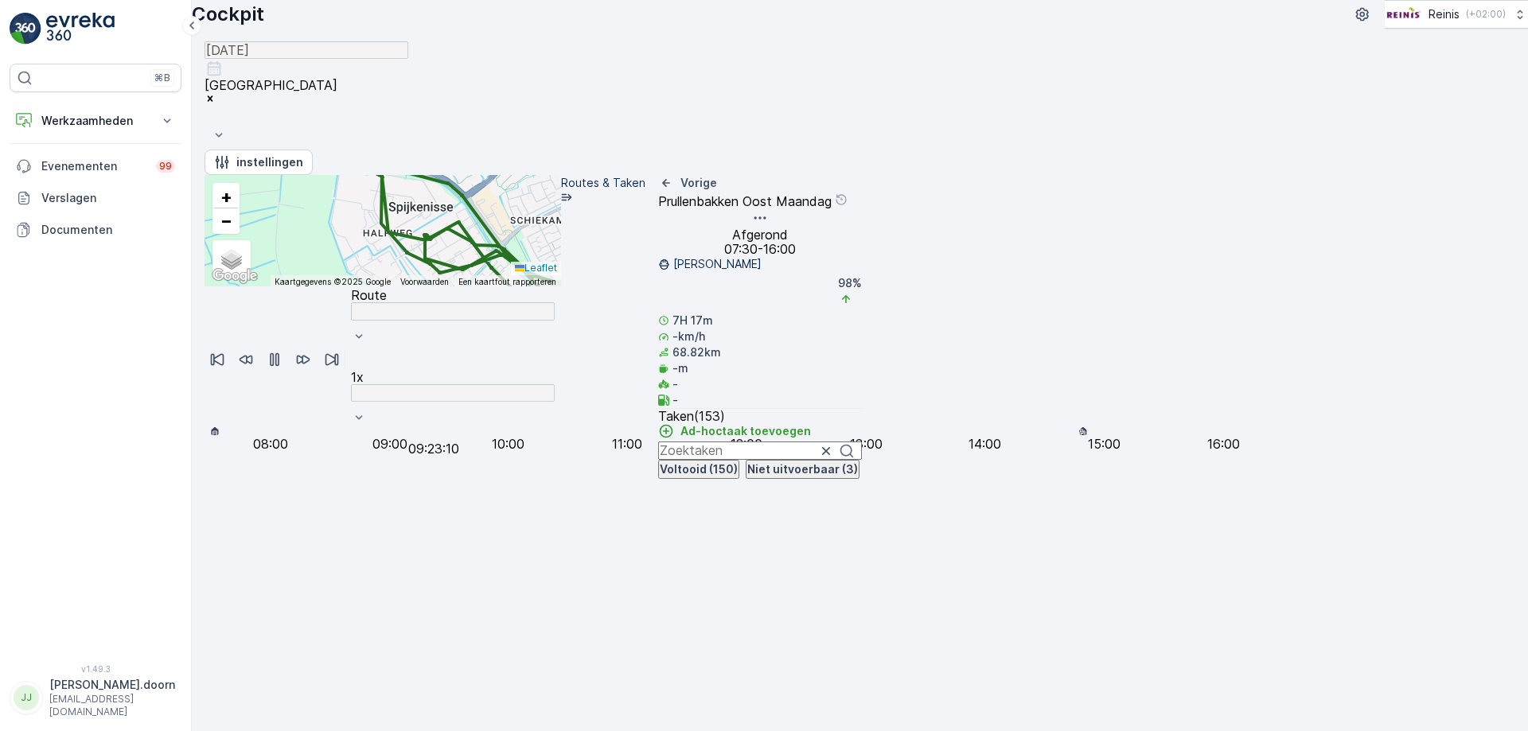
drag, startPoint x: 533, startPoint y: 338, endPoint x: 1107, endPoint y: 575, distance: 620.7
click at [561, 287] on div "24 9 4 3 6 3 2 2 3 9 5 4 4 3 10 6 5 3 2 6 3 4 2 9 5 7 + − Satelliet stappenplan…" at bounding box center [383, 230] width 357 height 111
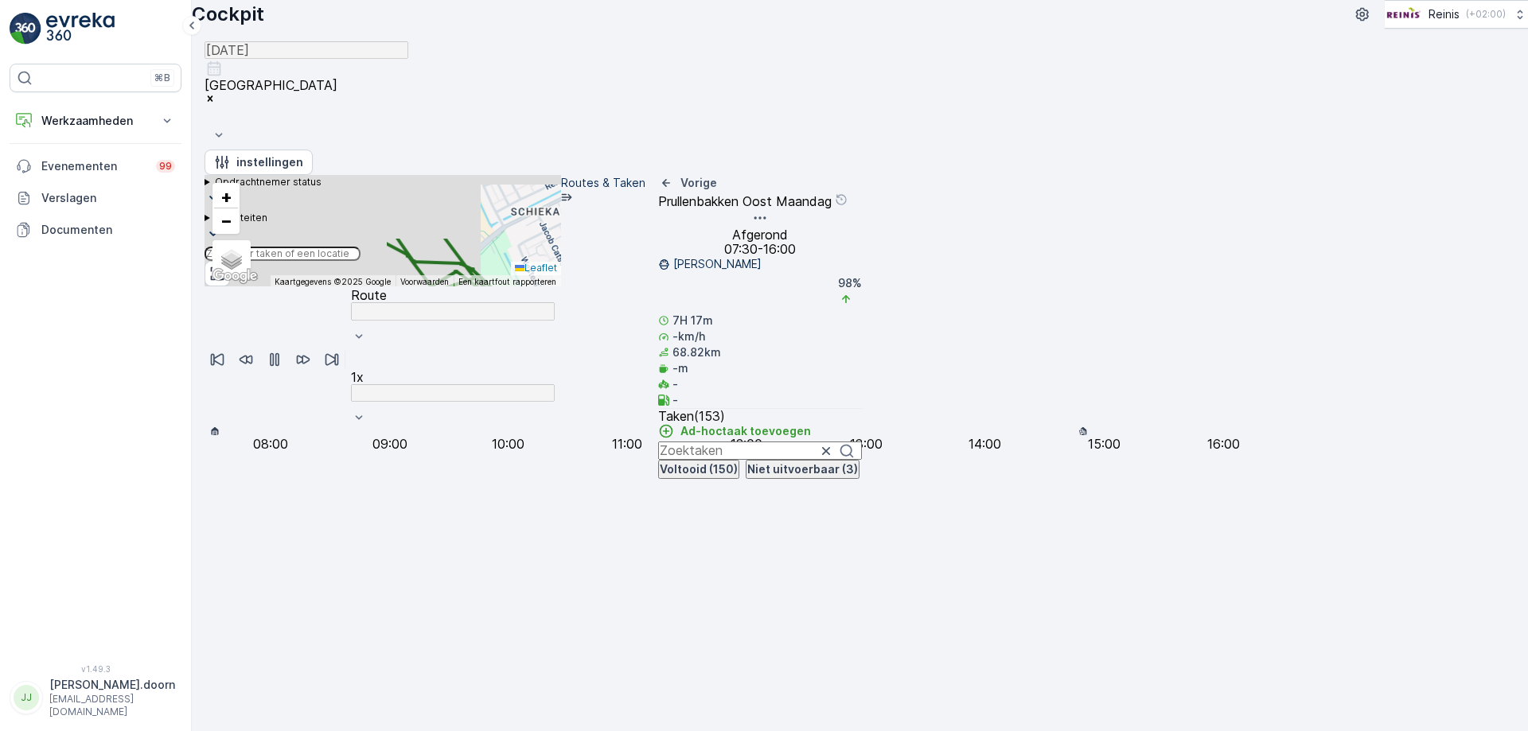
drag, startPoint x: 840, startPoint y: 634, endPoint x: 896, endPoint y: 613, distance: 60.2
click at [561, 491] on div "5 19 9 3 3 4 2 2 2 5 2 2 4 2 2 4 3 4 5 6 5 2 2 3 3 2 5 2 2 2 3 2 + − Satelliet …" at bounding box center [383, 333] width 357 height 316
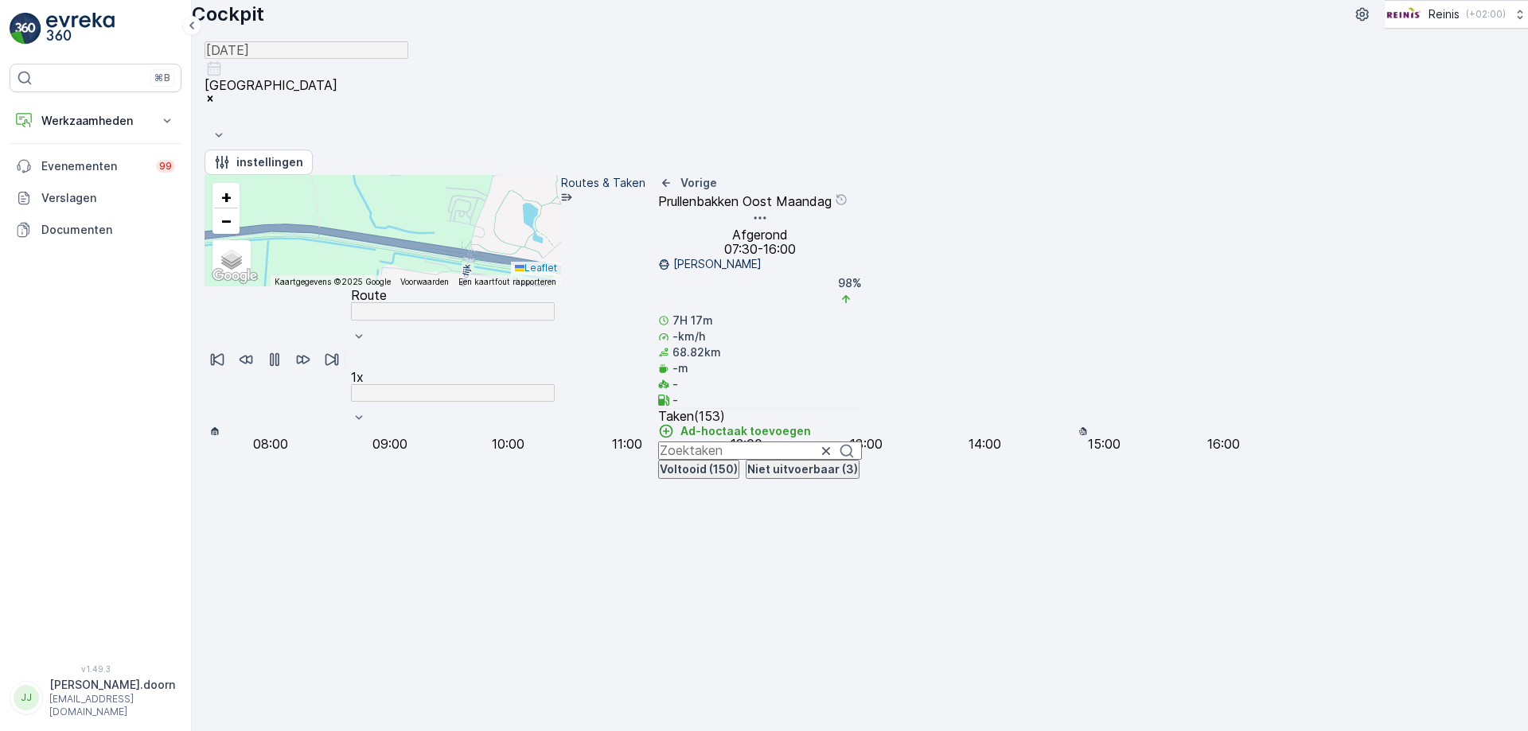
drag, startPoint x: 583, startPoint y: 365, endPoint x: 959, endPoint y: 599, distance: 443.0
click at [561, 287] on div "5 19 9 3 3 4 2 2 2 5 2 2 4 2 2 4 3 4 5 6 5 2 2 3 3 2 5 2 2 2 3 2 + − Satelliet …" at bounding box center [383, 230] width 357 height 111
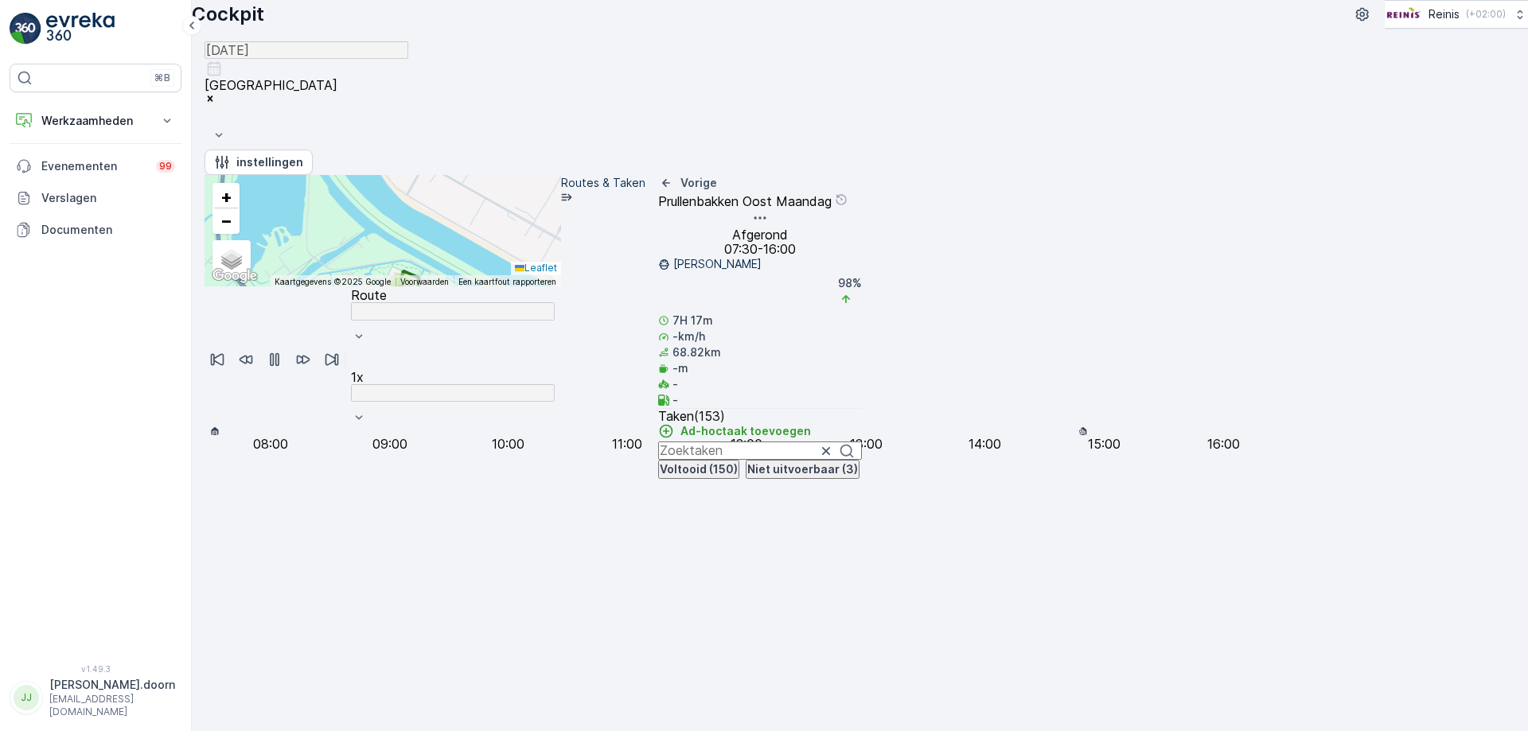
drag, startPoint x: 587, startPoint y: 478, endPoint x: 957, endPoint y: 536, distance: 374.7
click at [561, 287] on div "24 9 4 3 6 3 2 2 3 9 5 4 4 3 10 6 5 3 2 6 3 4 2 9 5 7 + − Satelliet stappenplan…" at bounding box center [383, 230] width 357 height 111
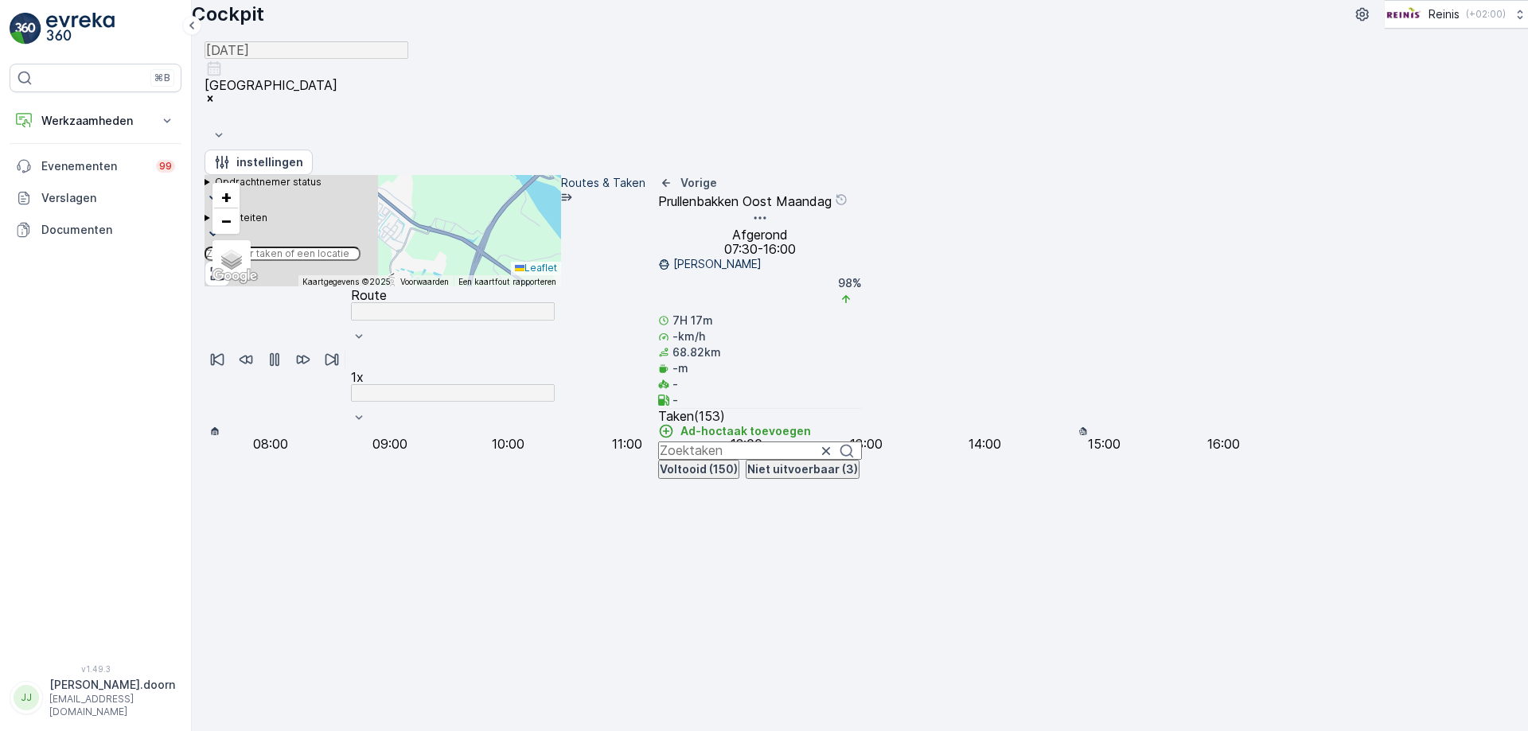
drag, startPoint x: 578, startPoint y: 443, endPoint x: 927, endPoint y: 517, distance: 357.0
click at [561, 287] on div "24 9 5 10 3 2 6 14 4 17 11 4 8 4 16 5 7 + − Satelliet stappenplan Terrein Hybri…" at bounding box center [383, 230] width 357 height 111
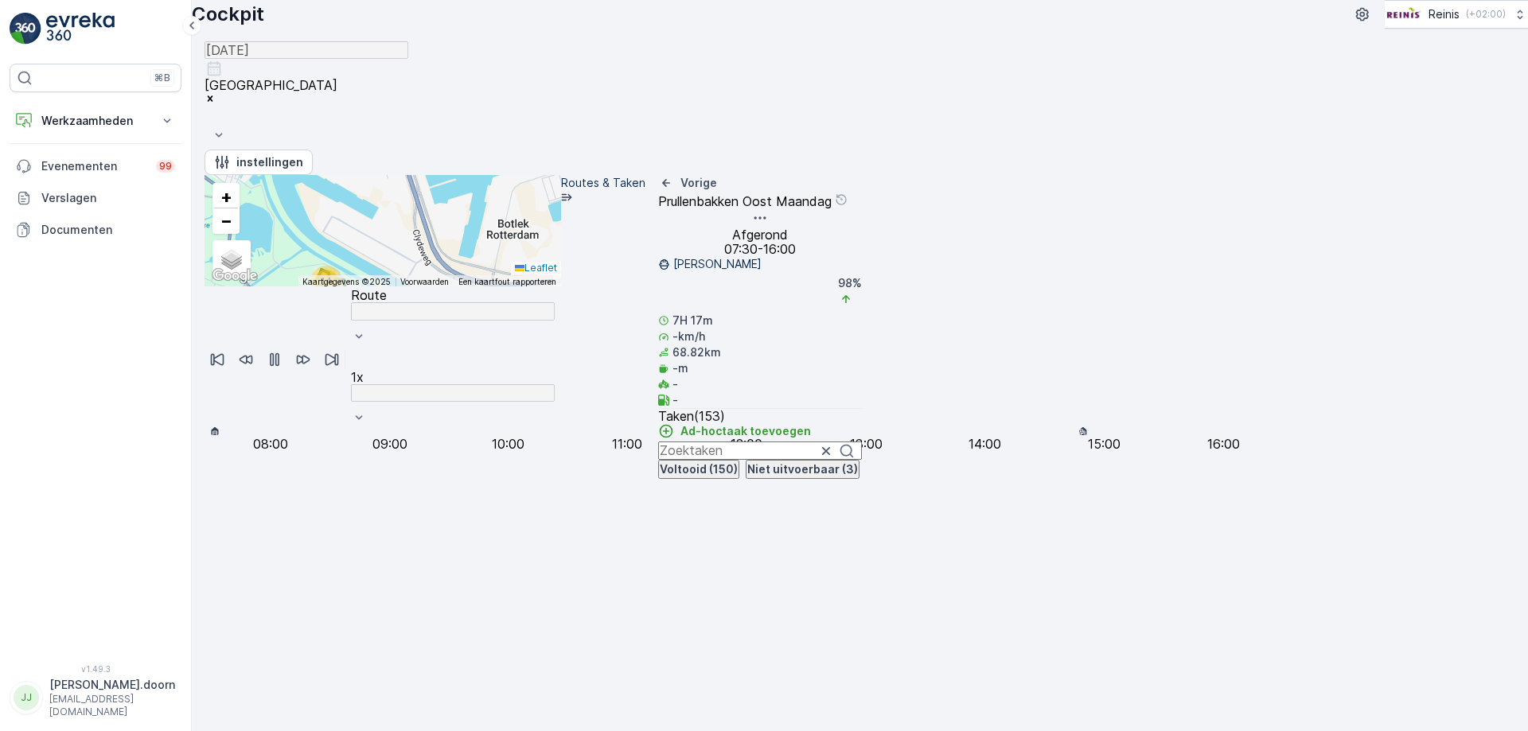
click at [561, 432] on div at bounding box center [383, 432] width 357 height 0
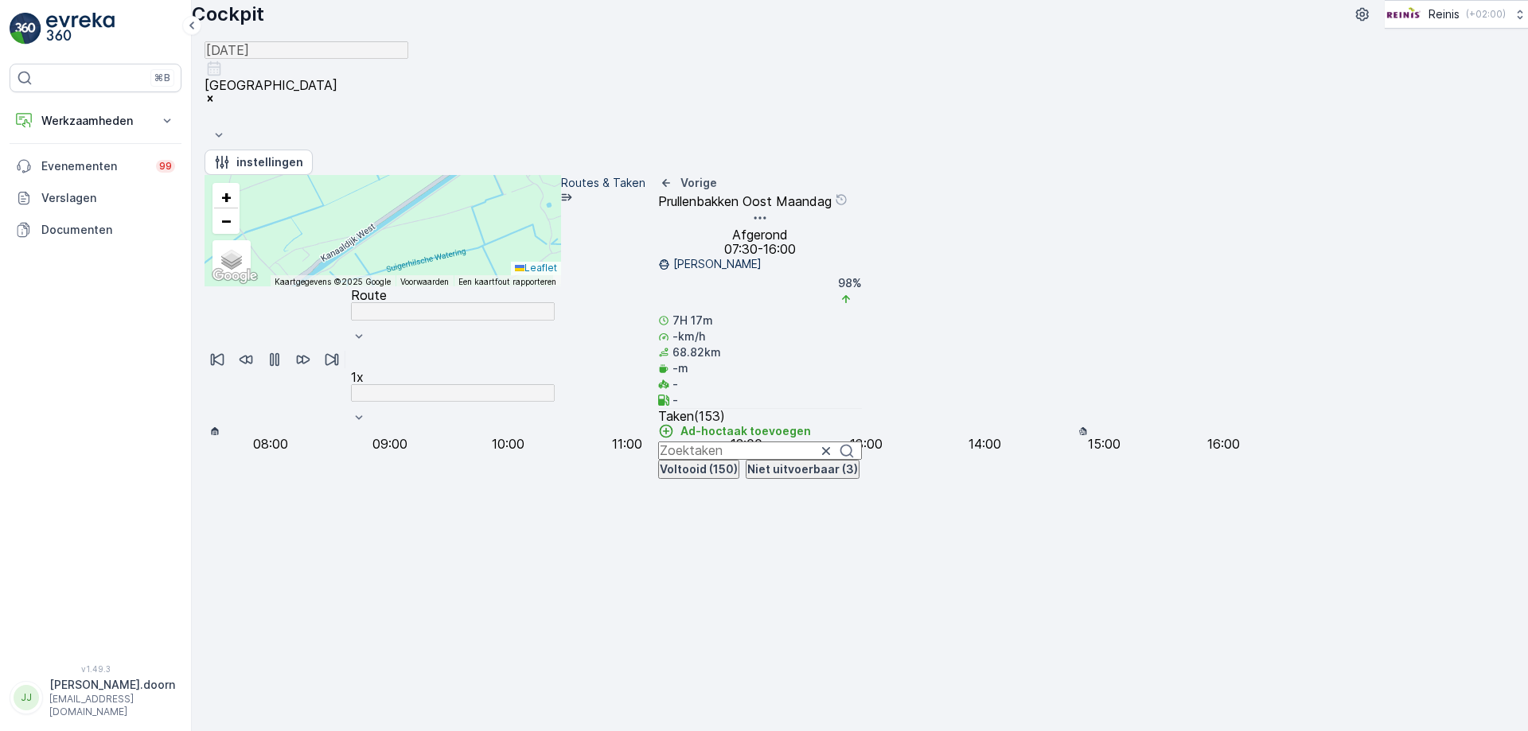
drag, startPoint x: 702, startPoint y: 439, endPoint x: 1379, endPoint y: 484, distance: 678.9
click at [1379, 484] on div "24 9 4 3 6 3 2 2 3 9 5 4 4 3 10 6 5 3 2 6 3 4 2 9 5 7 + − Satelliet stappenplan…" at bounding box center [860, 333] width 1311 height 316
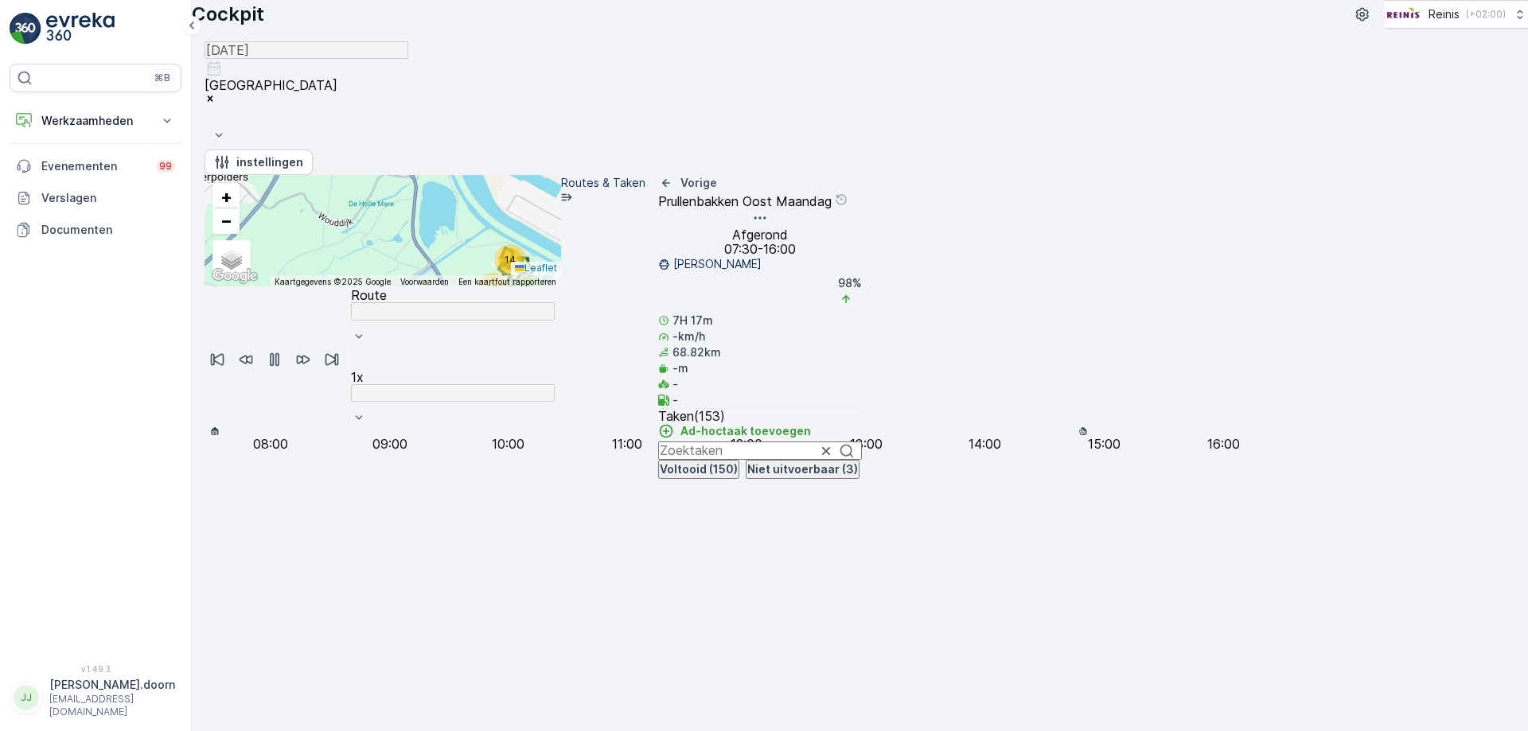
drag, startPoint x: 985, startPoint y: 453, endPoint x: 653, endPoint y: 404, distance: 335.6
click at [561, 287] on div "24 9 5 10 3 2 6 14 4 17 11 4 8 4 16 5 7 + − Satelliet stappenplan Terrein Hybri…" at bounding box center [383, 230] width 357 height 111
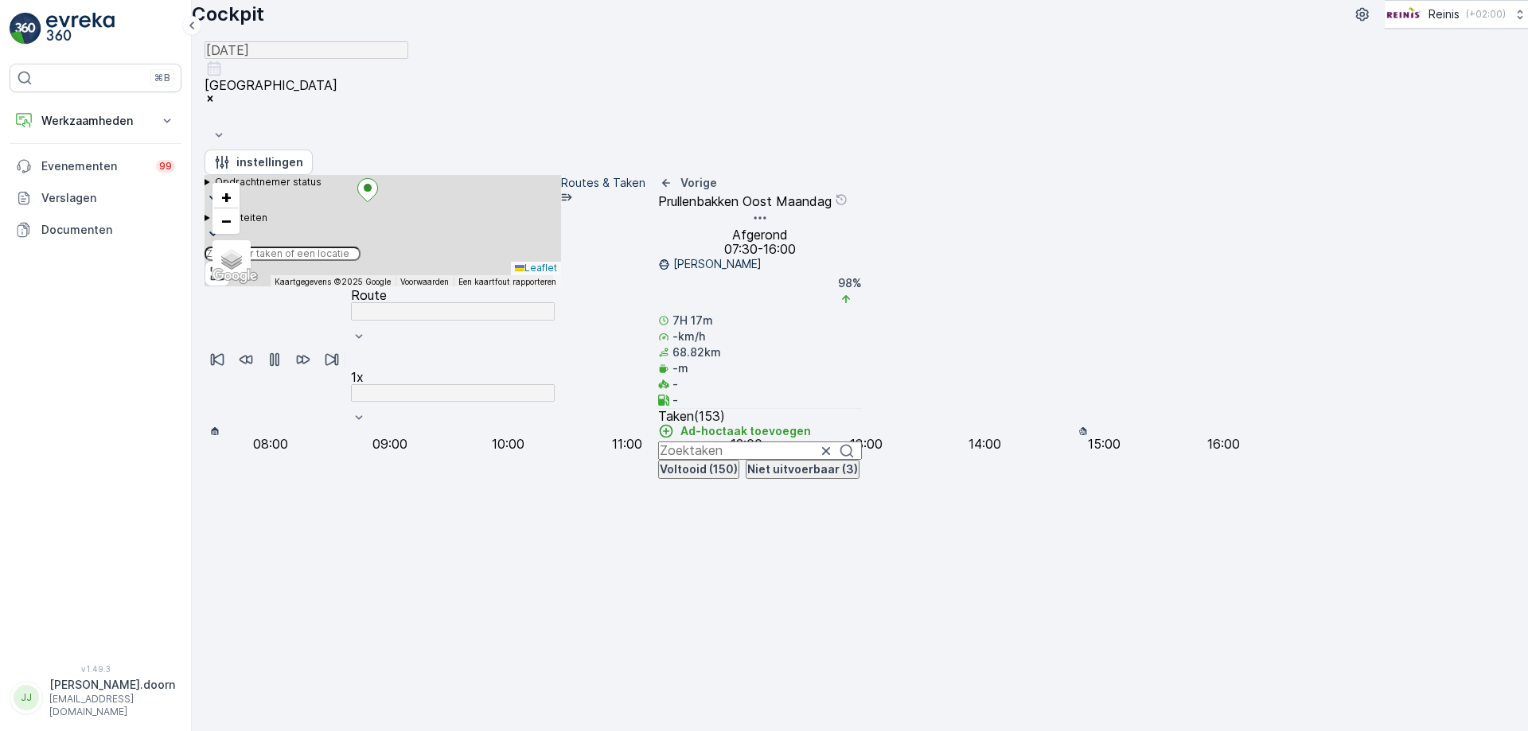
drag, startPoint x: 833, startPoint y: 312, endPoint x: 806, endPoint y: 560, distance: 249.8
click at [561, 287] on div "3 3 2 6 2 2 2 2 2 2 2 + − Satelliet stappenplan Terrein Hybride Leaflet Sneltoe…" at bounding box center [383, 230] width 357 height 111
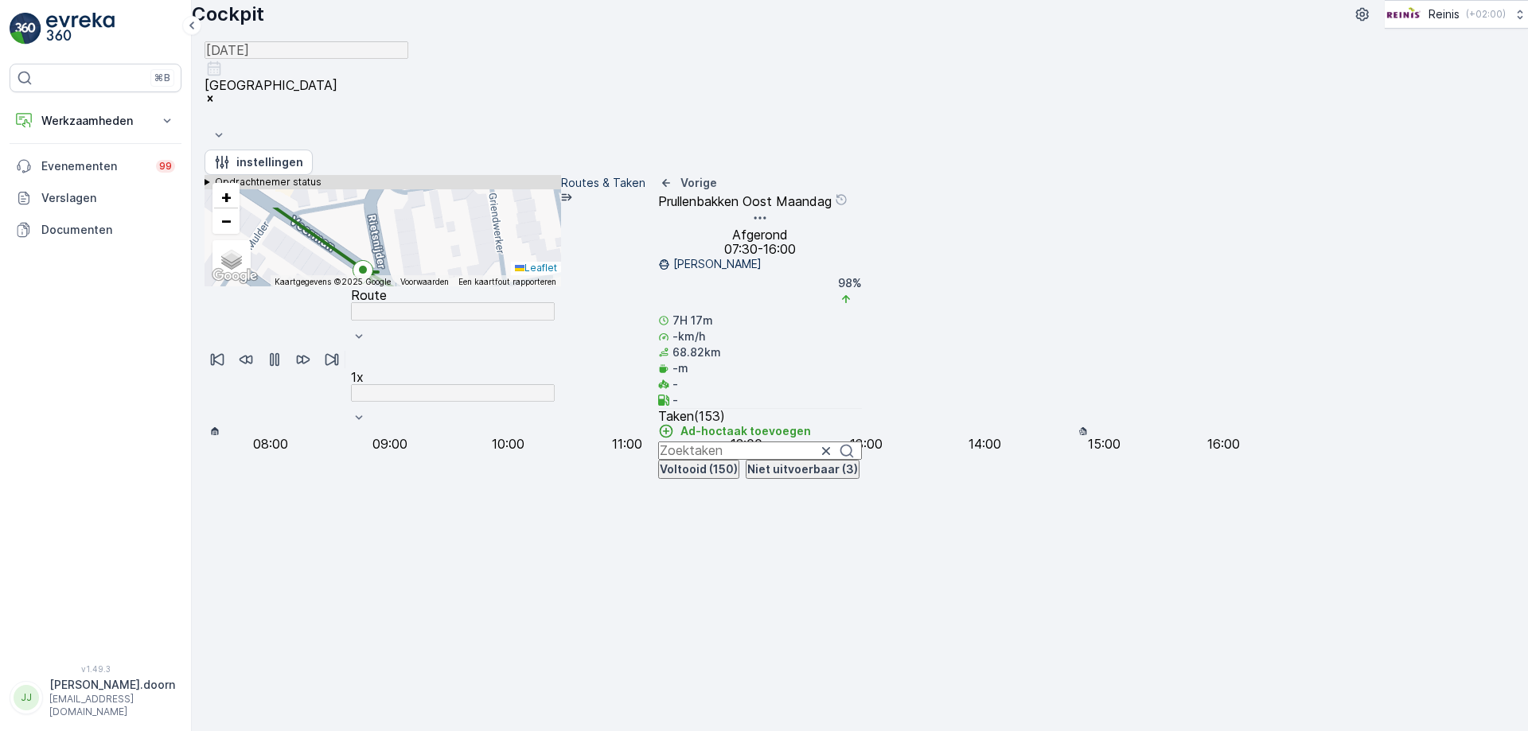
drag, startPoint x: 796, startPoint y: 408, endPoint x: 784, endPoint y: 544, distance: 137.4
click at [561, 287] on div "3 3 2 6 2 2 2 2 2 2 2 + − Satelliet stappenplan Terrein Hybride Leaflet Sneltoe…" at bounding box center [383, 230] width 357 height 111
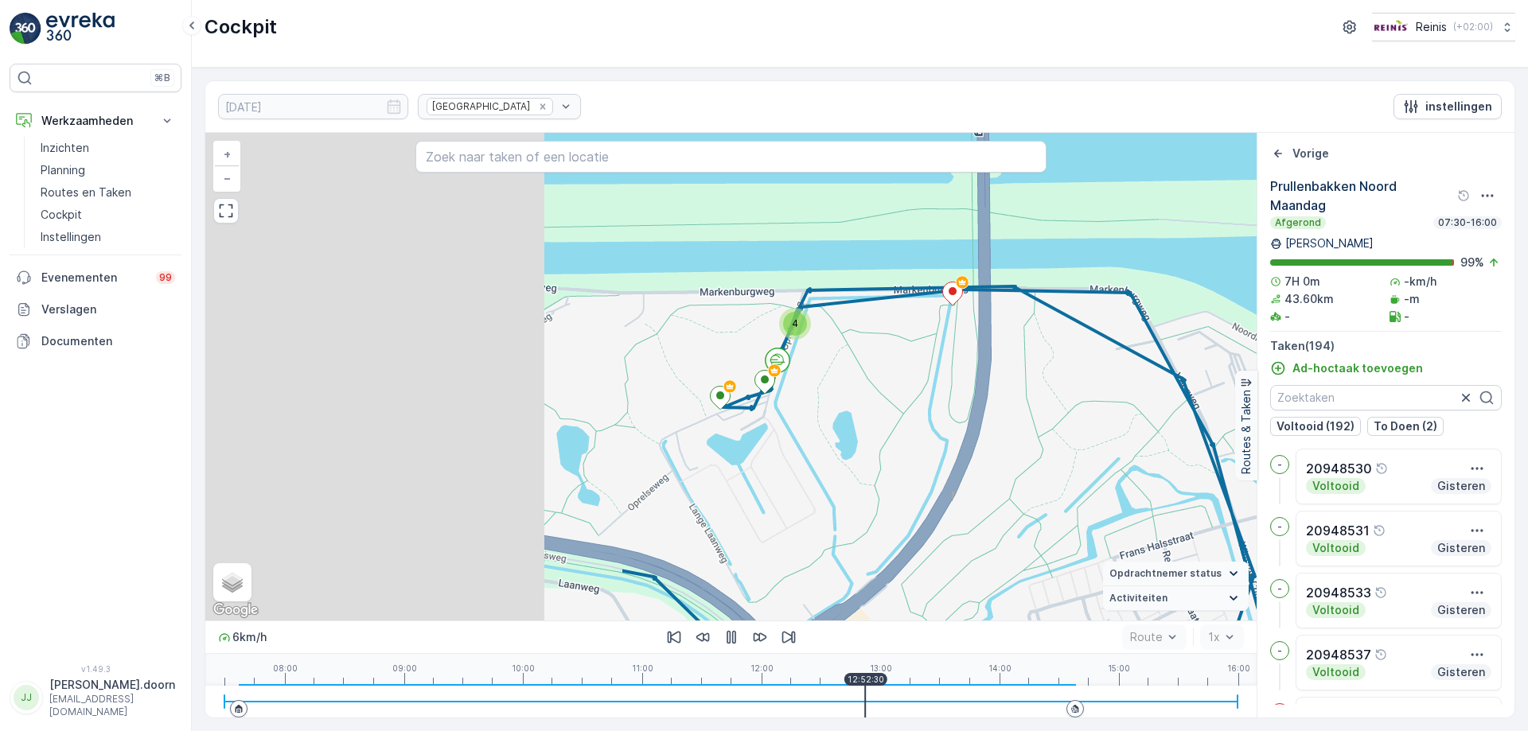
drag, startPoint x: 571, startPoint y: 355, endPoint x: 1099, endPoint y: 510, distance: 550.8
click at [1099, 510] on div "2 2 2 3 3 3 2 2 2 3 4 5 3 6 8 3 2 8 2 2 4 2 2 2 2 7 4 3 5 4 5 2 2 3 5 5 4 7 4 3…" at bounding box center [730, 377] width 1051 height 488
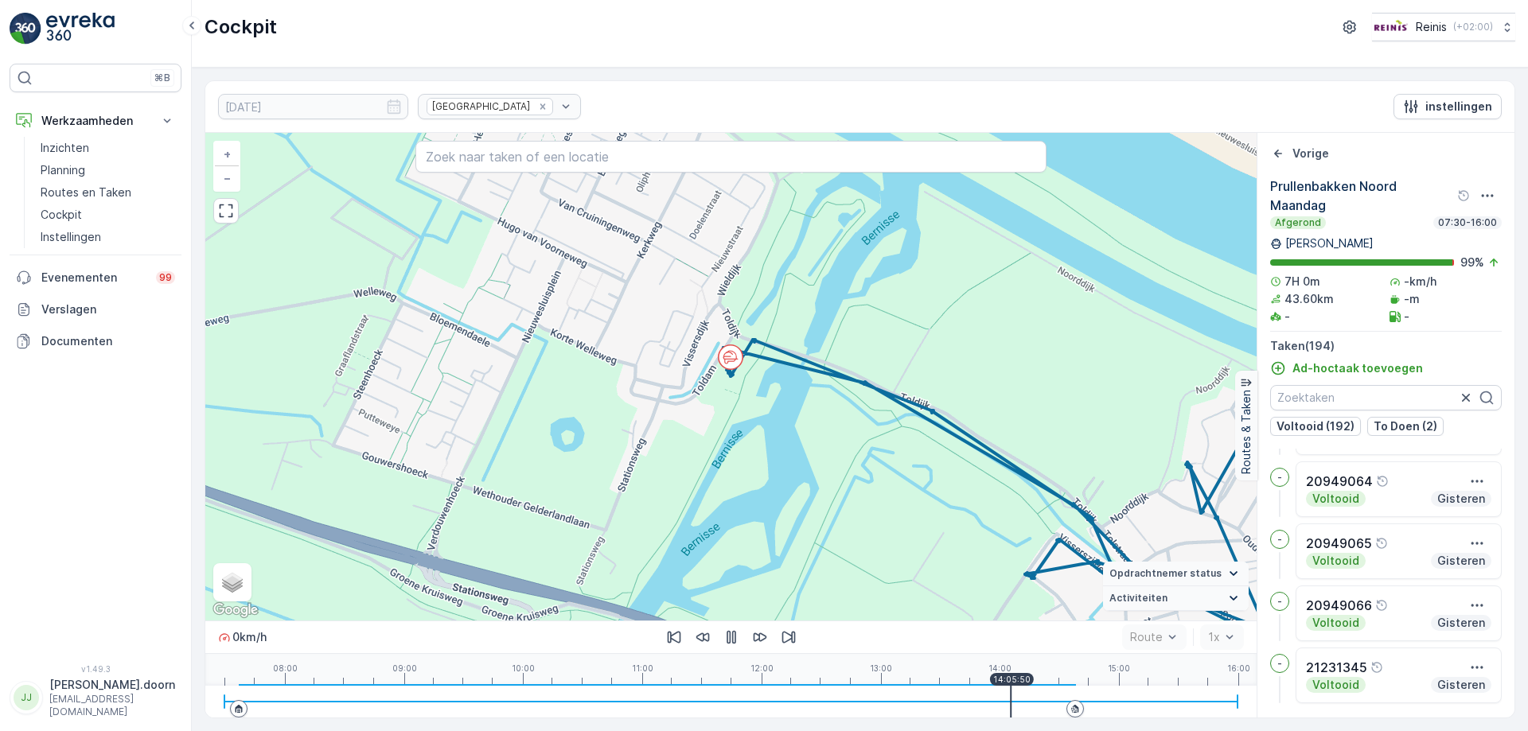
scroll to position [11788, 0]
click at [65, 170] on p "Planning" at bounding box center [63, 170] width 45 height 16
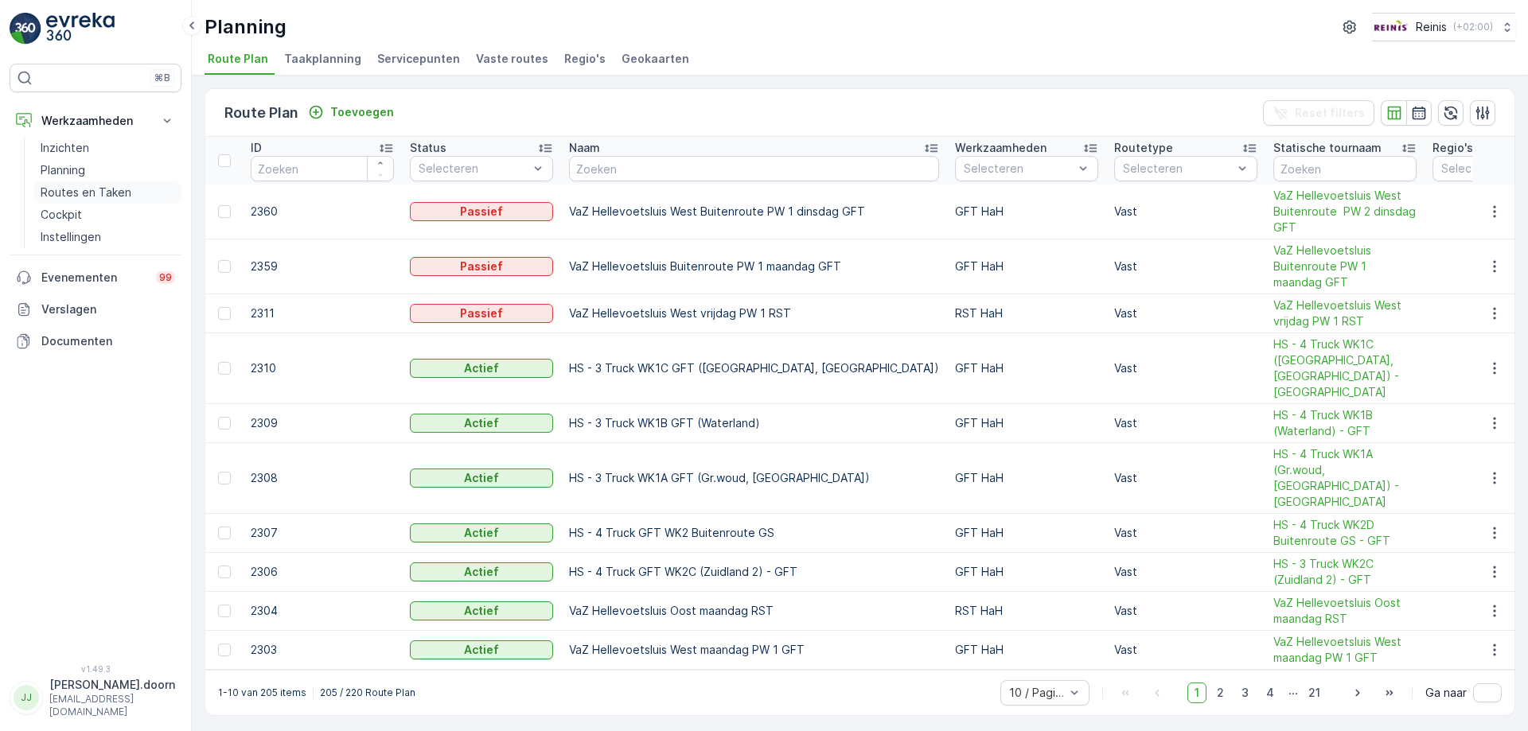
click at [69, 193] on p "Routes en Taken" at bounding box center [86, 193] width 91 height 16
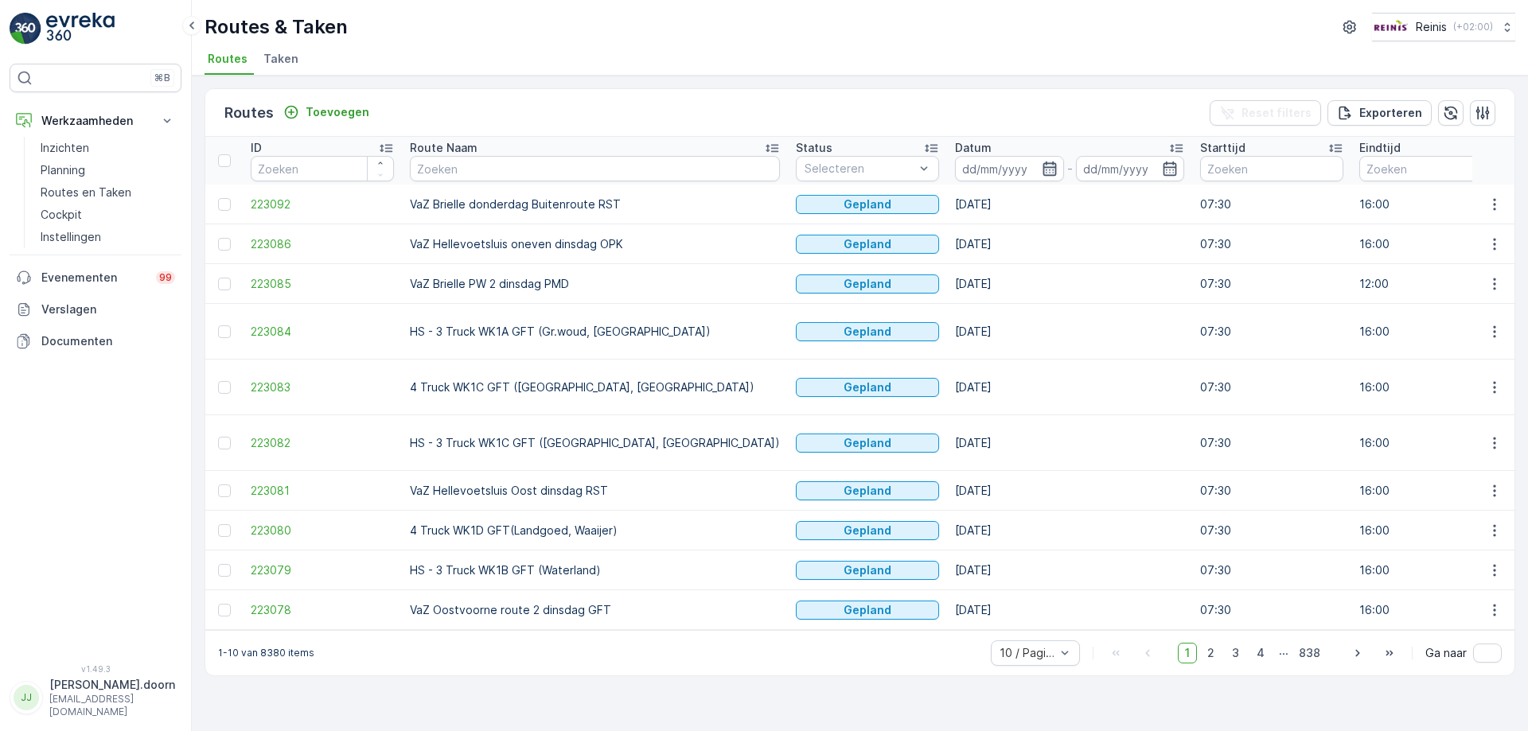
click at [1043, 164] on icon "button" at bounding box center [1050, 169] width 14 height 14
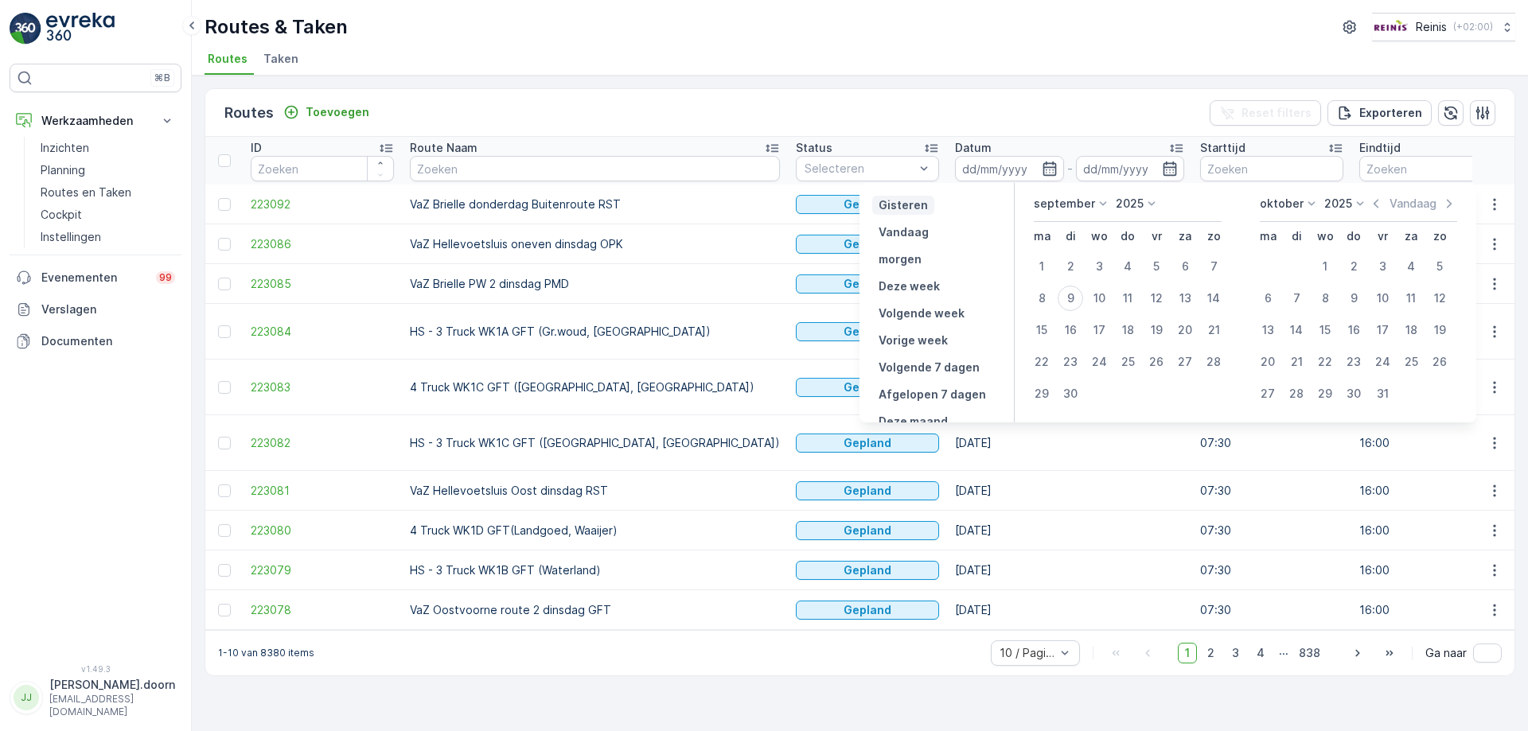
click at [907, 201] on p "Gisteren" at bounding box center [903, 205] width 49 height 16
type input "[DATE]"
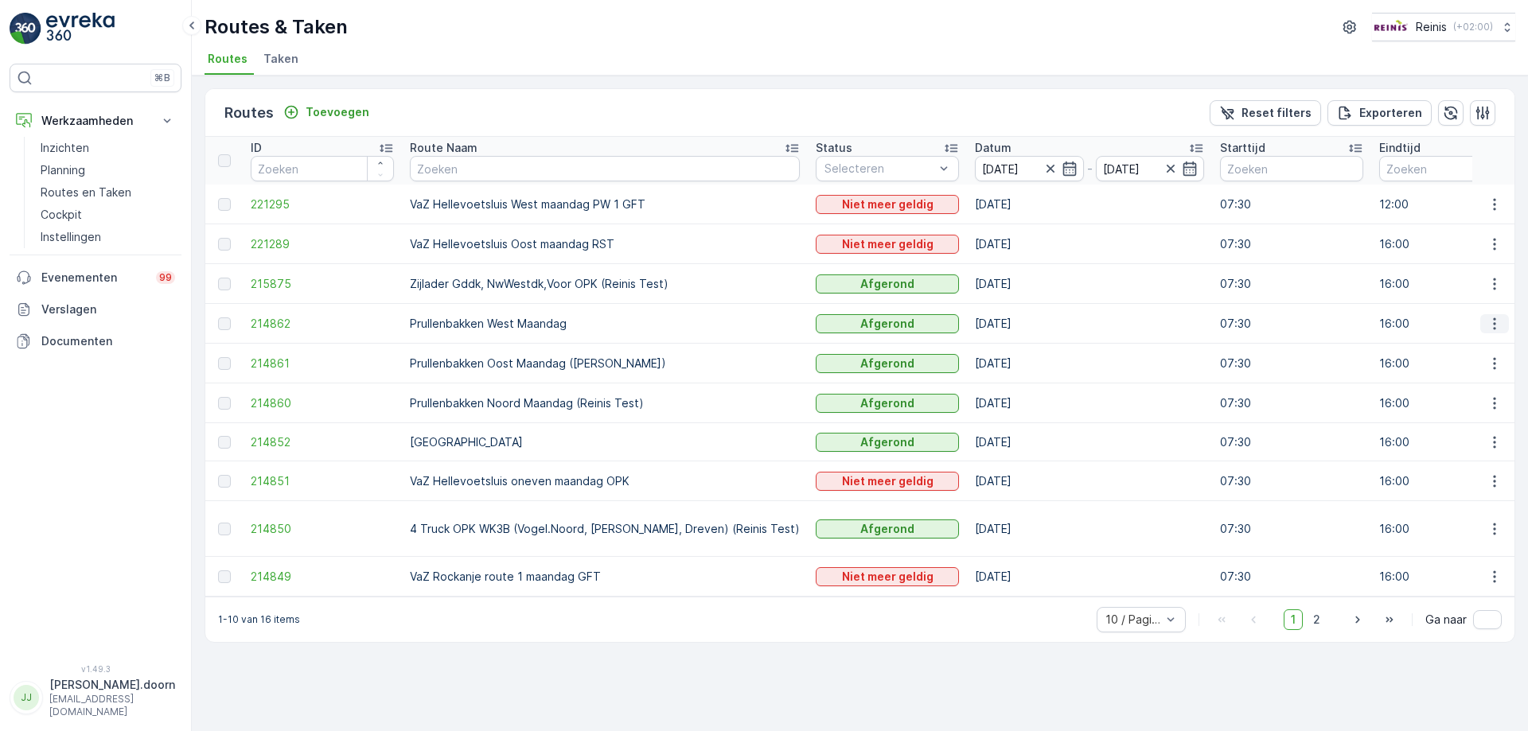
click at [1497, 321] on icon "button" at bounding box center [1495, 324] width 16 height 16
click at [1460, 373] on span "Toon route tracking" at bounding box center [1469, 370] width 107 height 16
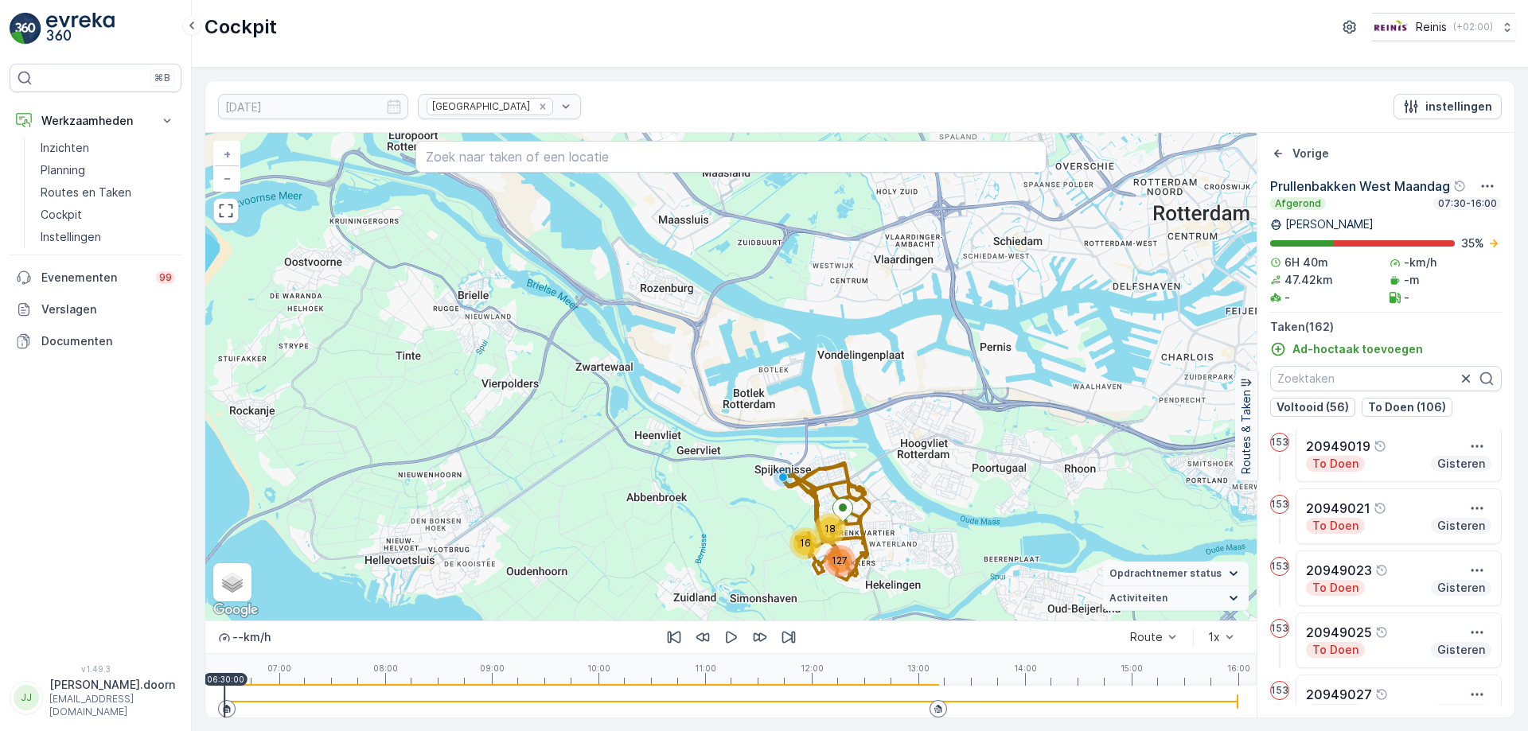
scroll to position [9782, 0]
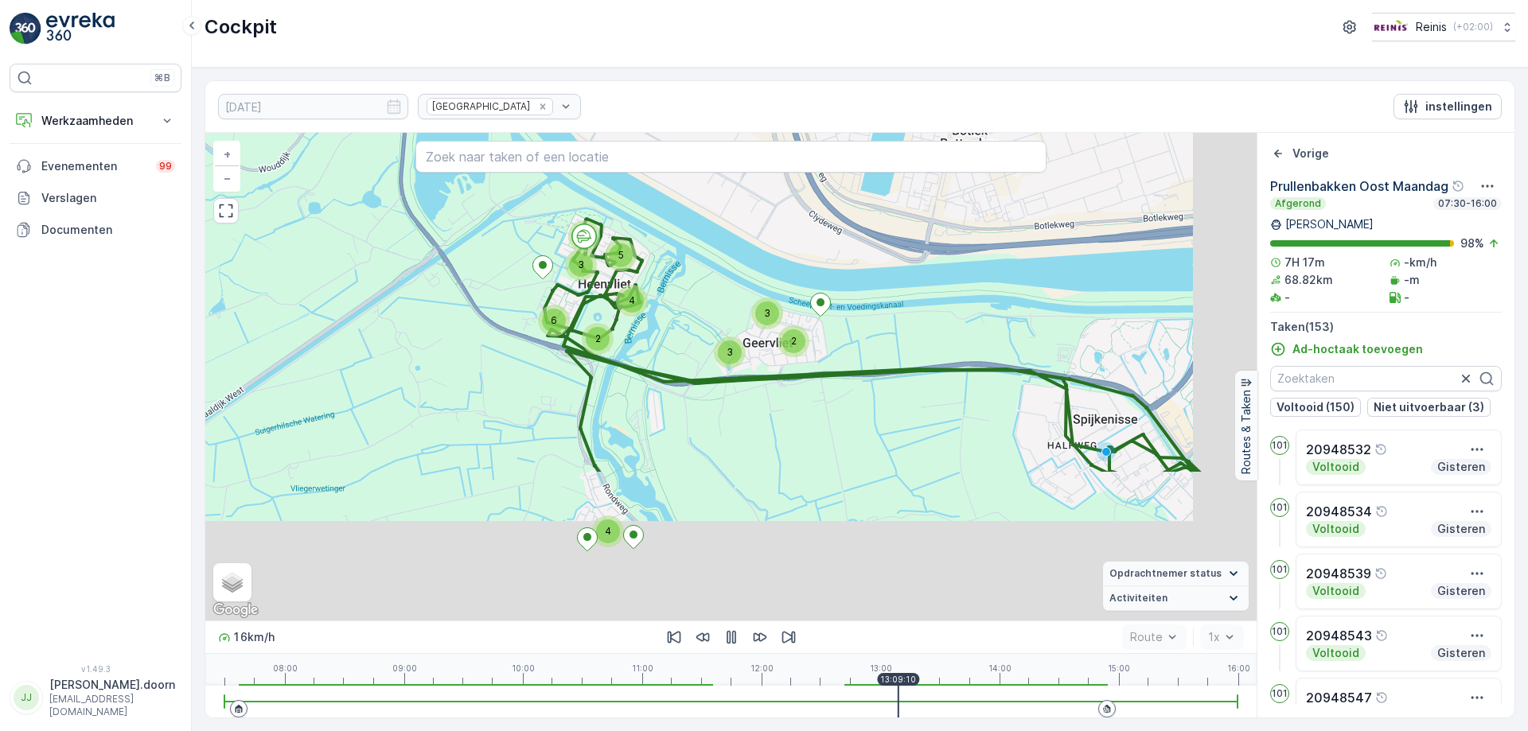
drag, startPoint x: 864, startPoint y: 537, endPoint x: 770, endPoint y: 307, distance: 248.5
click at [782, 330] on div "2" at bounding box center [794, 342] width 24 height 24
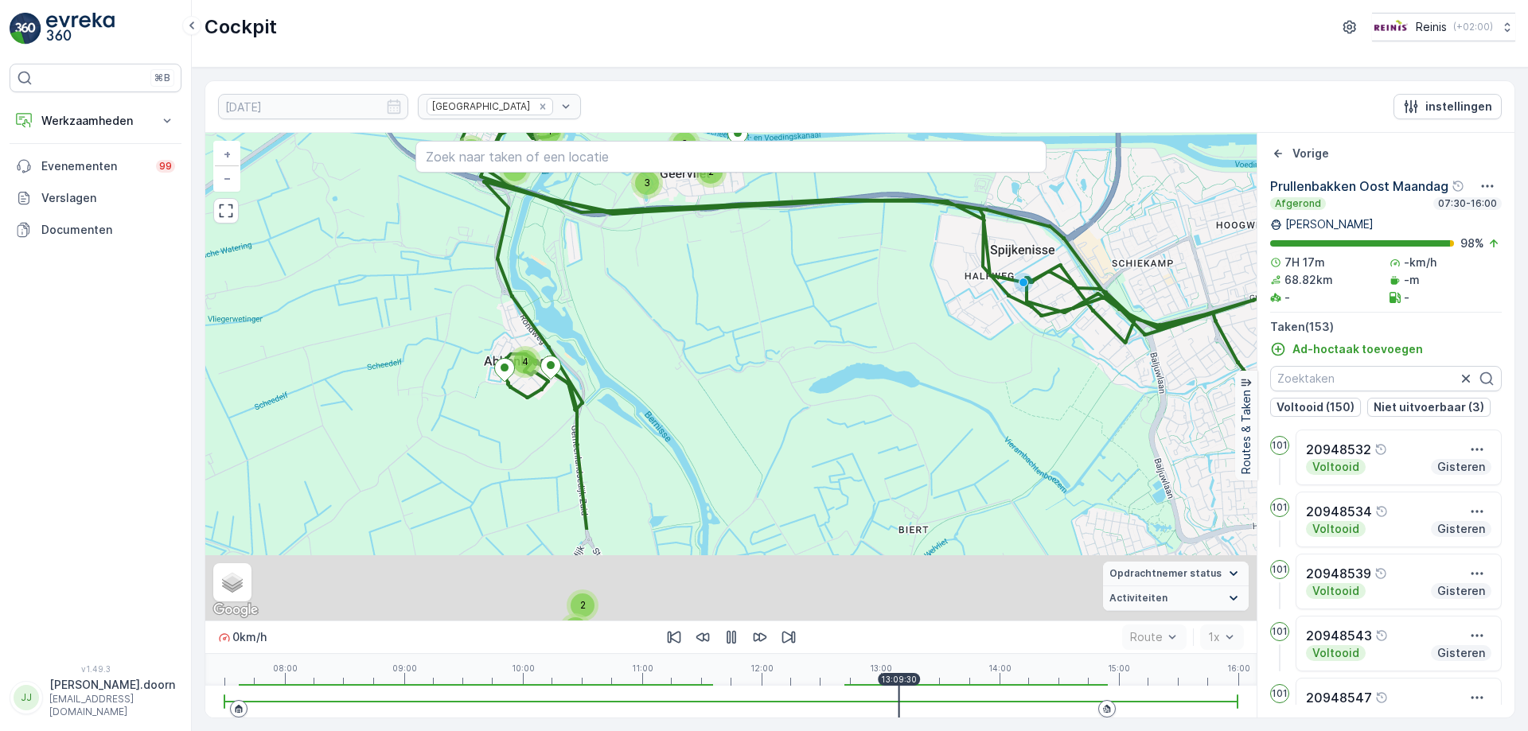
drag, startPoint x: 860, startPoint y: 482, endPoint x: 794, endPoint y: 340, distance: 157.1
click at [794, 340] on div "24 9 4 3 6 3 2 2 3 9 5 4 4 3 10 6 5 3 2 6 3 4 2 9 5 7 + − Satelliet stappenplan…" at bounding box center [730, 377] width 1051 height 488
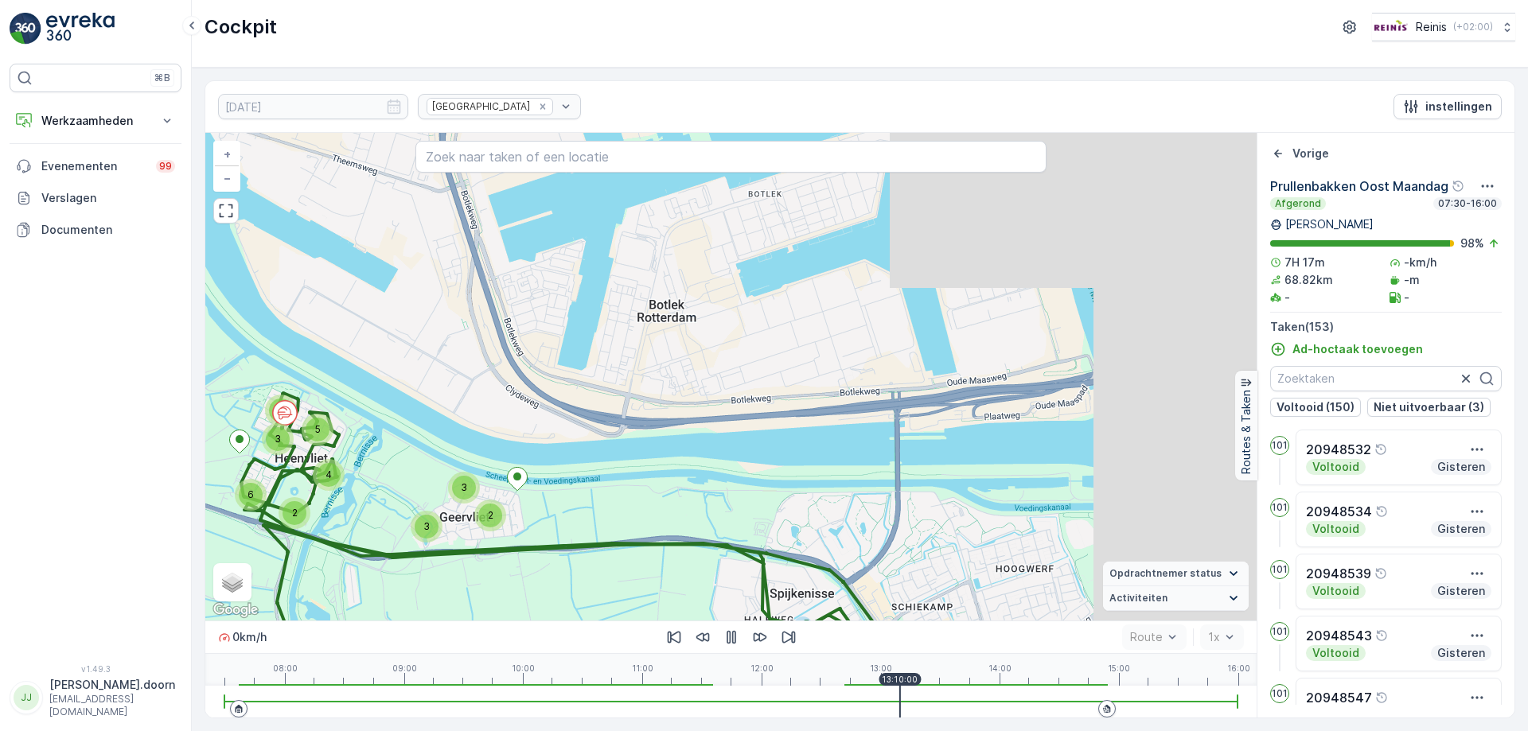
drag, startPoint x: 813, startPoint y: 372, endPoint x: 466, endPoint y: 385, distance: 346.5
click at [457, 388] on div "24 9 4 3 6 3 2 2 3 9 5 4 4 3 10 6 5 3 2 6 3 4 2 9 5 7 + − Satelliet stappenplan…" at bounding box center [730, 377] width 1051 height 488
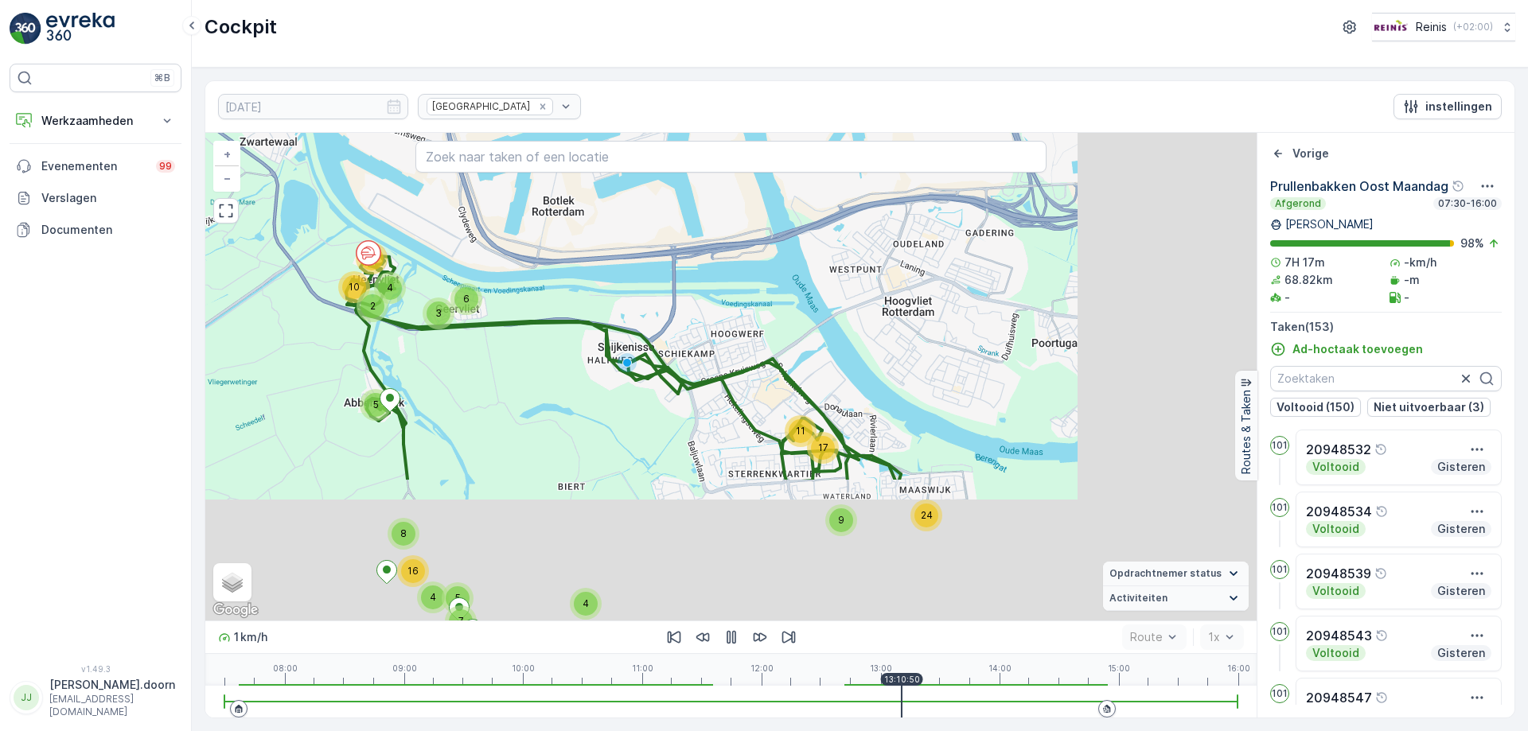
drag, startPoint x: 869, startPoint y: 577, endPoint x: 684, endPoint y: 382, distance: 269.1
click at [684, 382] on div "24 9 5 10 3 2 6 14 4 17 11 4 8 4 16 5 7 + − Satelliet stappenplan Terrein Hybri…" at bounding box center [730, 377] width 1051 height 488
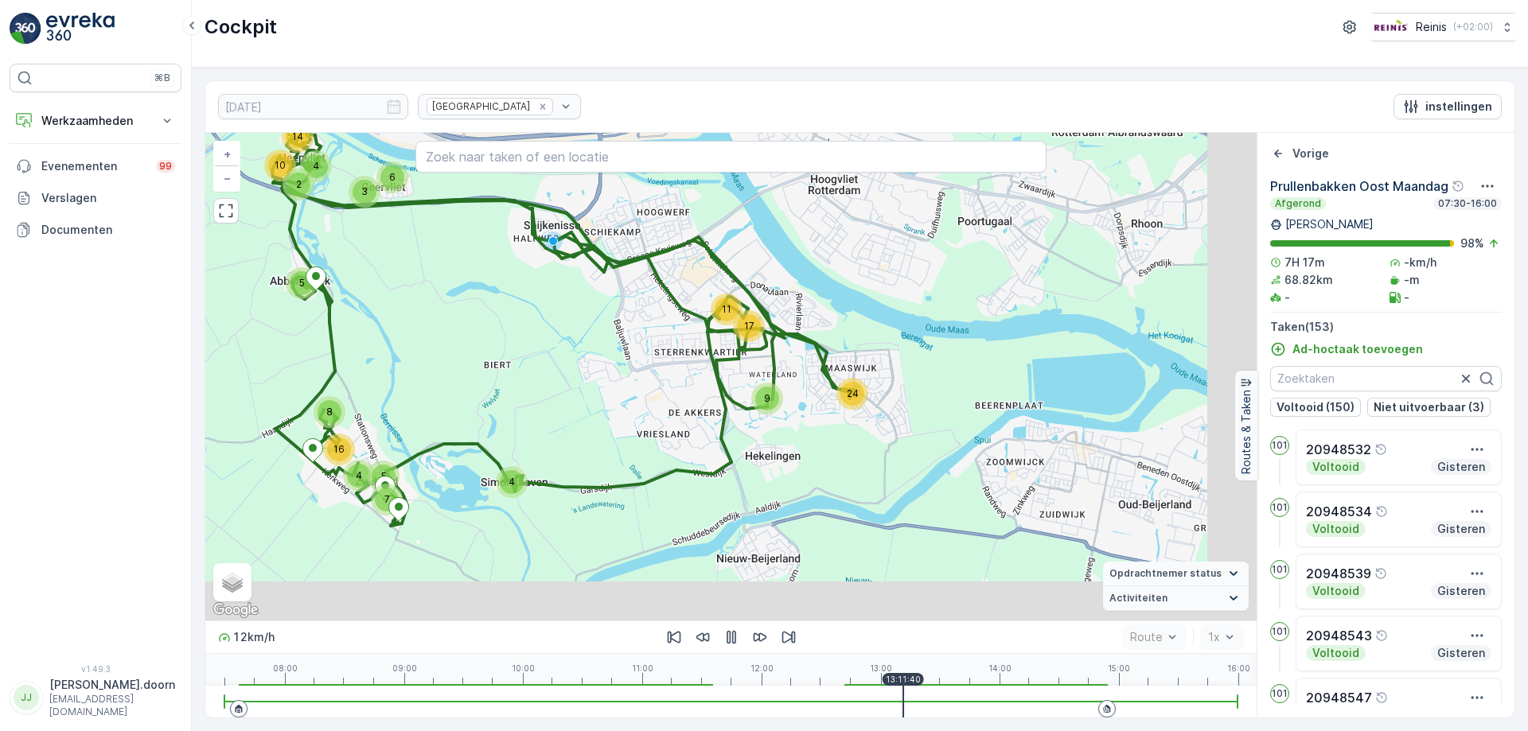
drag, startPoint x: 747, startPoint y: 482, endPoint x: 676, endPoint y: 361, distance: 140.6
click at [676, 361] on div "24 9 5 10 3 2 6 14 4 17 11 4 8 4 16 5 7 + − Satelliet stappenplan Terrein Hybri…" at bounding box center [730, 377] width 1051 height 488
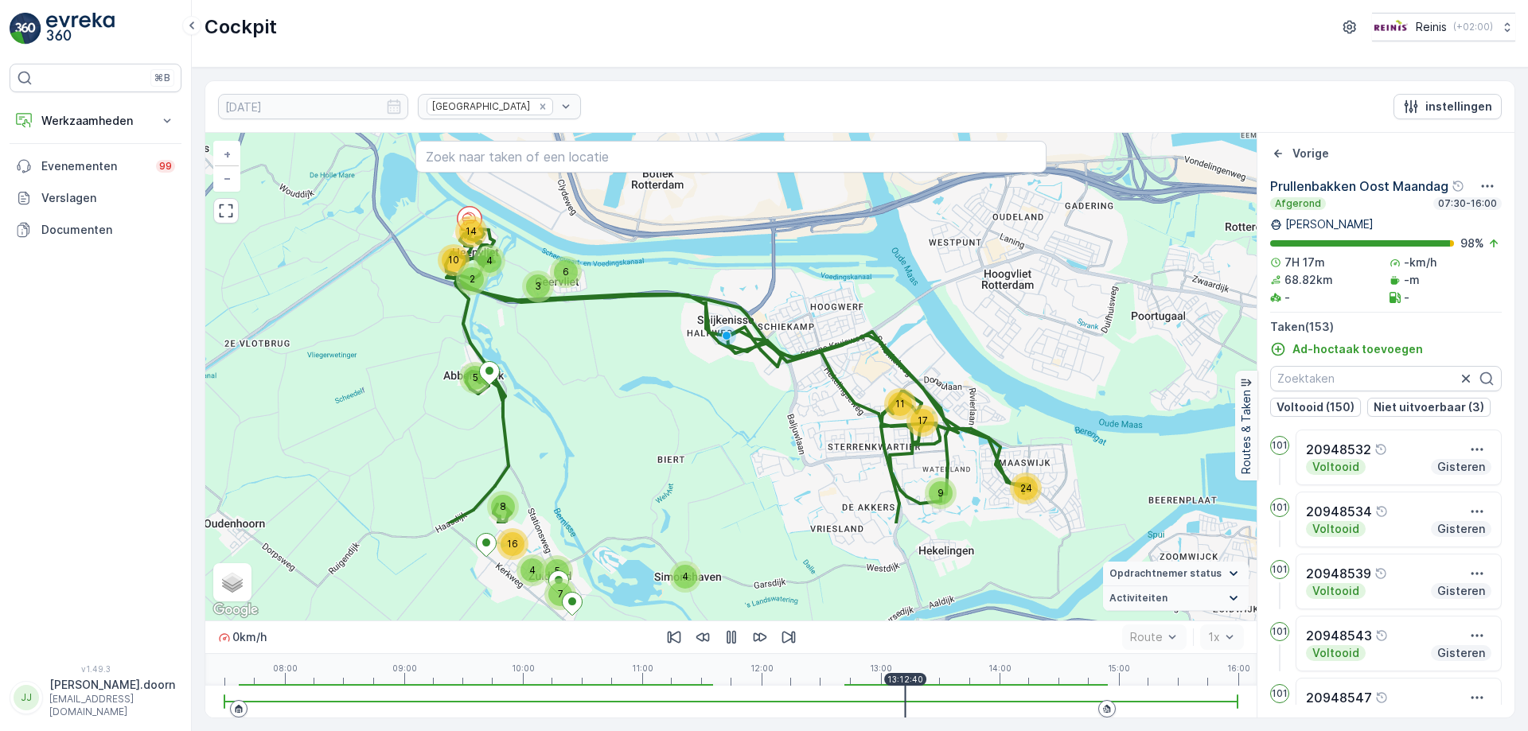
drag, startPoint x: 988, startPoint y: 495, endPoint x: 778, endPoint y: 364, distance: 247.8
click at [778, 364] on div "24 9 5 10 3 2 6 14 4 17 11 4 8 4 16 5 7 + − Satelliet stappenplan Terrein Hybri…" at bounding box center [730, 377] width 1051 height 488
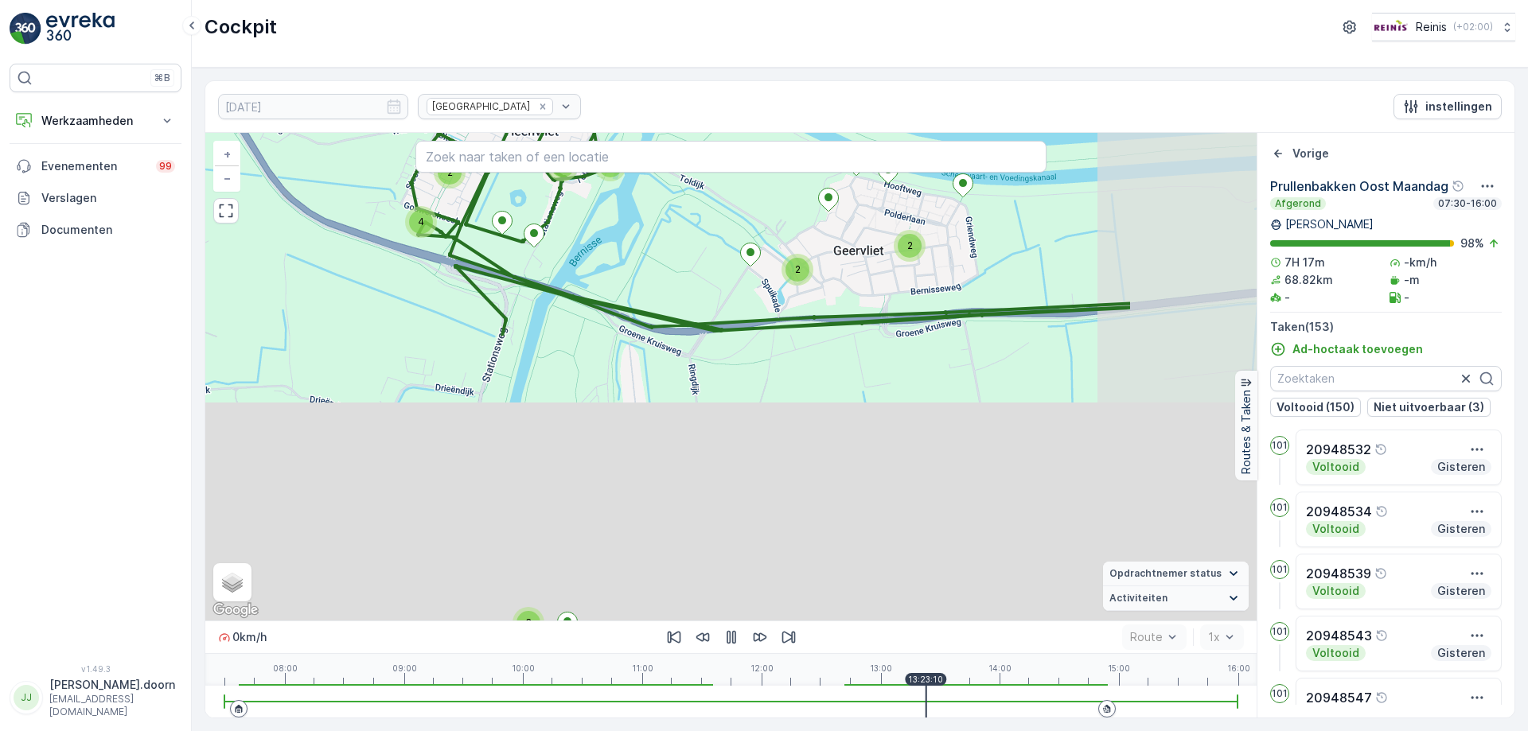
drag, startPoint x: 886, startPoint y: 580, endPoint x: 650, endPoint y: 241, distance: 412.9
click at [650, 241] on div "5 19 9 3 3 4 2 2 2 5 2 2 4 2 2 4 3 4 5 6 5 2 2 3 3 2 5 2 2 2 3 2 + − Satelliet …" at bounding box center [730, 377] width 1051 height 488
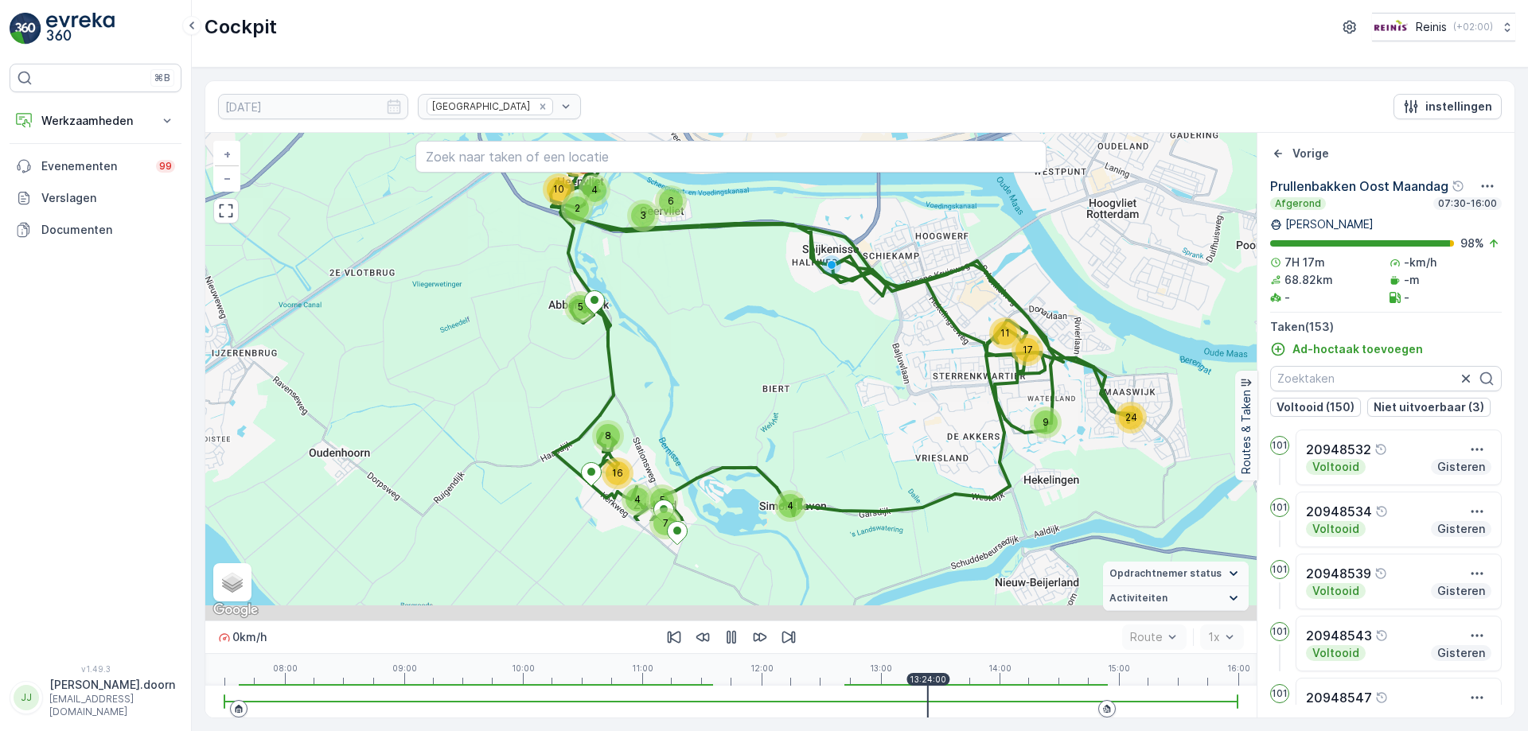
drag, startPoint x: 902, startPoint y: 494, endPoint x: 782, endPoint y: 333, distance: 200.3
click at [783, 333] on div "24 9 5 10 3 2 6 14 4 17 11 4 8 4 16 5 7 + − Satelliet stappenplan Terrein Hybri…" at bounding box center [730, 377] width 1051 height 488
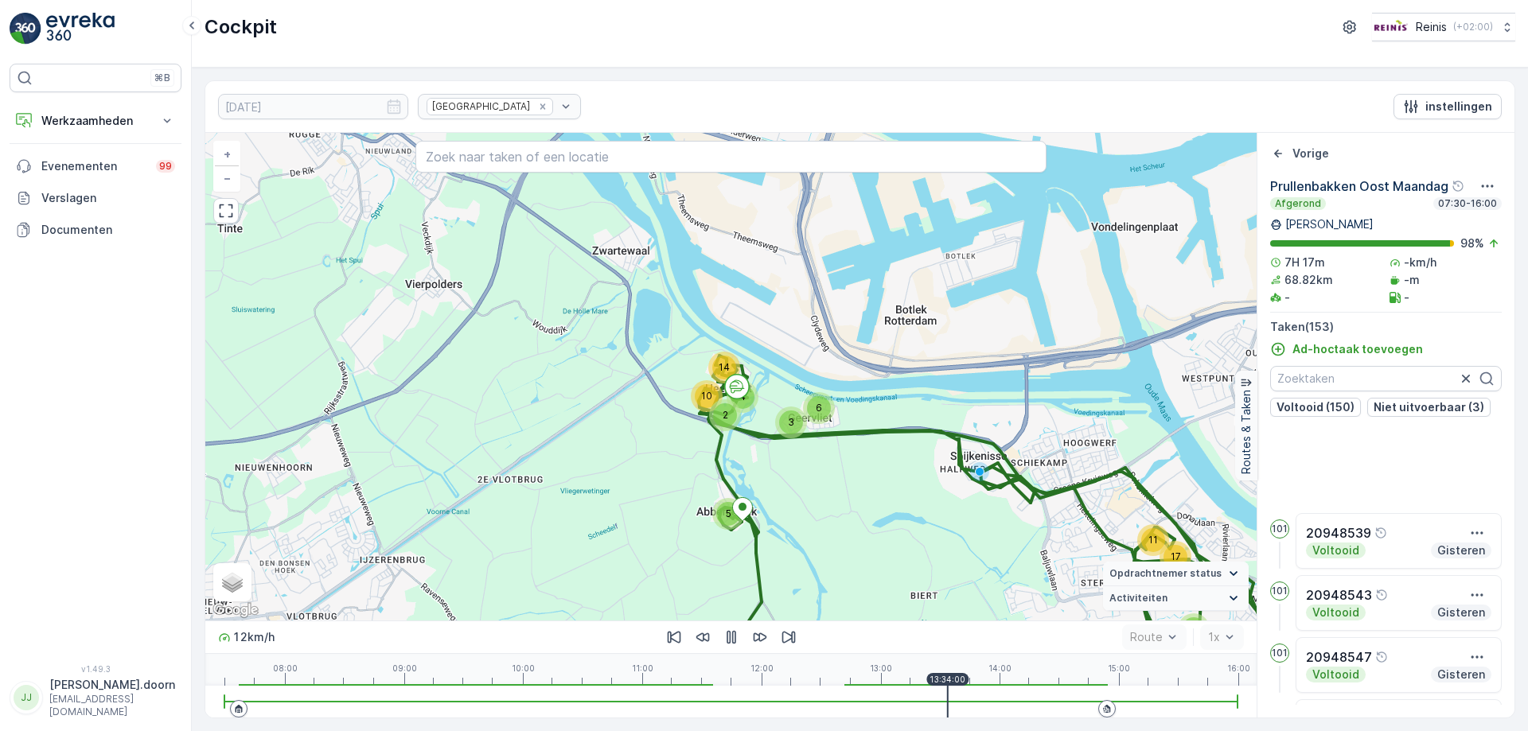
scroll to position [239, 0]
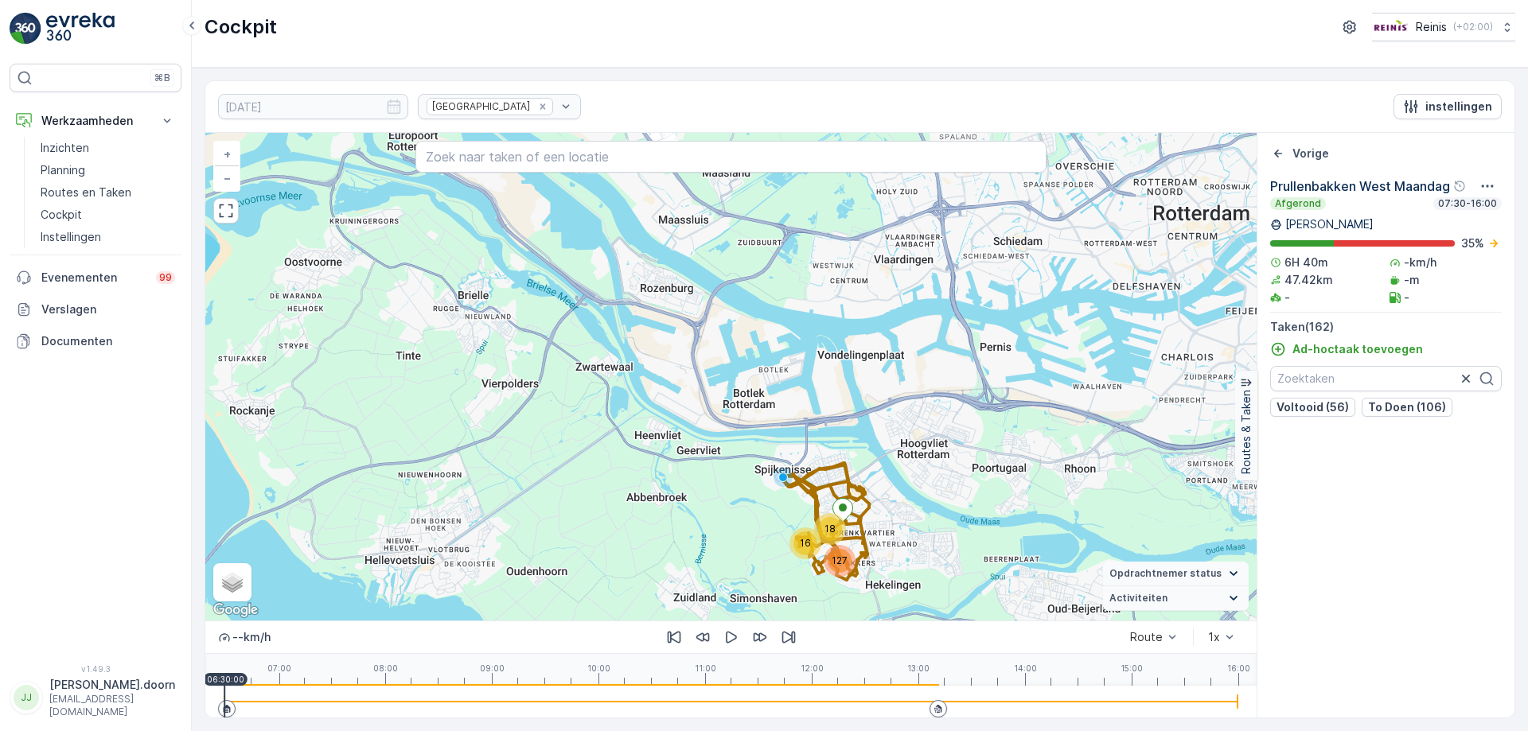
scroll to position [9782, 0]
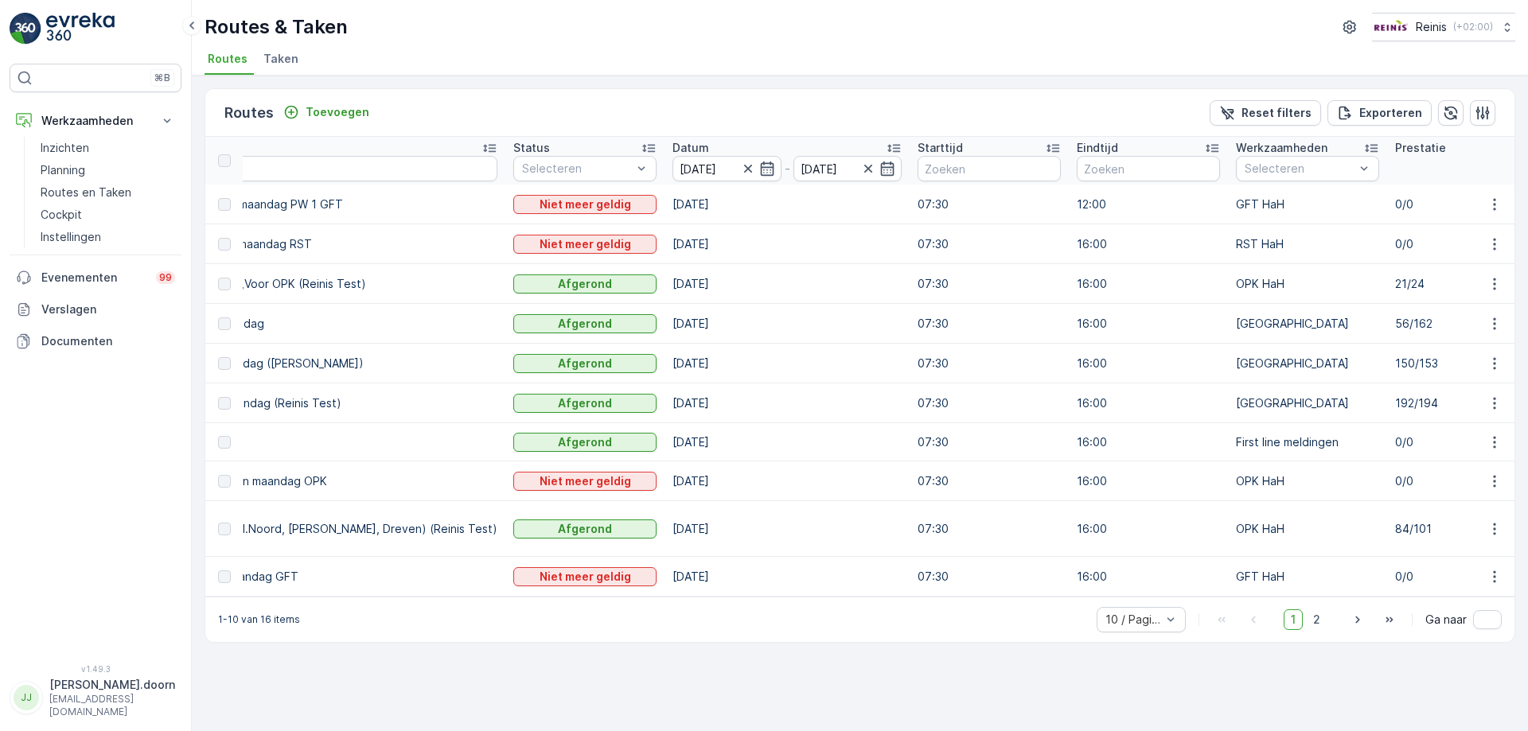
scroll to position [0, 340]
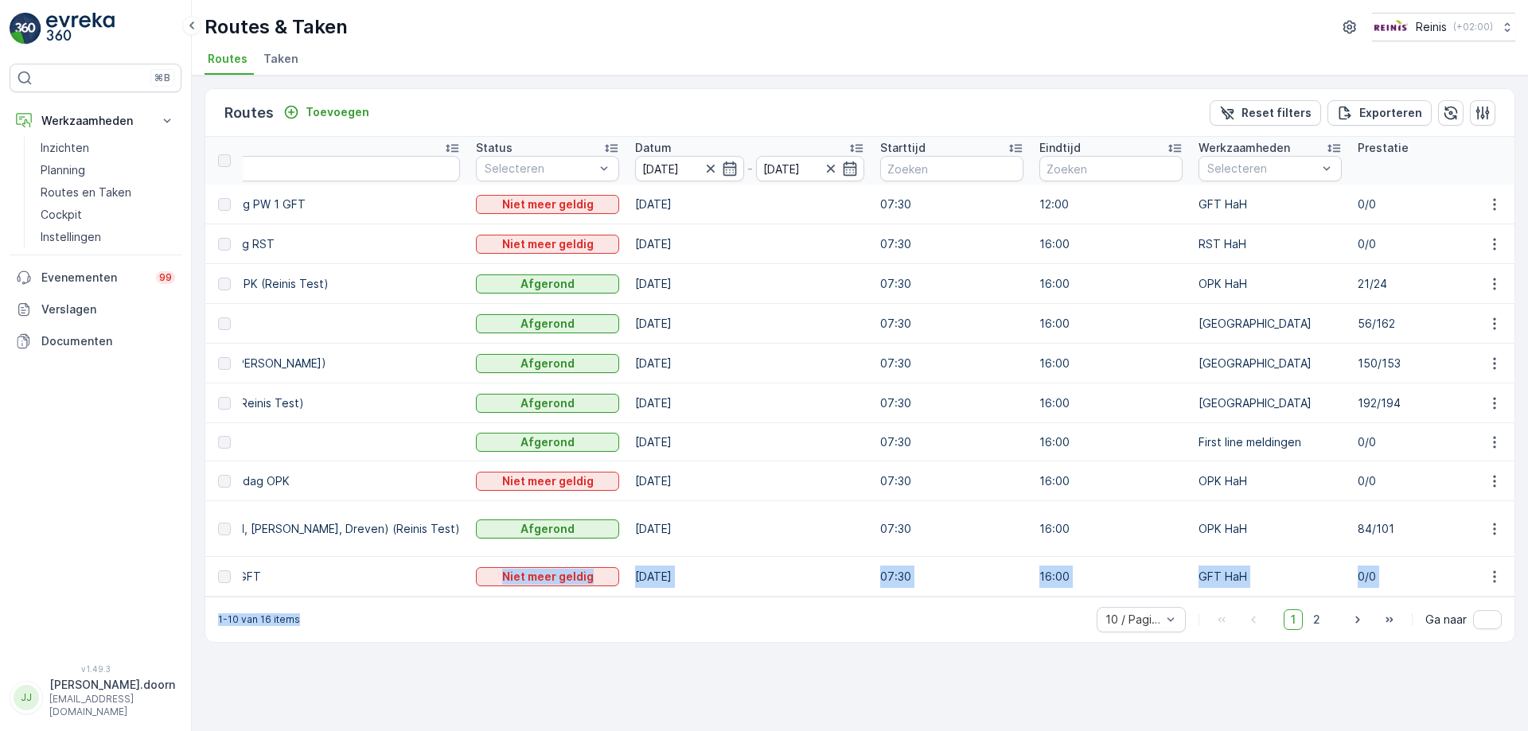
drag, startPoint x: 536, startPoint y: 606, endPoint x: 383, endPoint y: 594, distance: 153.3
click at [383, 594] on div "Routes Toevoegen Reset filters Exporteren ID Route Naam Status Selecteren Datum…" at bounding box center [860, 365] width 1311 height 555
click at [541, 635] on div "1-10 van 16 items 10 / Pagina 1 2 Ga naar" at bounding box center [859, 619] width 1309 height 45
drag, startPoint x: 528, startPoint y: 605, endPoint x: 438, endPoint y: 607, distance: 90.0
click at [438, 607] on div "1-10 van 16 items 10 / Pagina 1 2 Ga naar" at bounding box center [859, 619] width 1309 height 45
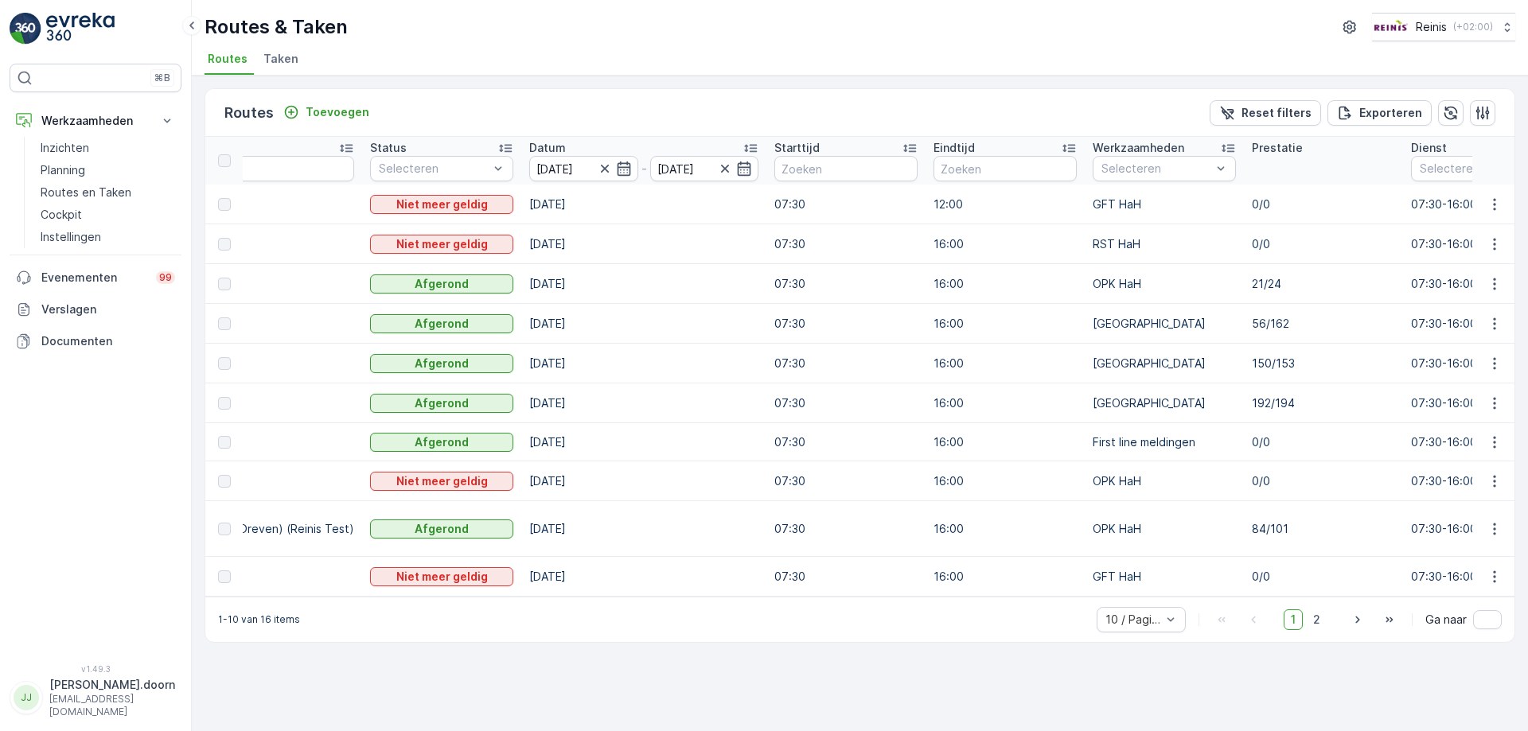
scroll to position [0, 462]
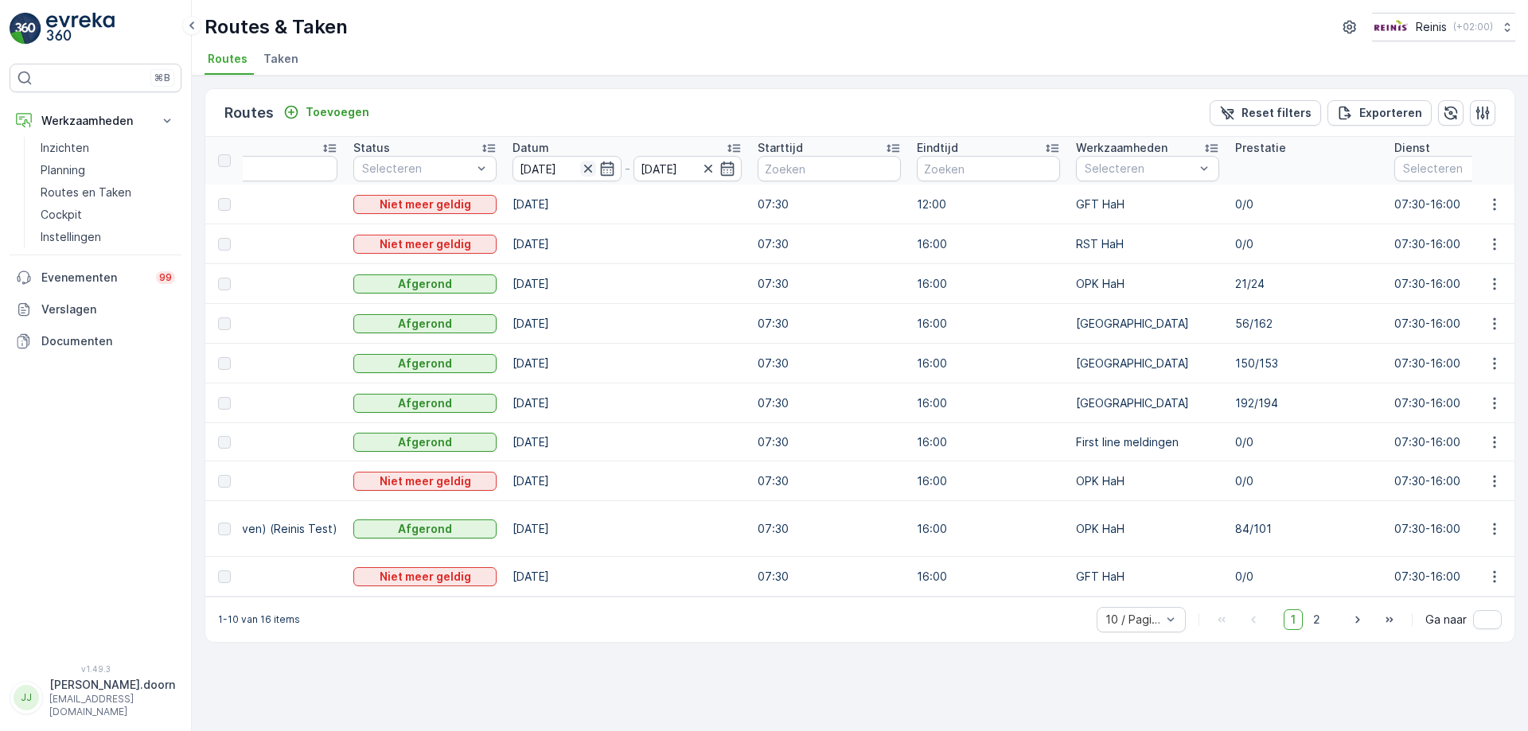
click at [580, 170] on icon "button" at bounding box center [588, 169] width 16 height 16
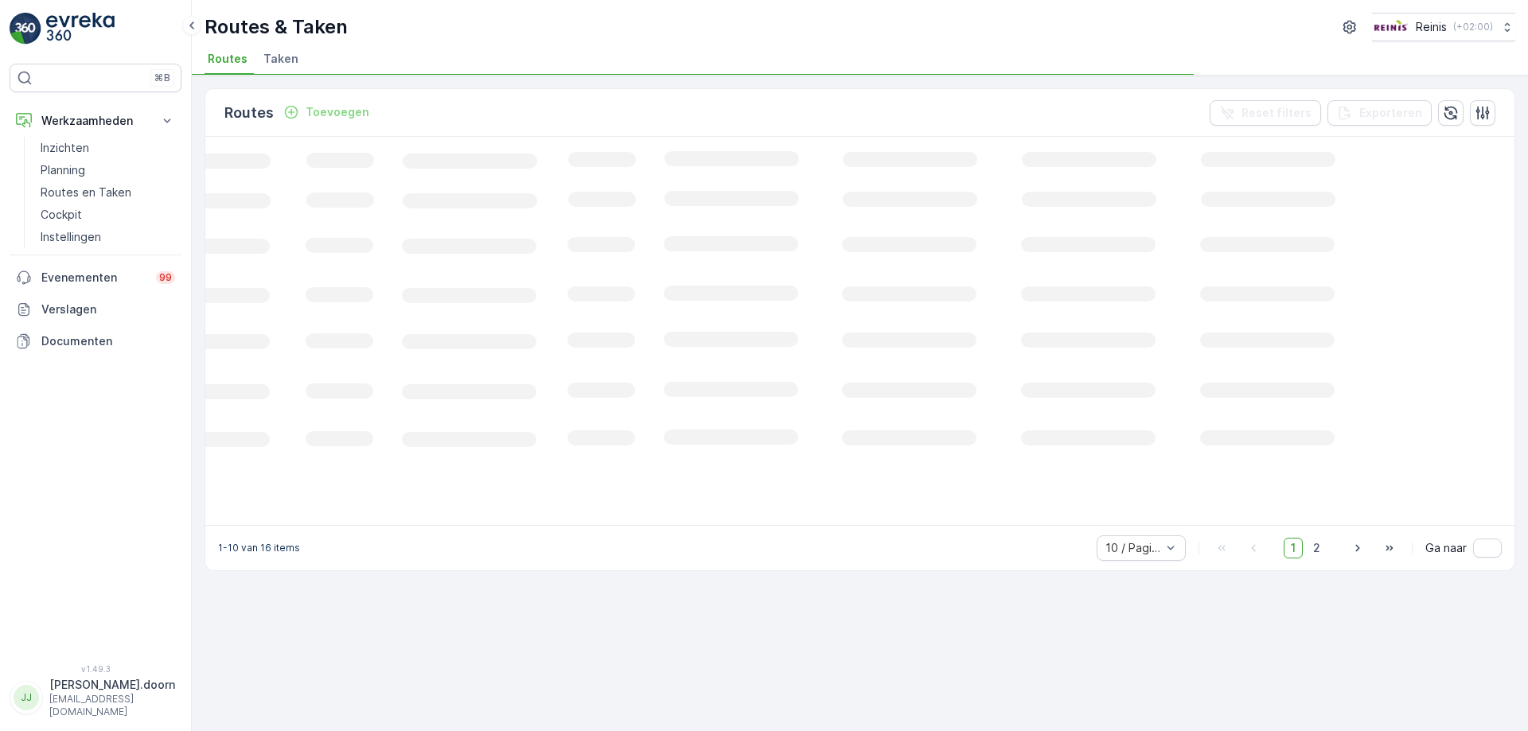
scroll to position [0, 219]
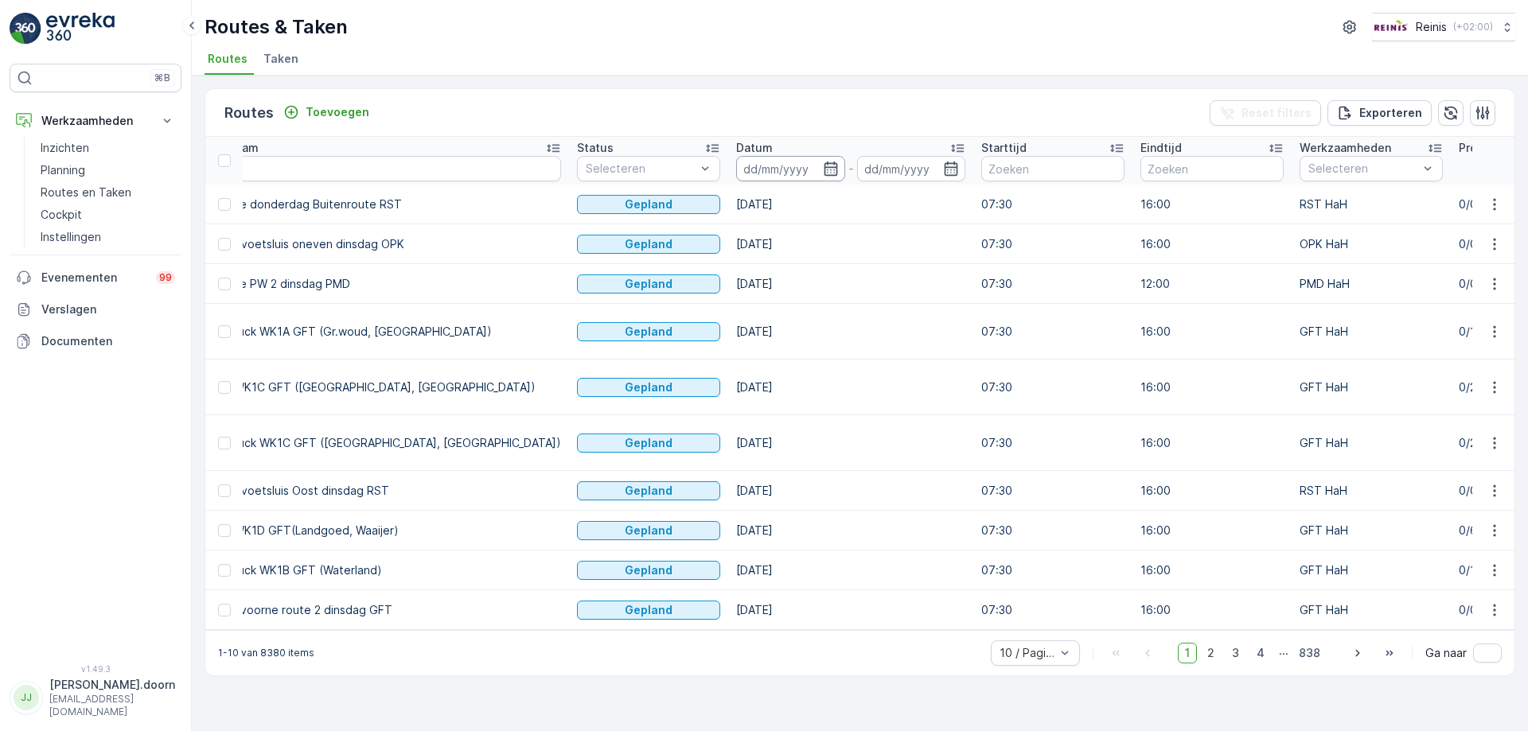
click at [736, 173] on input at bounding box center [790, 168] width 109 height 25
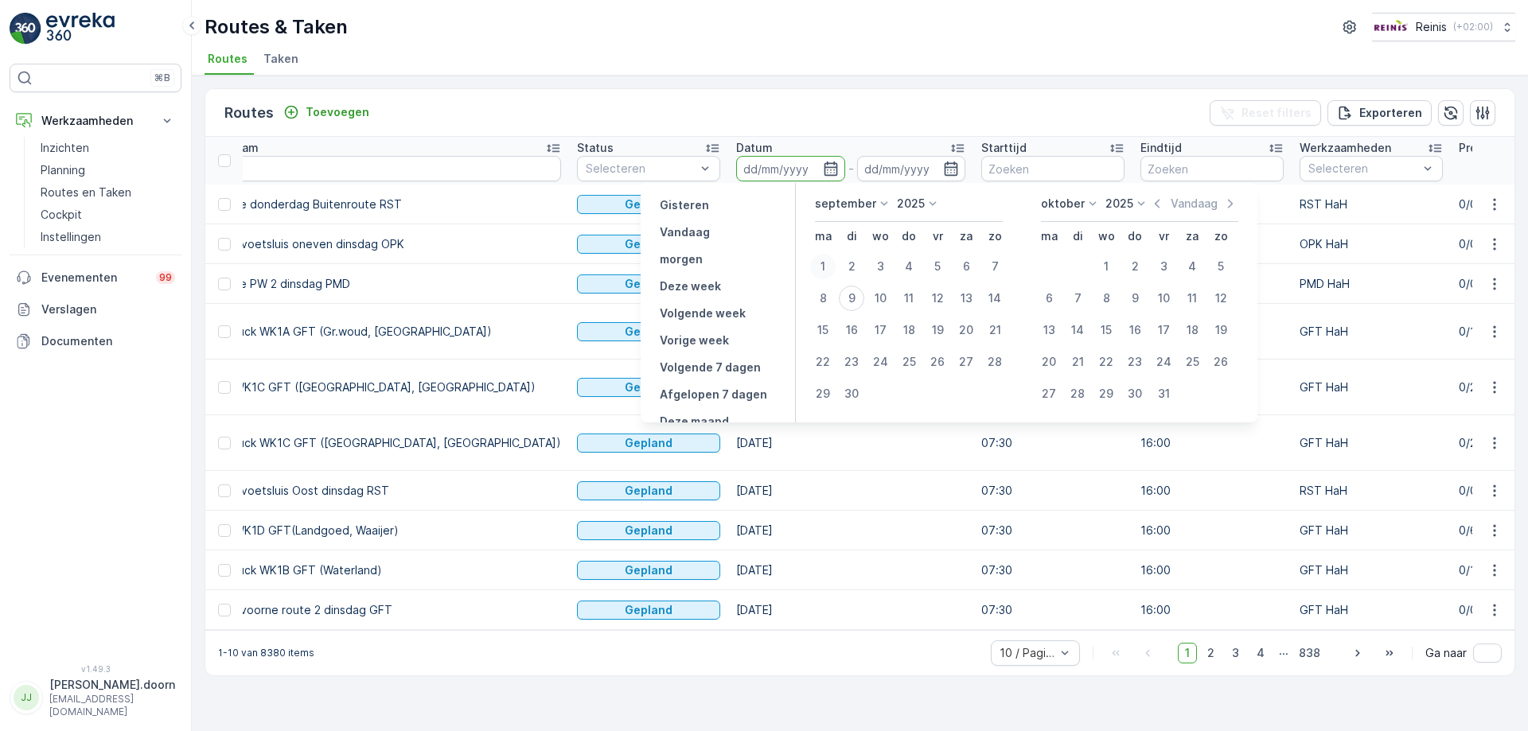
click at [823, 267] on div "1" at bounding box center [822, 266] width 25 height 25
type input "[DATE]"
click at [823, 267] on div "1" at bounding box center [822, 266] width 25 height 25
type input "[DATE]"
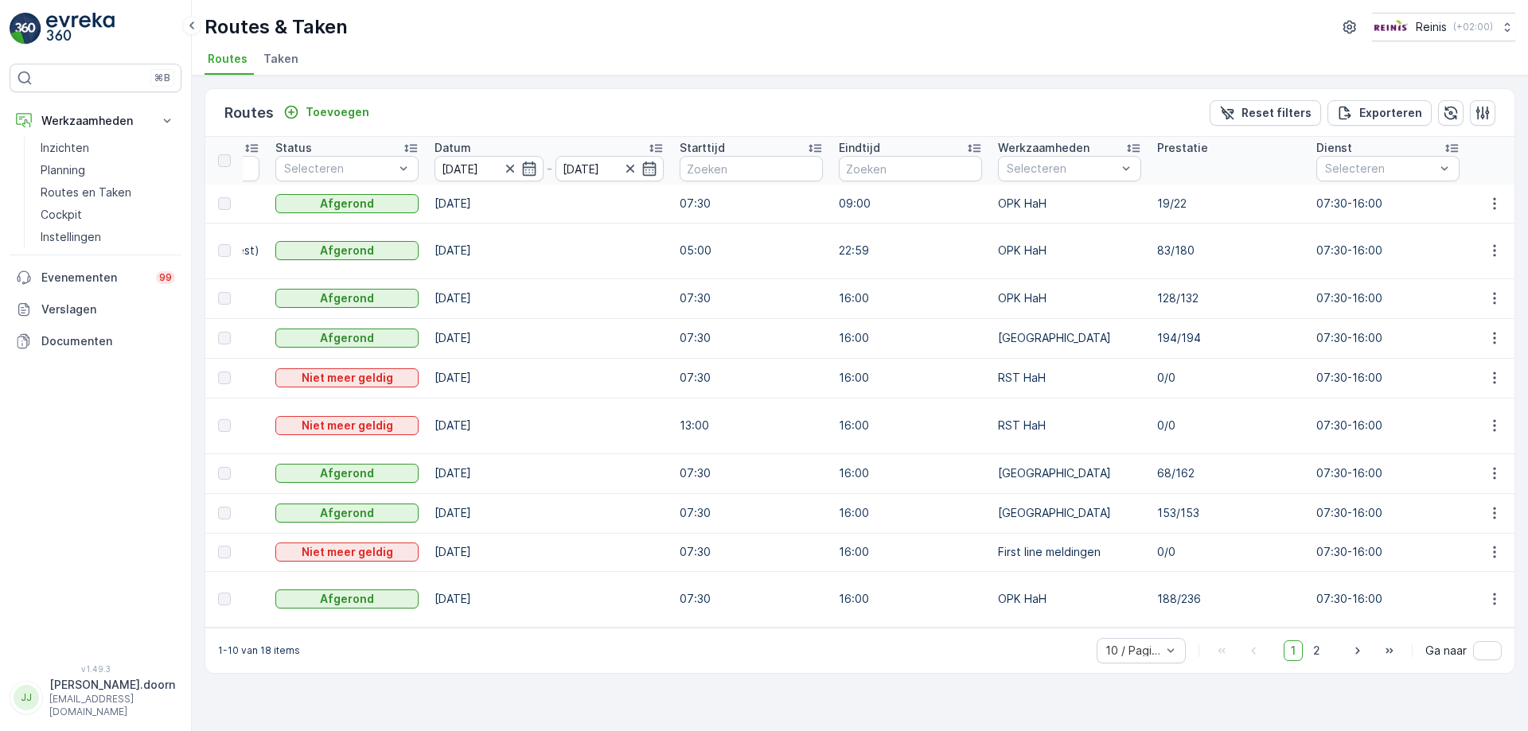
scroll to position [0, 547]
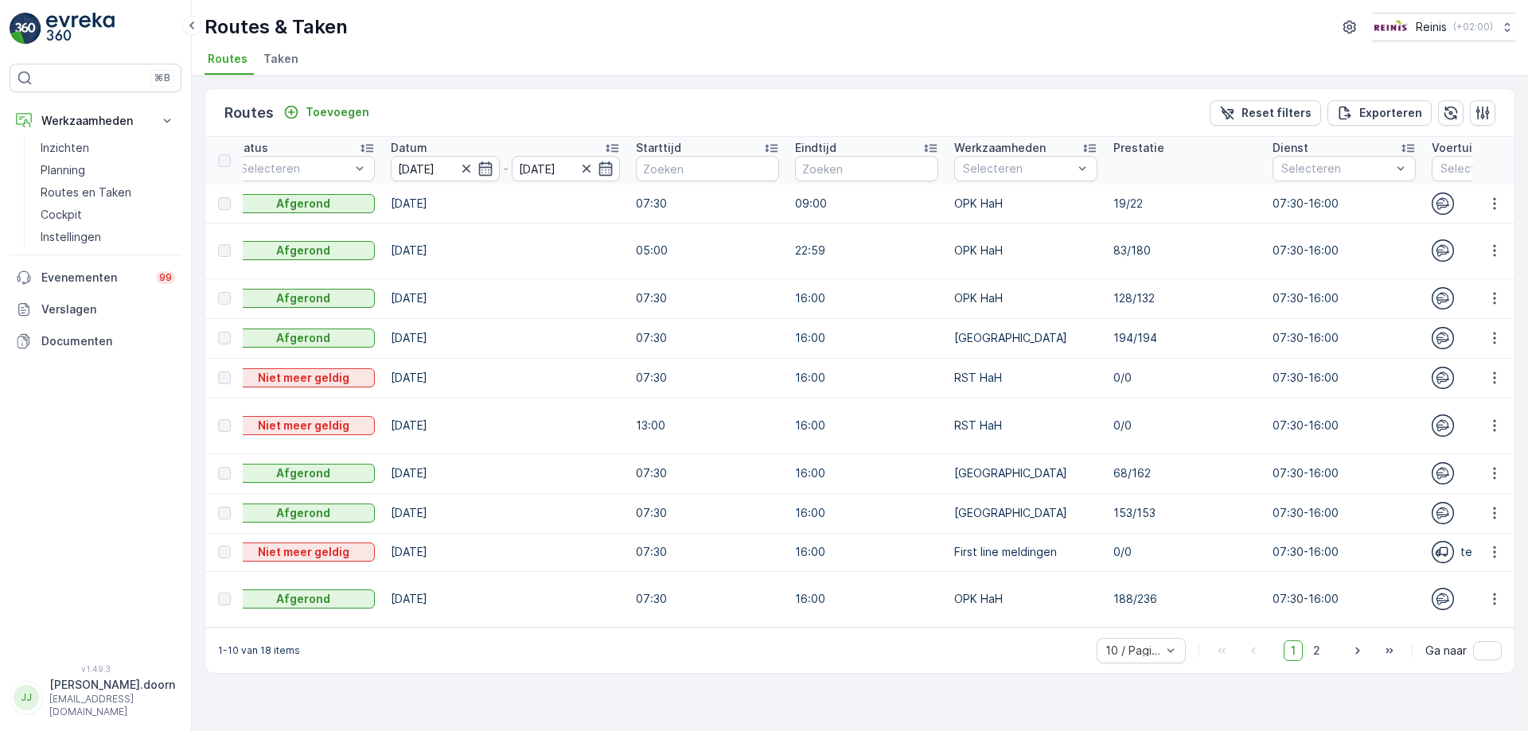
click at [1137, 483] on td "68/162" at bounding box center [1185, 474] width 159 height 40
click at [465, 168] on icon "button" at bounding box center [466, 169] width 16 height 16
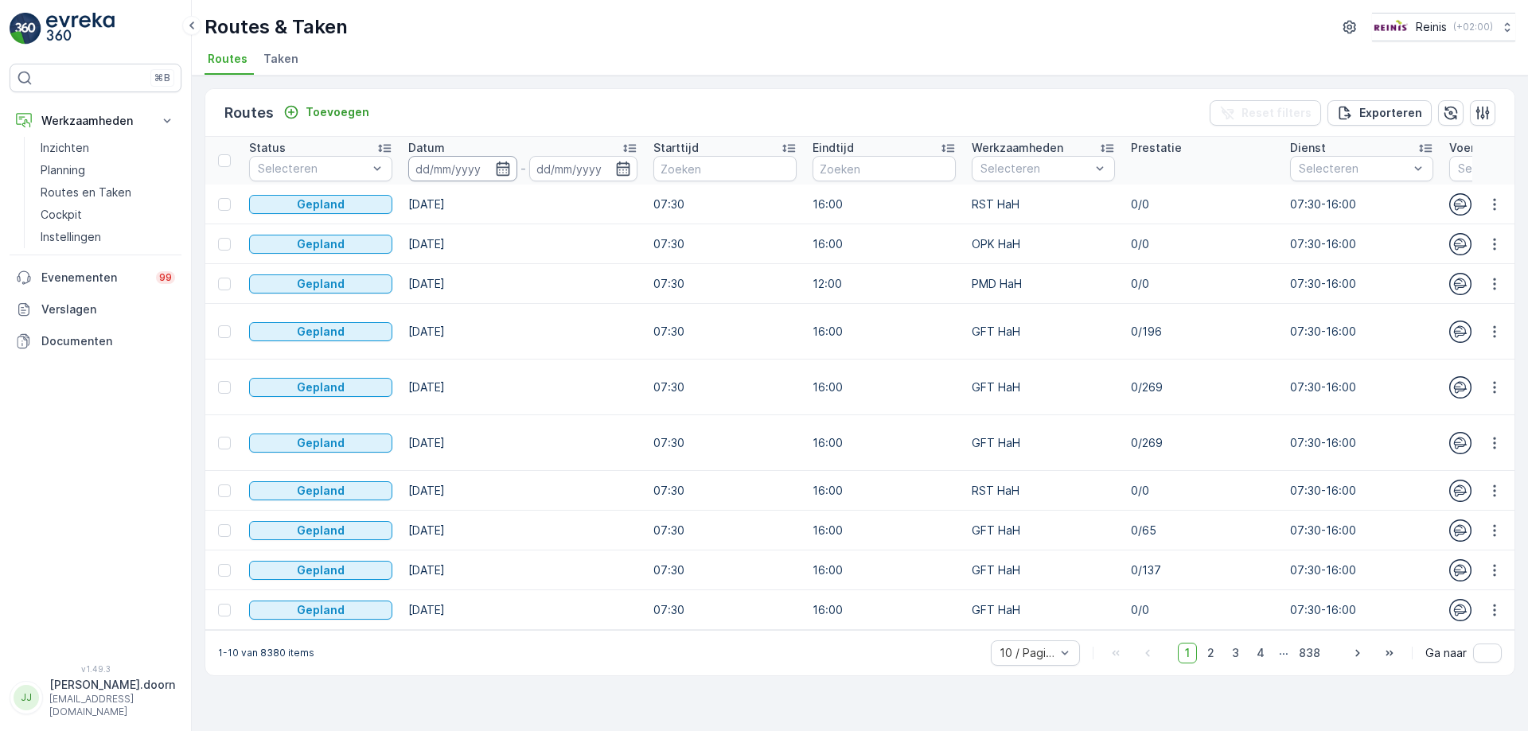
click at [408, 167] on input at bounding box center [462, 168] width 109 height 25
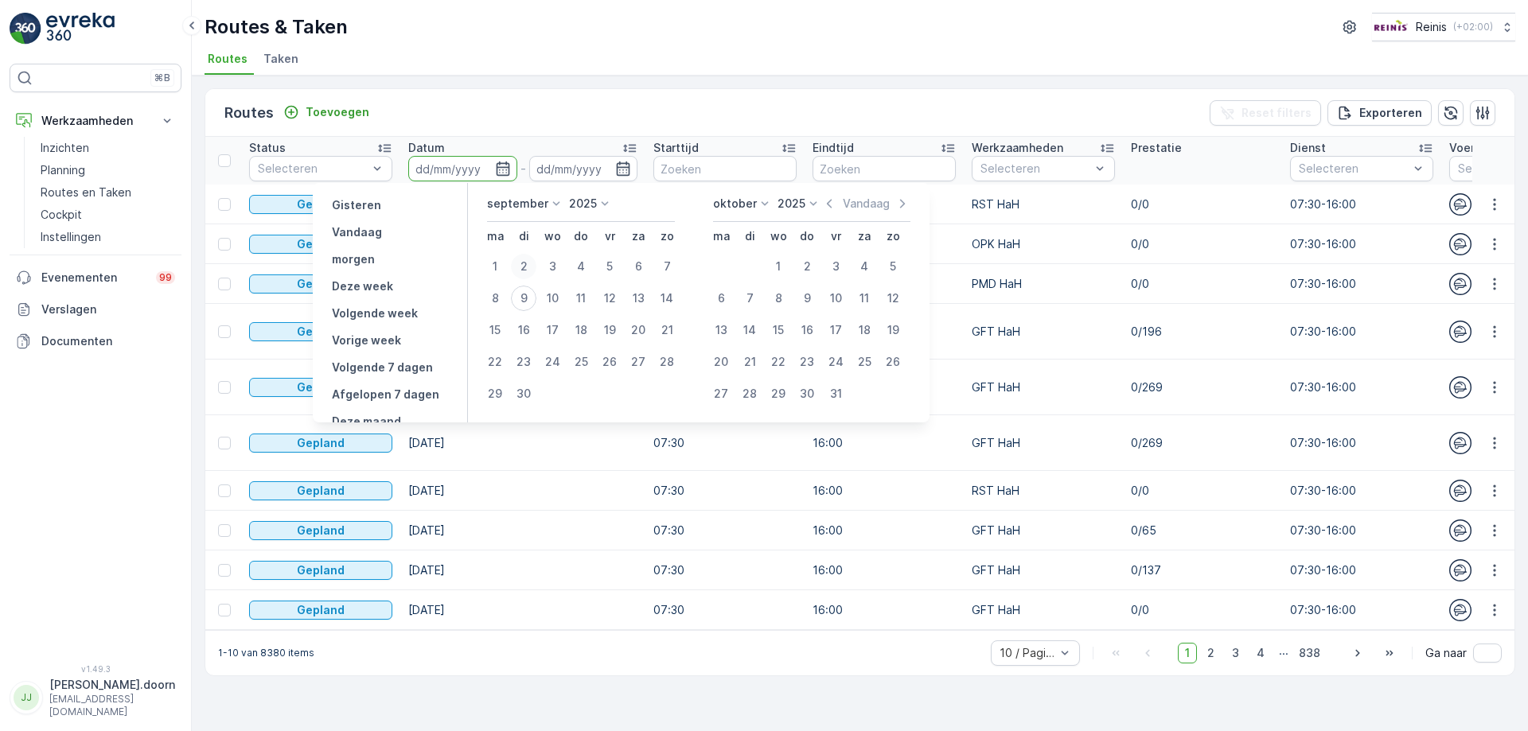
click at [521, 259] on div "2" at bounding box center [523, 266] width 25 height 25
type input "[DATE]"
click at [521, 259] on div "2" at bounding box center [523, 266] width 25 height 25
type input "[DATE]"
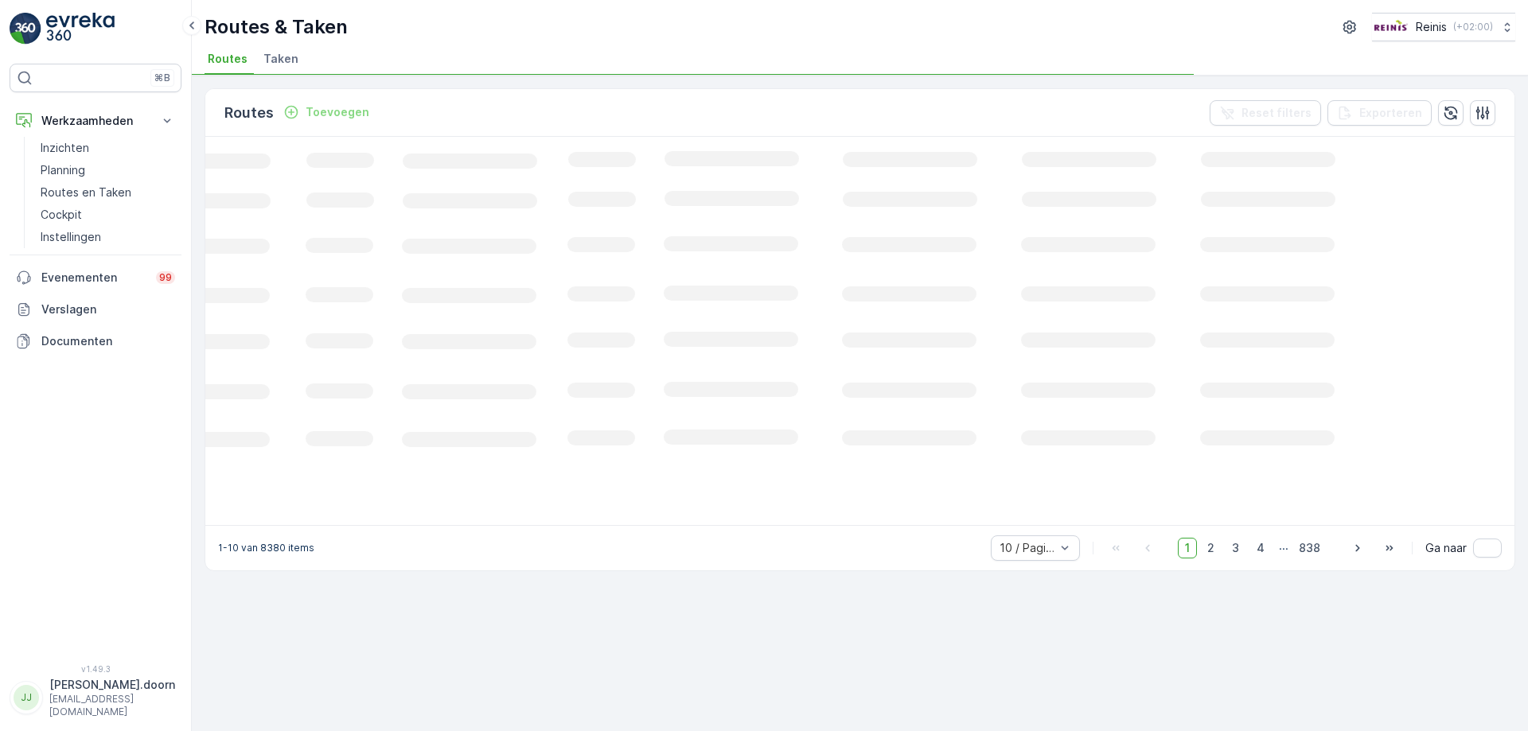
scroll to position [0, 219]
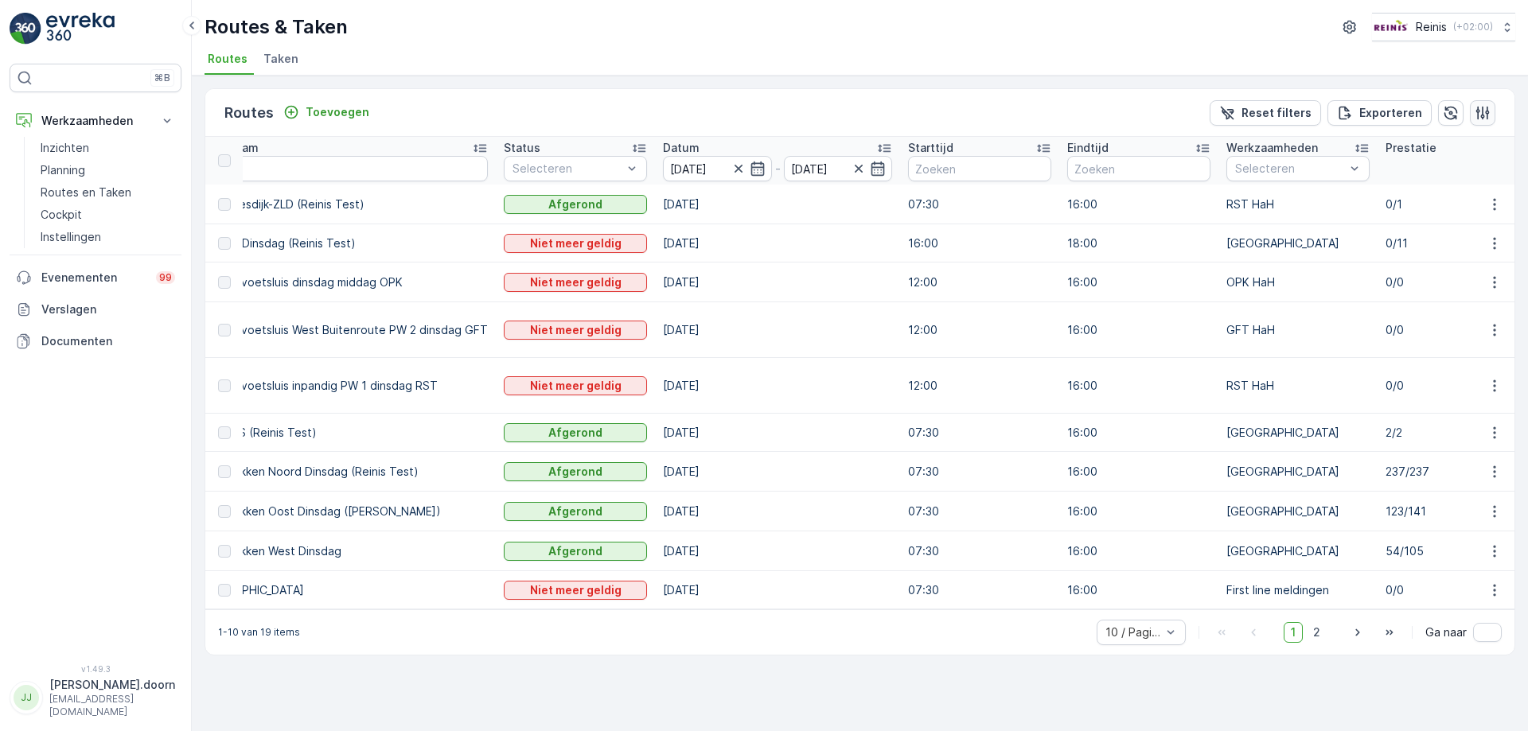
click at [1488, 111] on icon "button" at bounding box center [1483, 113] width 16 height 16
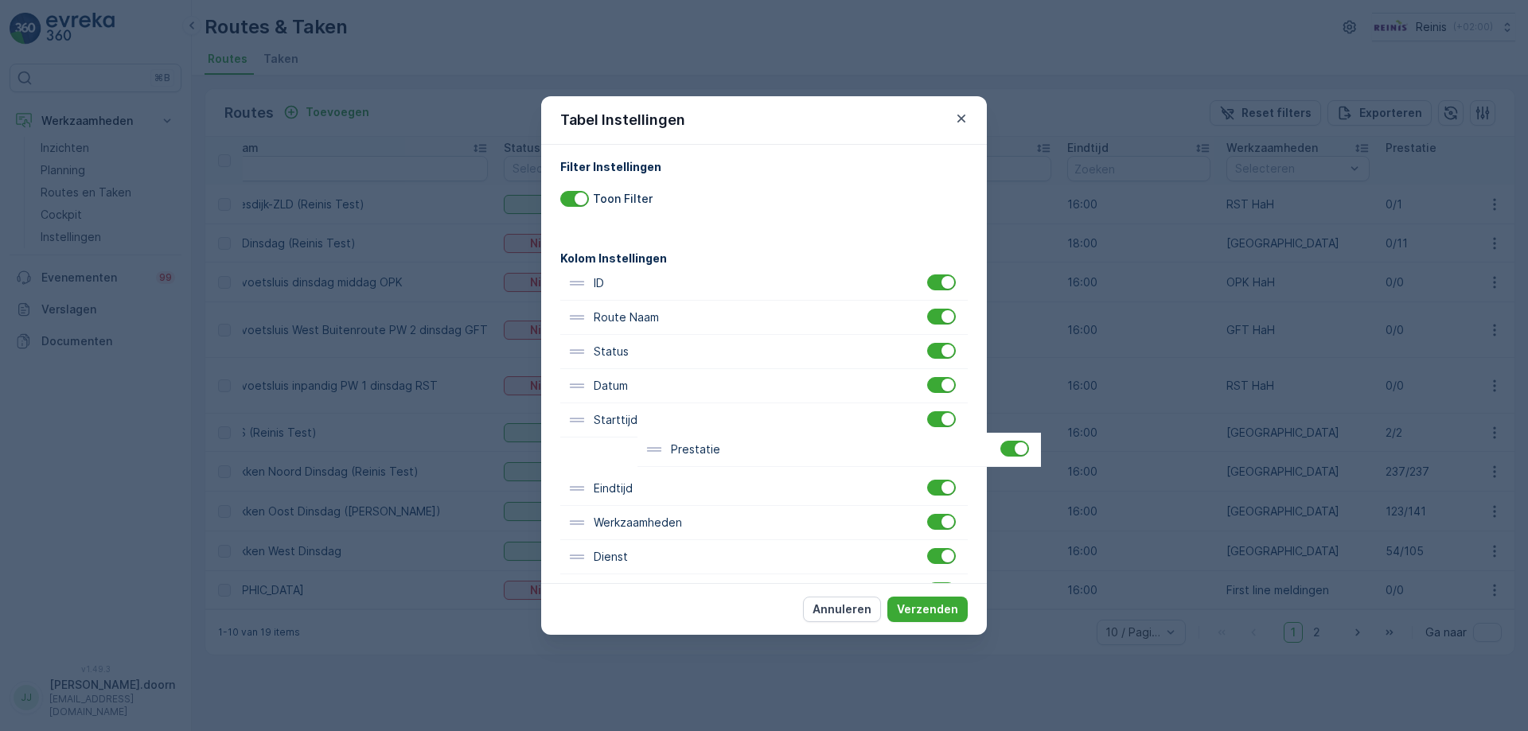
scroll to position [6, 0]
drag, startPoint x: 632, startPoint y: 534, endPoint x: 693, endPoint y: 382, distance: 163.9
click at [693, 382] on div "ID Route Naam Status Datum Starttijd Eindtijd Werkzaamheden Prestatie Dienst Vo…" at bounding box center [764, 592] width 408 height 650
click at [928, 617] on p "Verzenden" at bounding box center [927, 610] width 61 height 16
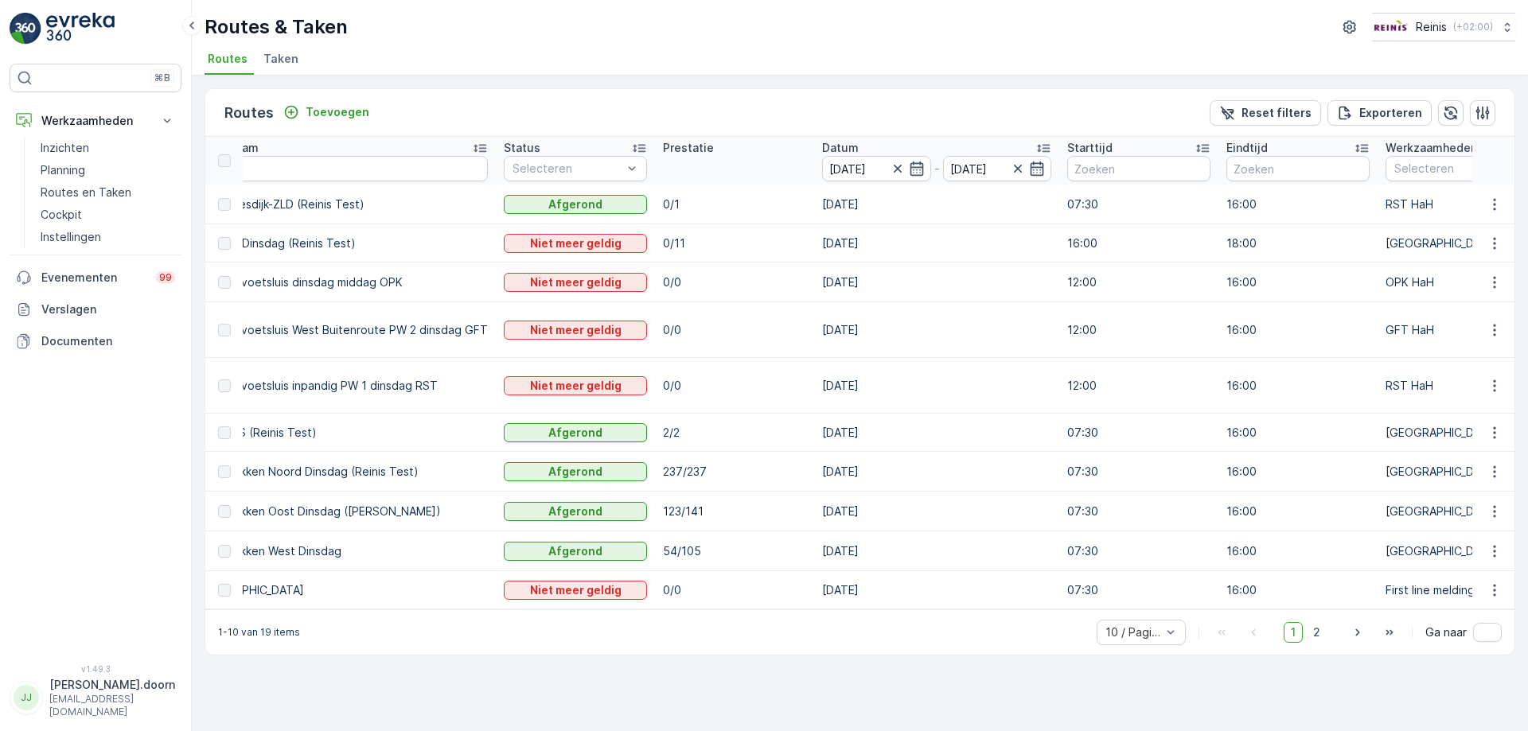
scroll to position [0, 0]
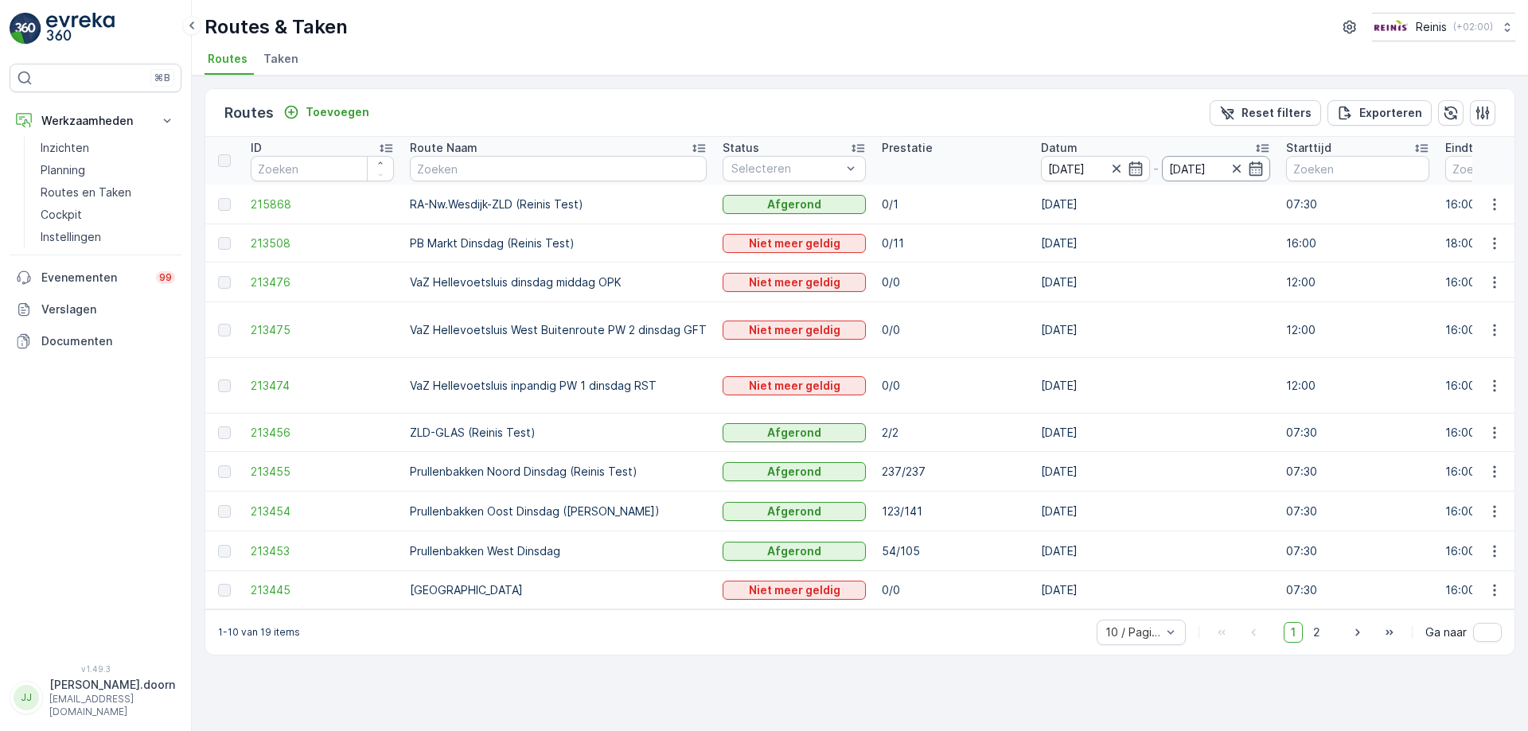
drag, startPoint x: 1257, startPoint y: 138, endPoint x: 1250, endPoint y: 160, distance: 22.4
click at [1235, 170] on icon "button" at bounding box center [1237, 169] width 16 height 16
click at [1053, 61] on div "Routes & [PERSON_NAME] ( +02:00 ) Routes Taken" at bounding box center [860, 38] width 1336 height 76
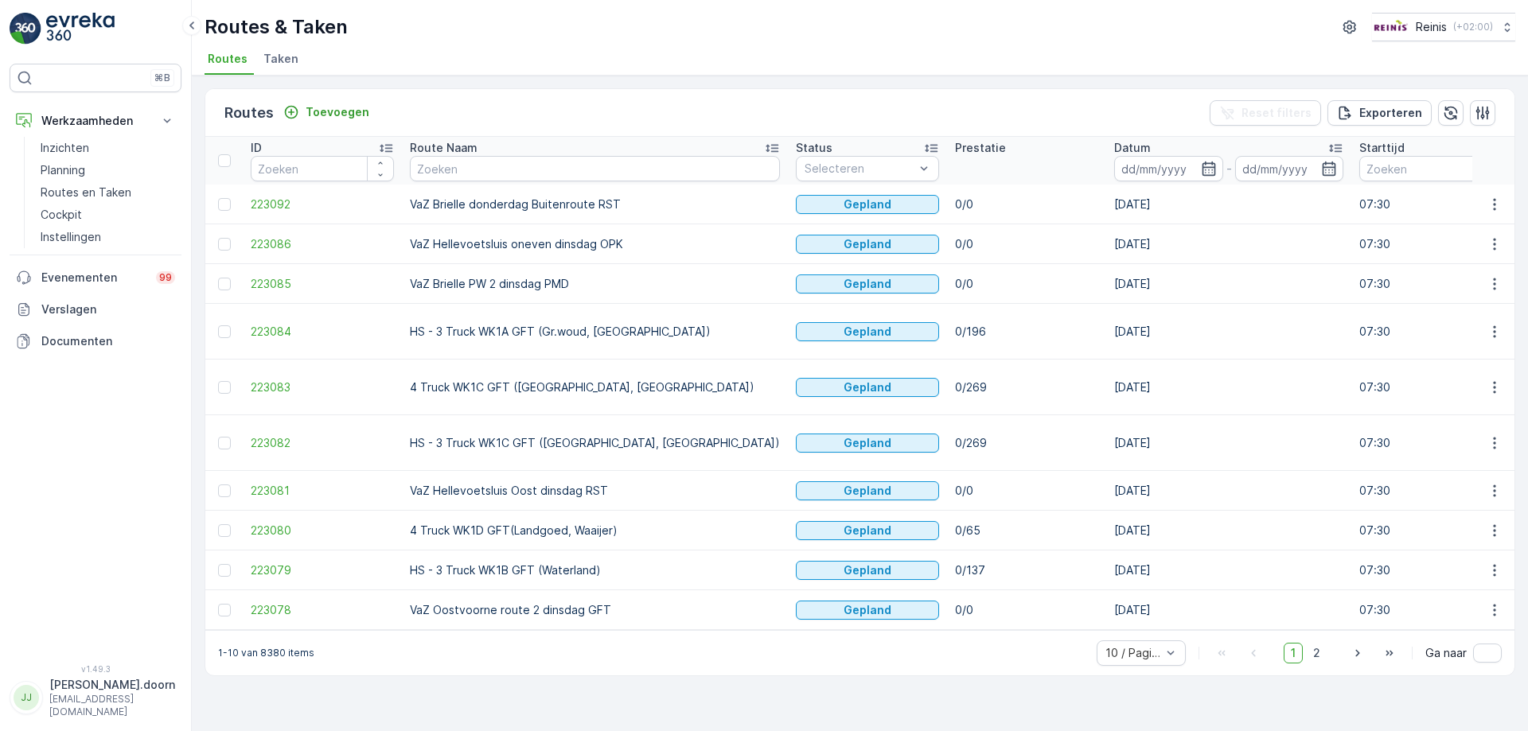
click at [1074, 88] on div "Routes Toevoegen Reset filters Exporteren ID Route Naam Status Selecteren Prest…" at bounding box center [860, 382] width 1311 height 588
click at [1114, 174] on input at bounding box center [1168, 168] width 109 height 25
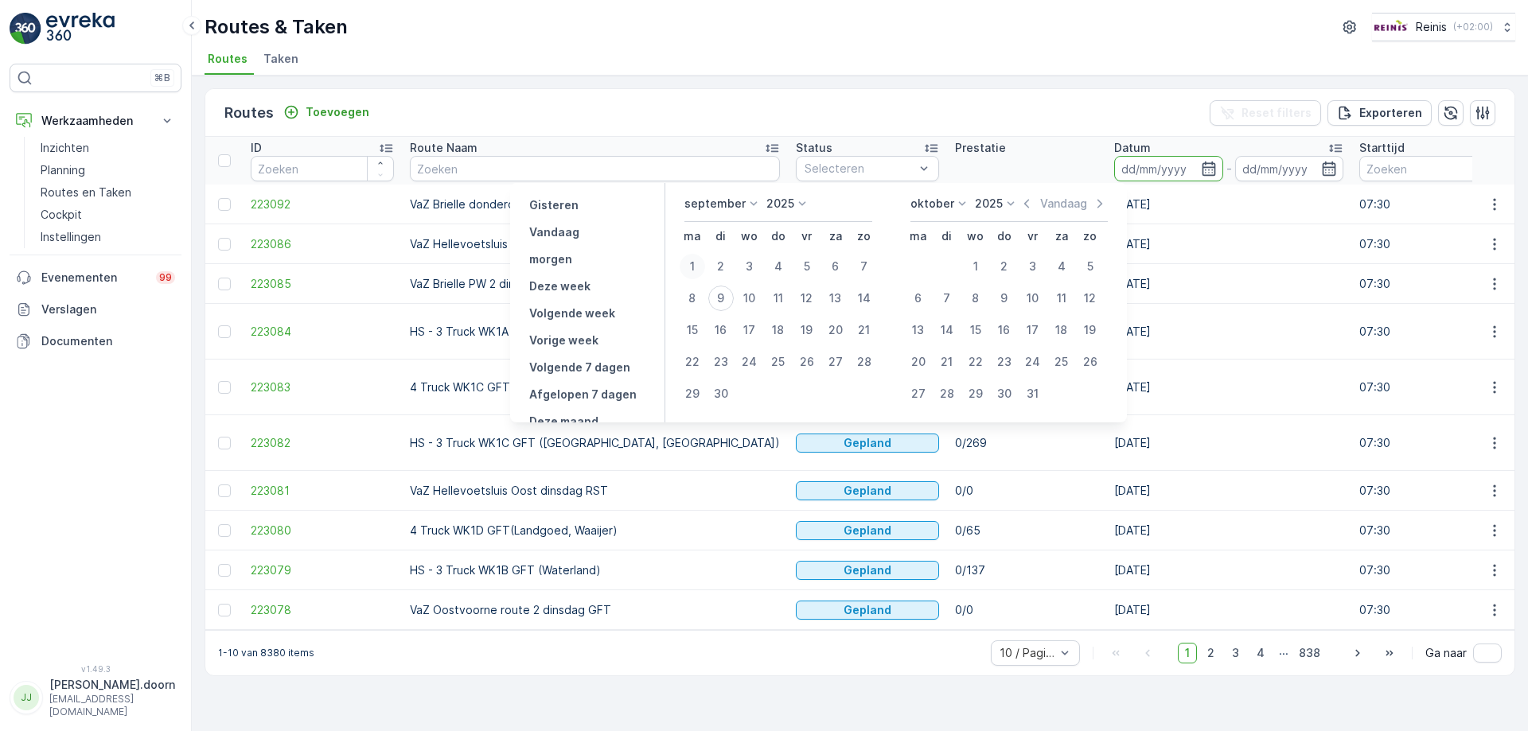
click at [694, 260] on div "1" at bounding box center [692, 266] width 25 height 25
type input "[DATE]"
click at [806, 259] on div "5" at bounding box center [806, 266] width 25 height 25
type input "[DATE]"
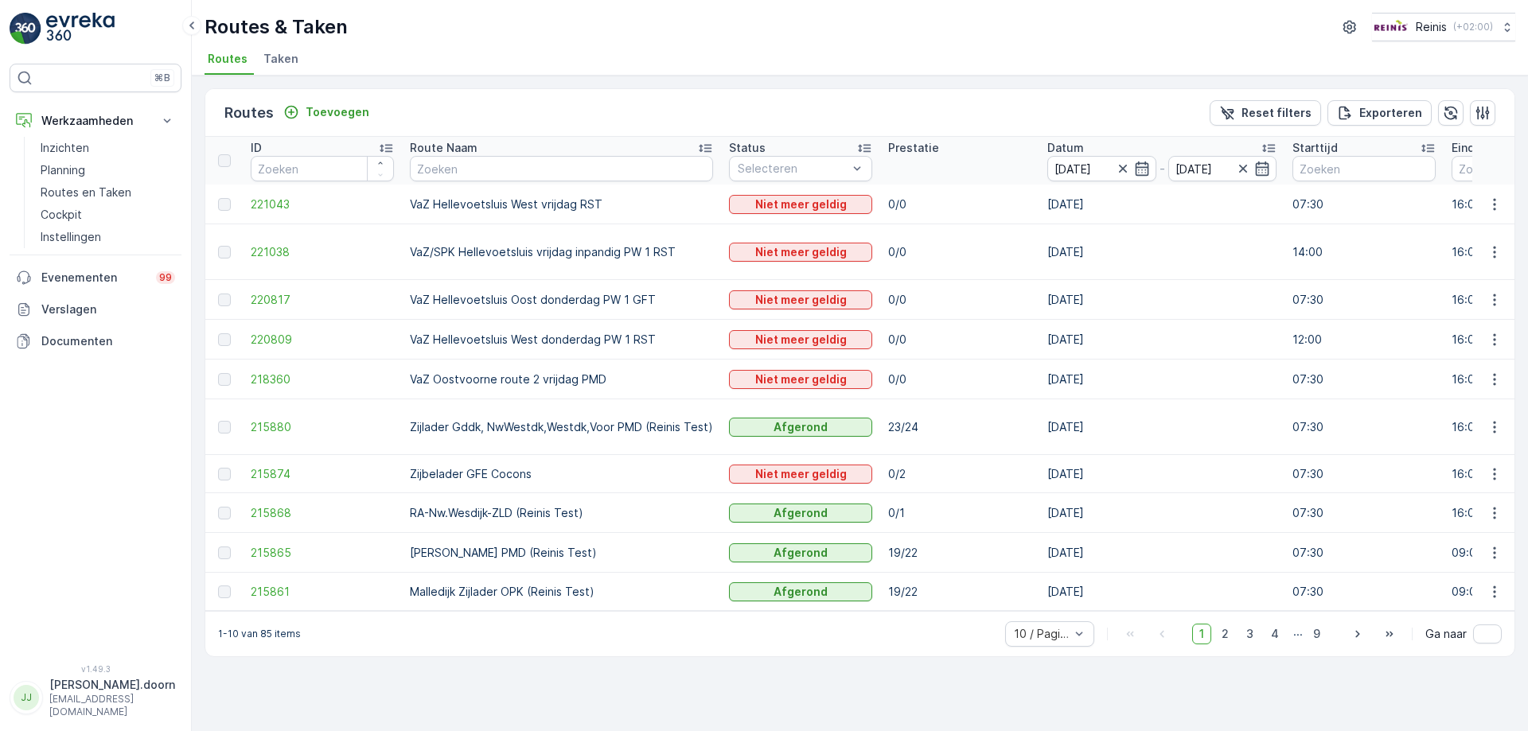
click at [701, 144] on icon at bounding box center [705, 148] width 16 height 16
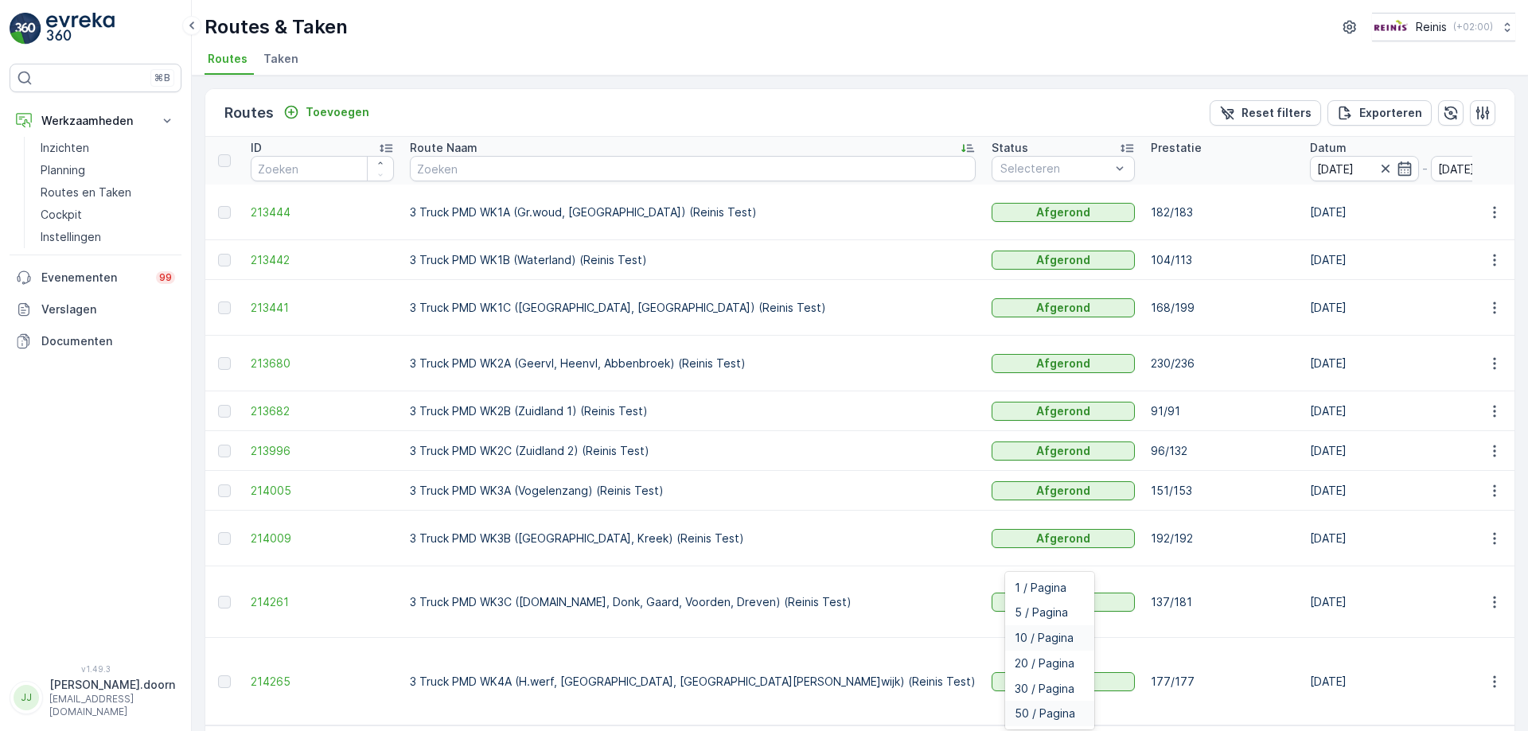
click at [1069, 708] on span "50 / Pagina" at bounding box center [1045, 714] width 60 height 13
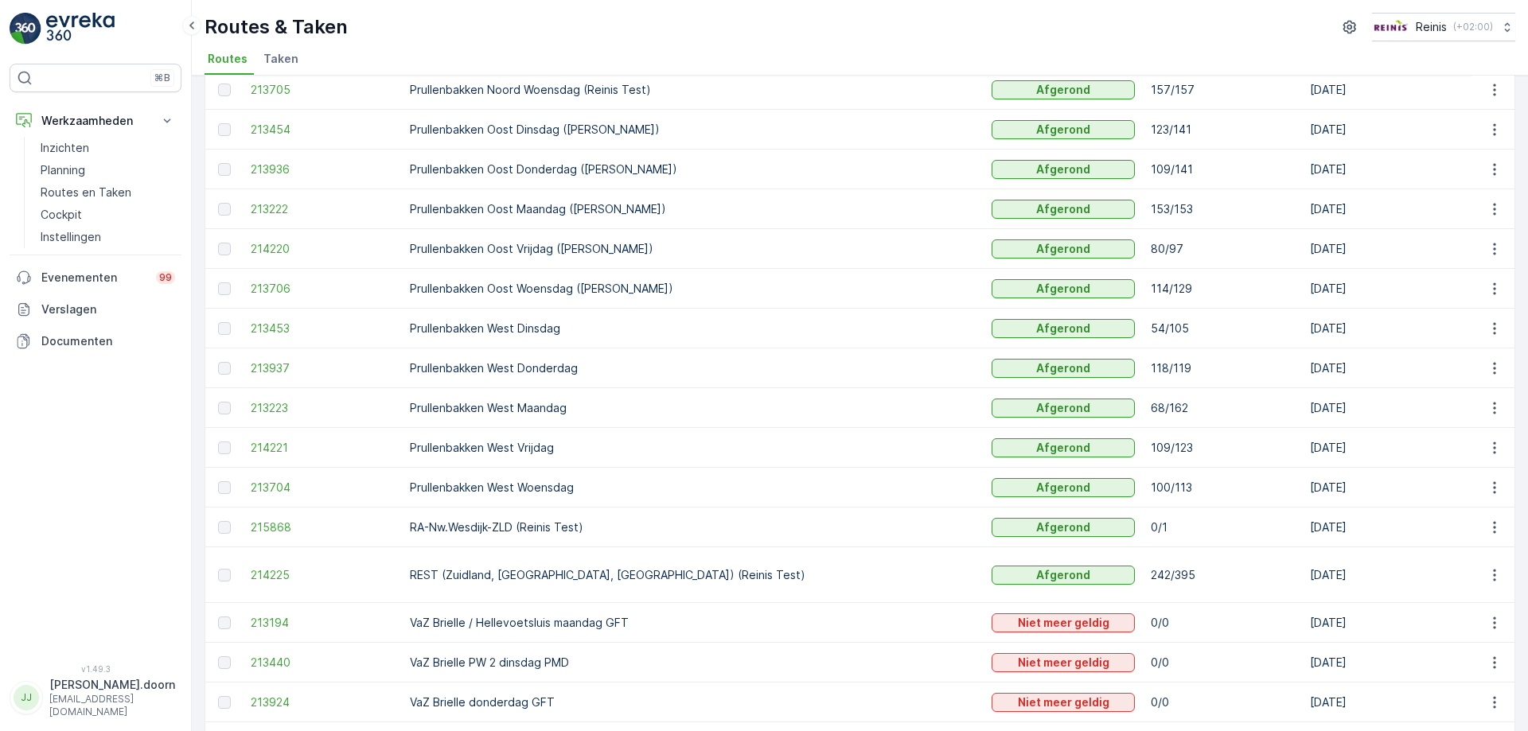
scroll to position [1512, 0]
